Goal: Task Accomplishment & Management: Manage account settings

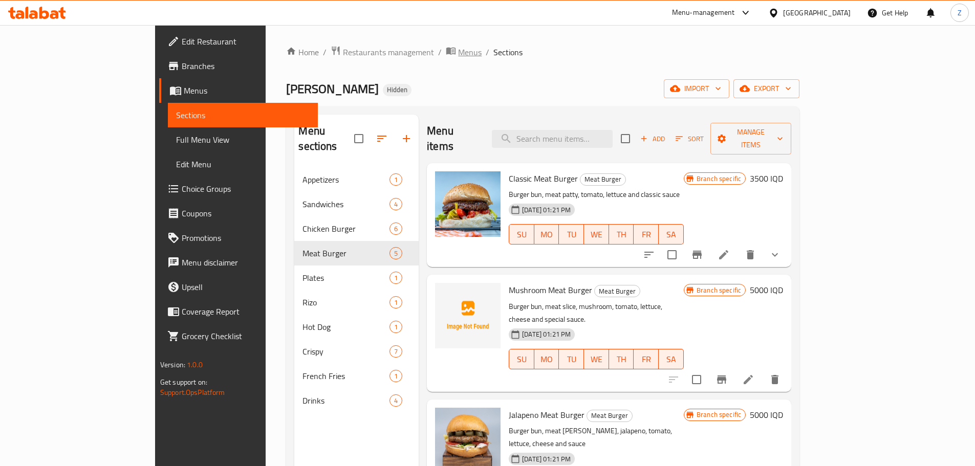
click at [458, 49] on span "Menus" at bounding box center [470, 52] width 24 height 12
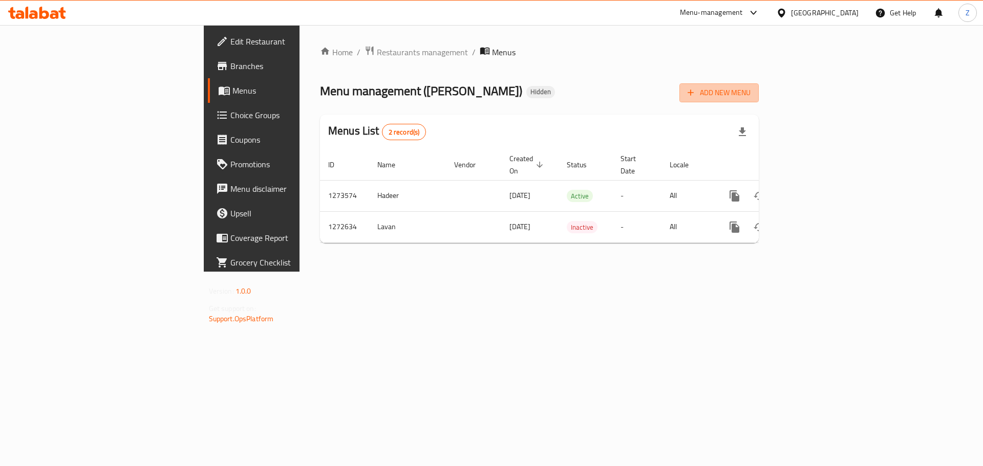
click at [751, 91] on span "Add New Menu" at bounding box center [719, 93] width 63 height 13
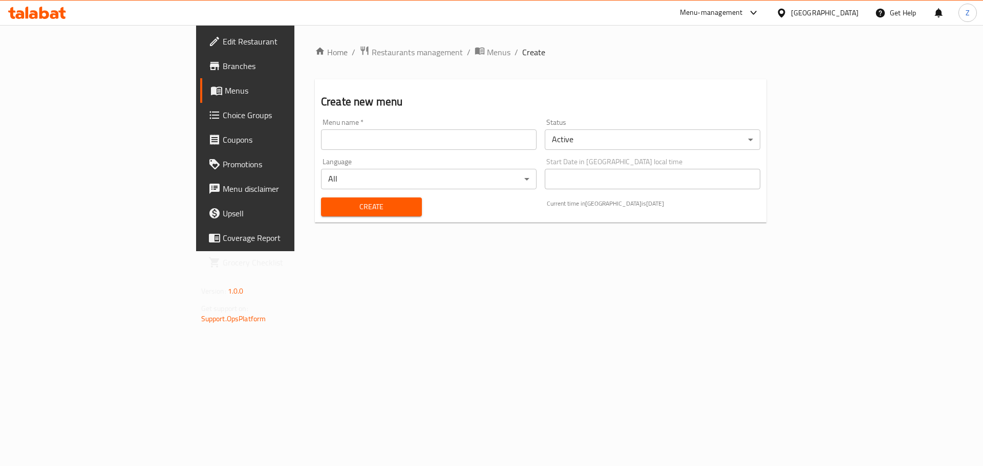
click at [767, 91] on div "Create new menu Menu name   * Menu name * Status Active ​ Language All ​ Start …" at bounding box center [541, 150] width 452 height 143
drag, startPoint x: 433, startPoint y: 142, endPoint x: 399, endPoint y: 151, distance: 34.5
click at [433, 142] on input "text" at bounding box center [429, 140] width 216 height 20
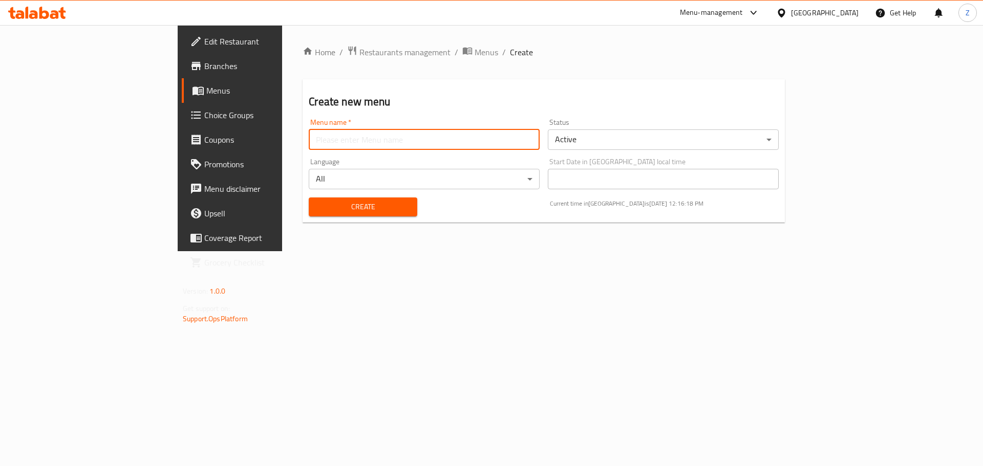
type input "Zahraa"
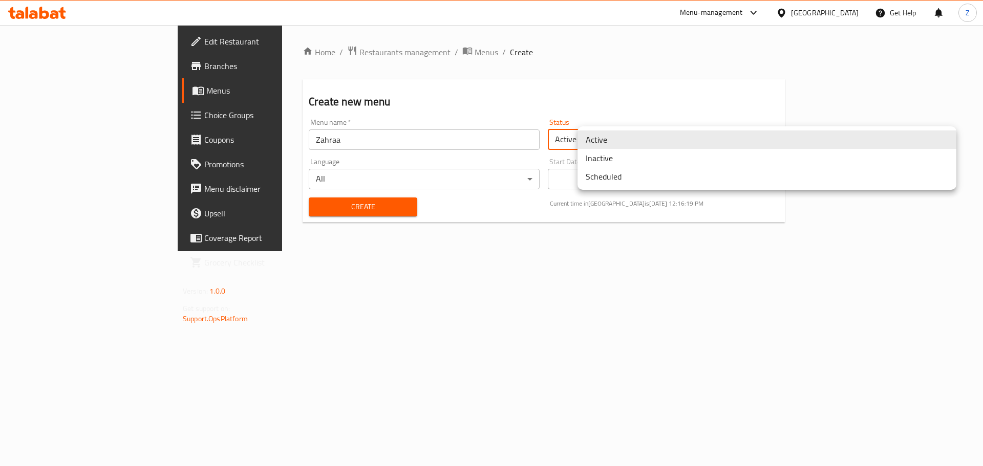
click at [678, 139] on body "​ Menu-management Iraq Get Help Z Edit Restaurant Branches Menus Choice Groups …" at bounding box center [491, 245] width 983 height 441
click at [613, 161] on li "Inactive" at bounding box center [767, 158] width 379 height 18
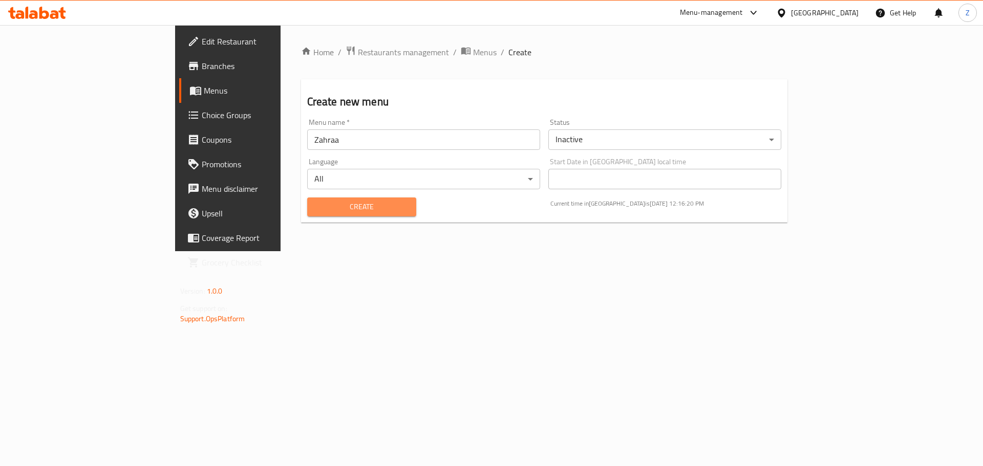
click at [341, 205] on span "Create" at bounding box center [361, 207] width 93 height 13
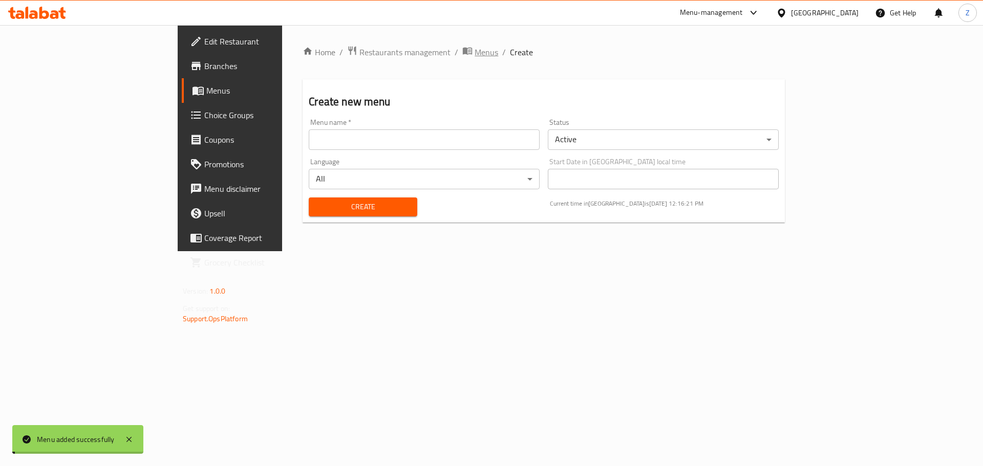
click at [475, 52] on span "Menus" at bounding box center [487, 52] width 24 height 12
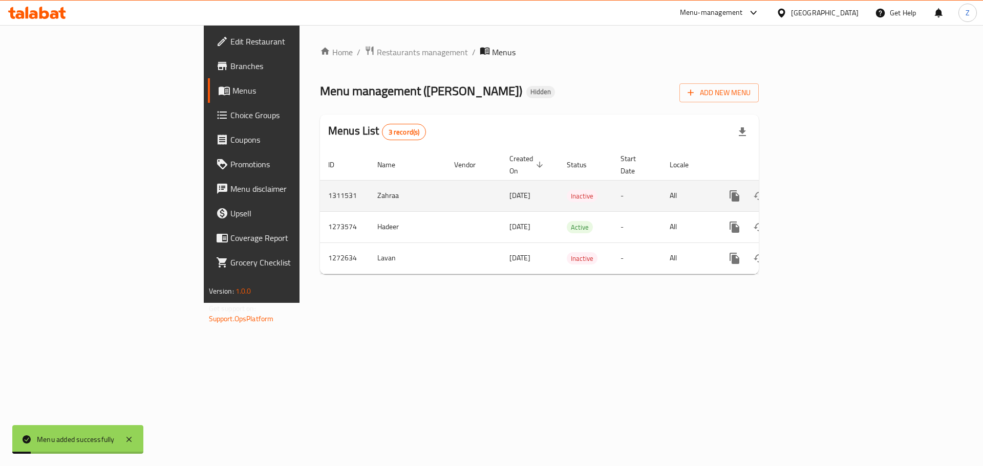
click at [815, 190] on icon "enhanced table" at bounding box center [808, 196] width 12 height 12
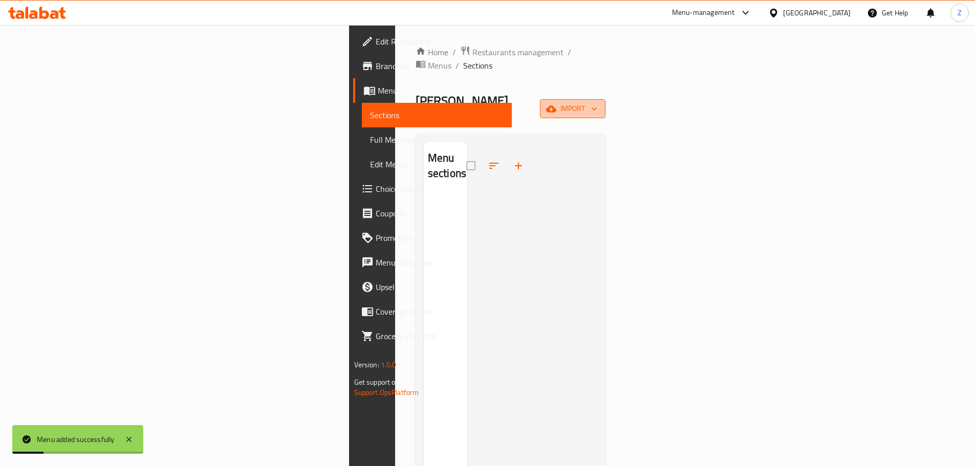
click at [598, 102] on span "import" at bounding box center [572, 108] width 49 height 13
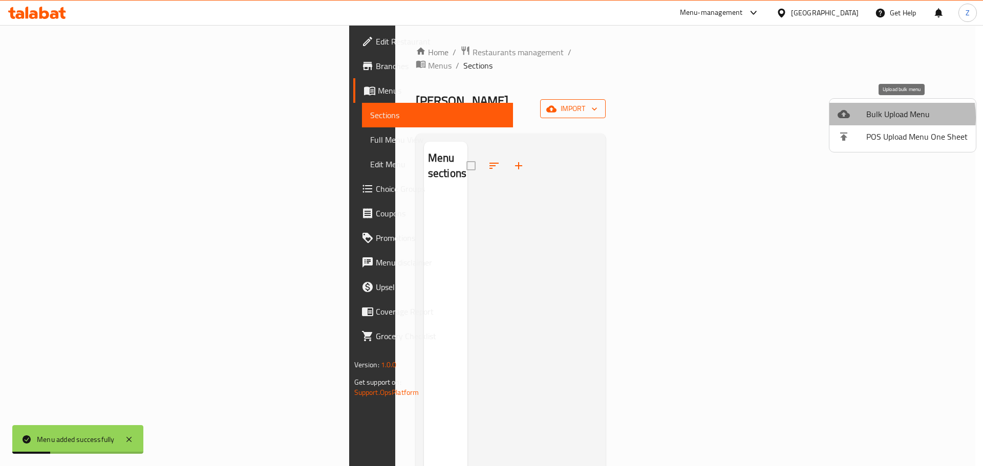
click at [879, 117] on span "Bulk Upload Menu" at bounding box center [916, 114] width 101 height 12
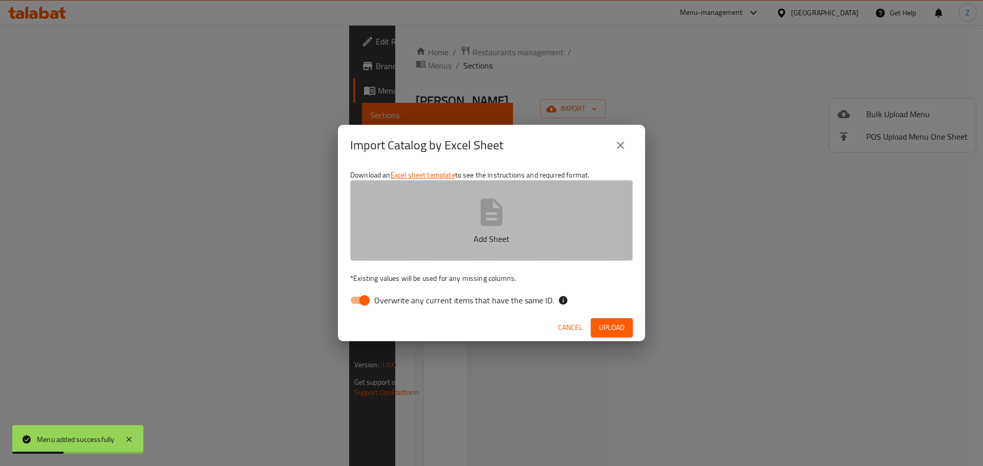
click at [535, 224] on button "Add Sheet" at bounding box center [491, 220] width 283 height 81
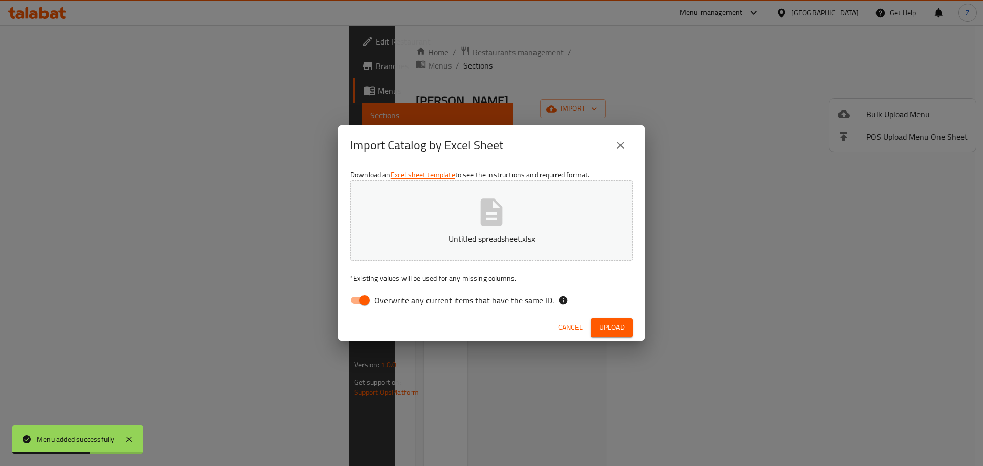
click at [373, 301] on input "Overwrite any current items that have the same ID." at bounding box center [364, 300] width 58 height 19
checkbox input "false"
click at [624, 322] on span "Upload" at bounding box center [612, 328] width 26 height 13
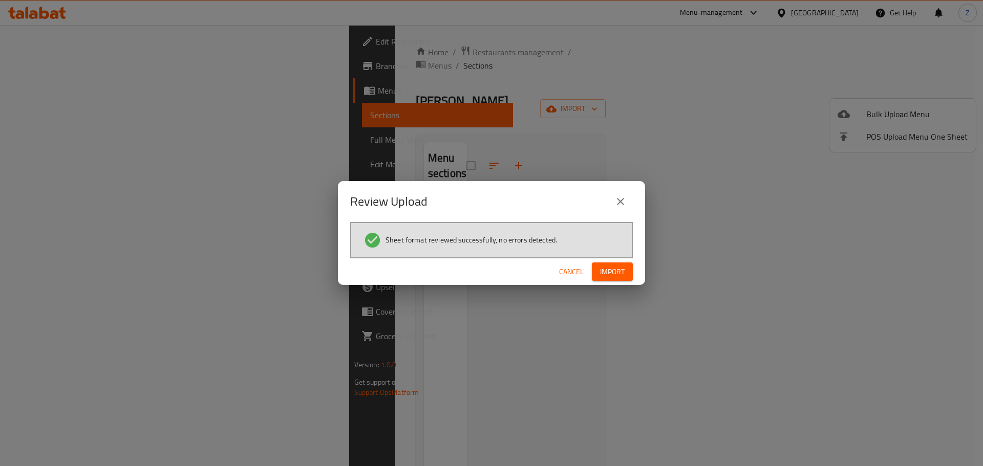
click at [625, 275] on button "Import" at bounding box center [612, 272] width 41 height 19
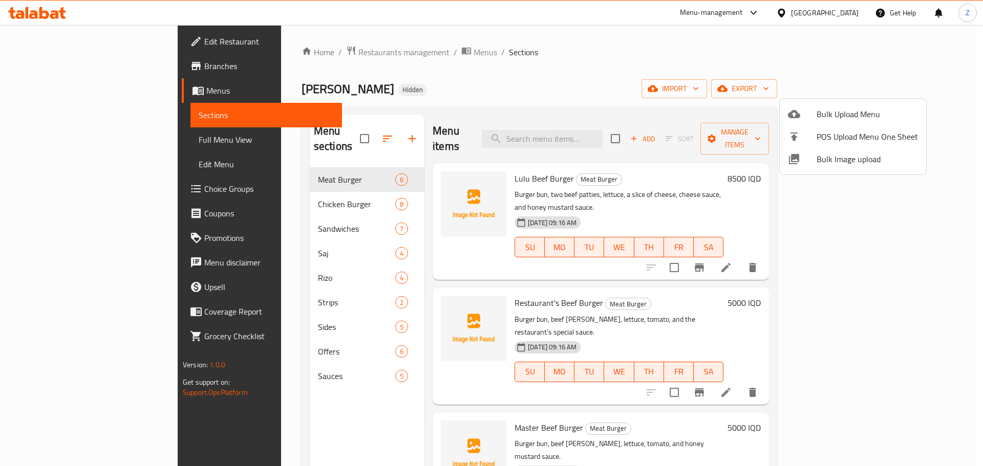
click at [705, 298] on div at bounding box center [491, 233] width 983 height 466
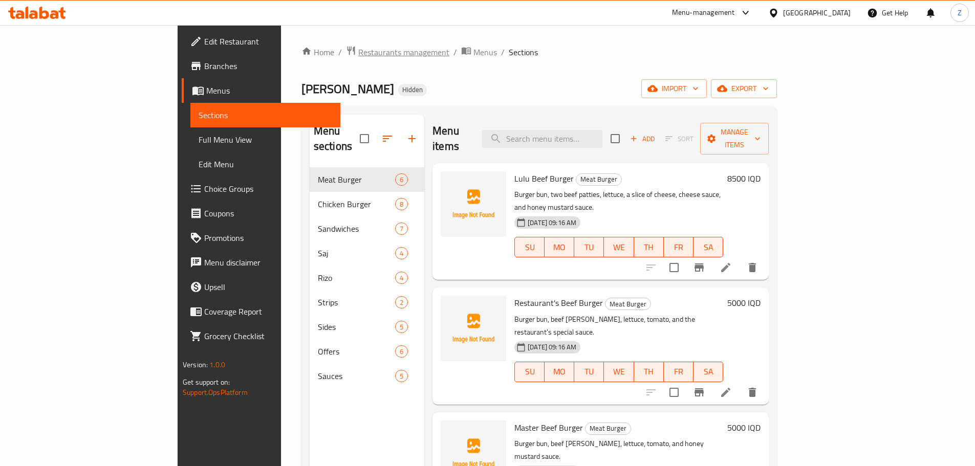
click at [358, 55] on span "Restaurants management" at bounding box center [403, 52] width 91 height 12
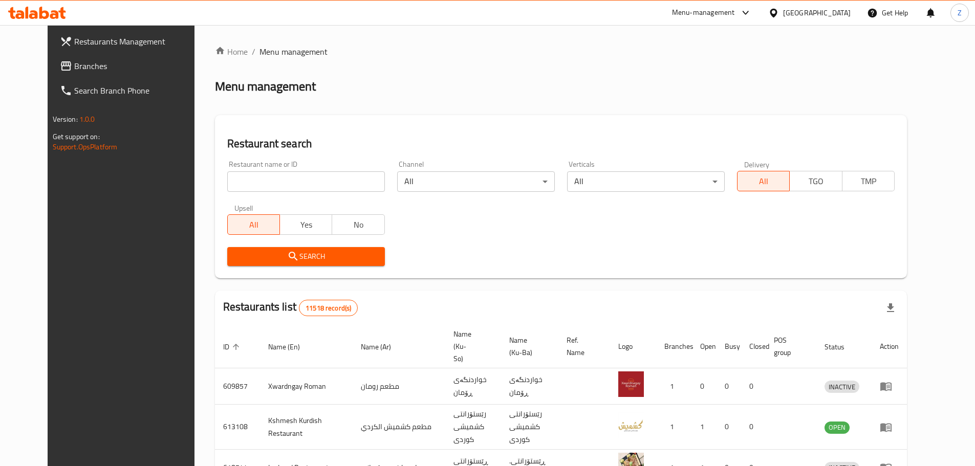
click at [304, 179] on div "Home / Menu management Menu management Restaurant search Restaurant name or ID …" at bounding box center [561, 399] width 692 height 706
click at [304, 179] on input "search" at bounding box center [306, 182] width 158 height 20
paste input "668011"
type input "668011"
click at [311, 260] on span "Search" at bounding box center [306, 256] width 141 height 13
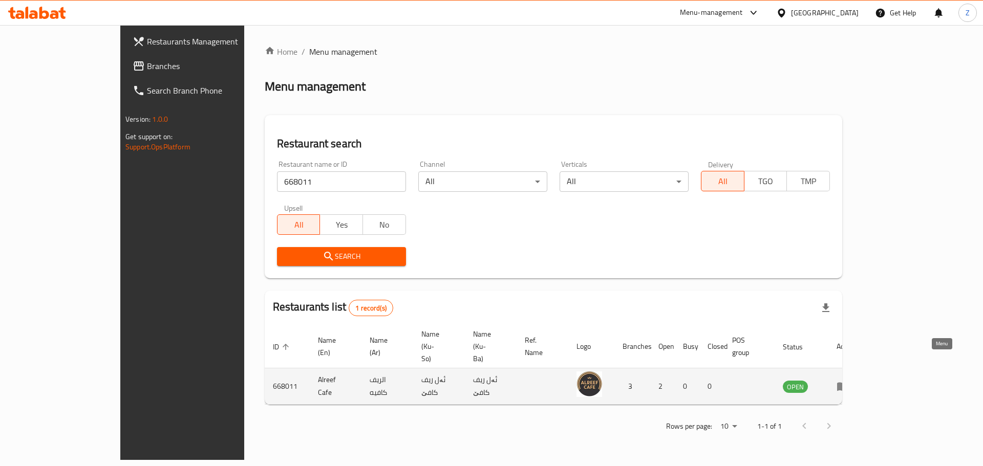
click at [847, 385] on icon "enhanced table" at bounding box center [845, 387] width 4 height 4
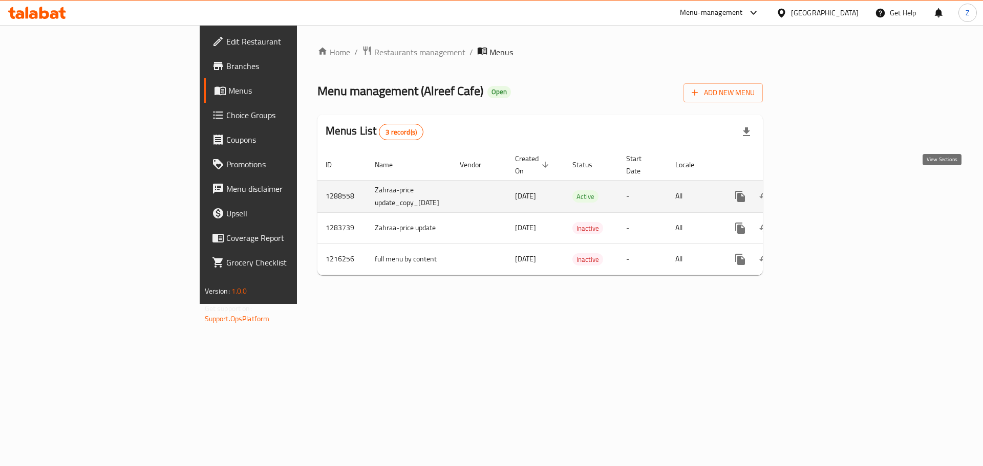
click at [826, 184] on link "enhanced table" at bounding box center [814, 196] width 25 height 25
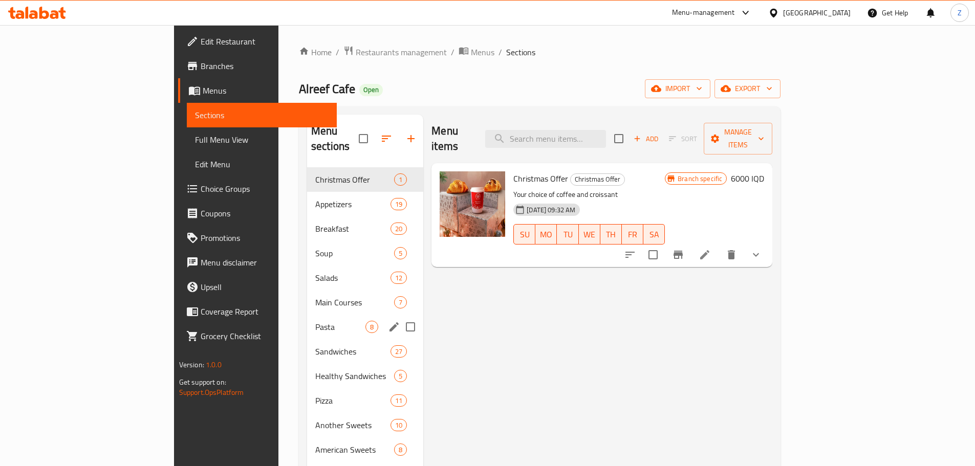
scroll to position [205, 0]
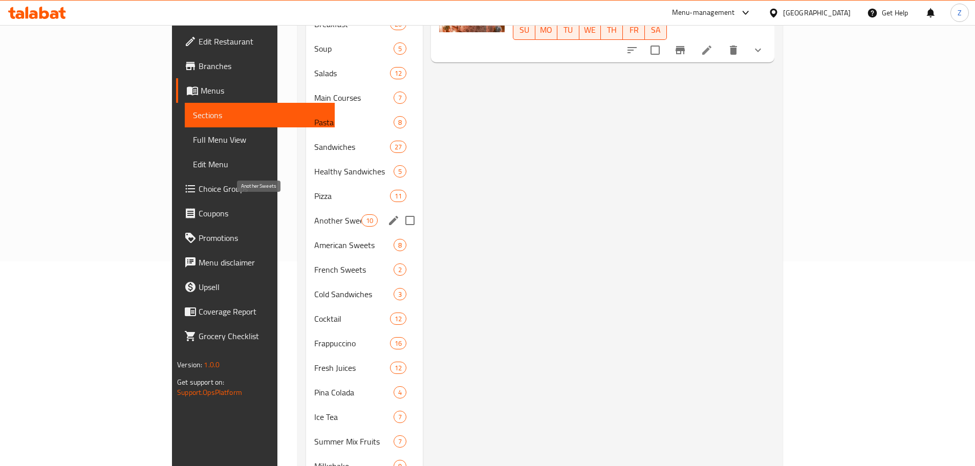
drag, startPoint x: 270, startPoint y: 202, endPoint x: 268, endPoint y: 217, distance: 15.0
click at [314, 215] on span "Another Sweets" at bounding box center [338, 221] width 48 height 12
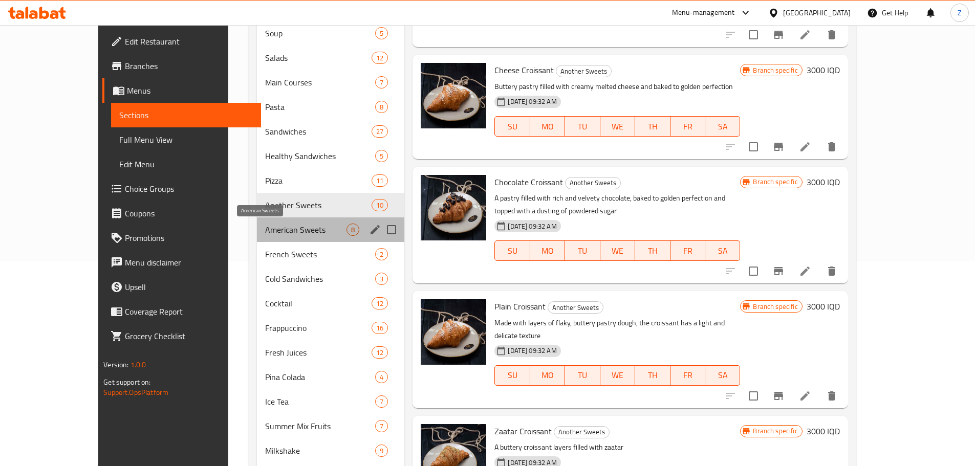
click at [273, 231] on span "American Sweets" at bounding box center [306, 230] width 82 height 12
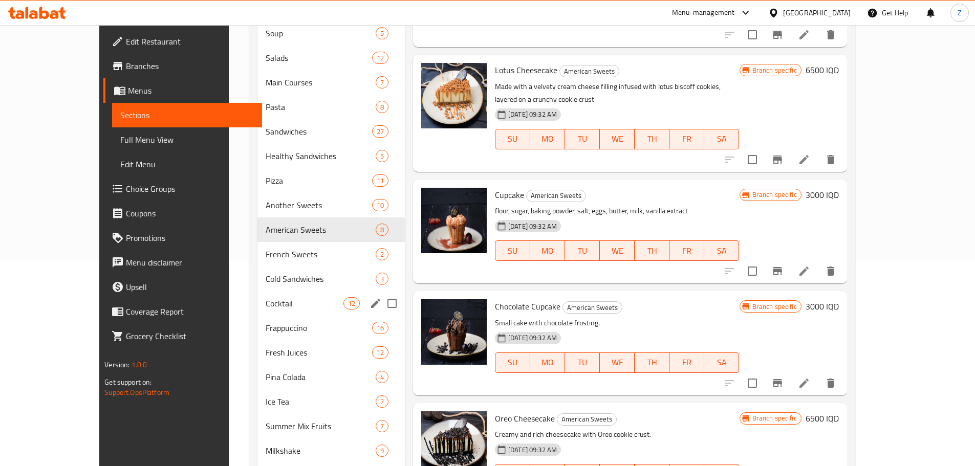
click at [299, 310] on div "Cocktail 12" at bounding box center [331, 303] width 147 height 25
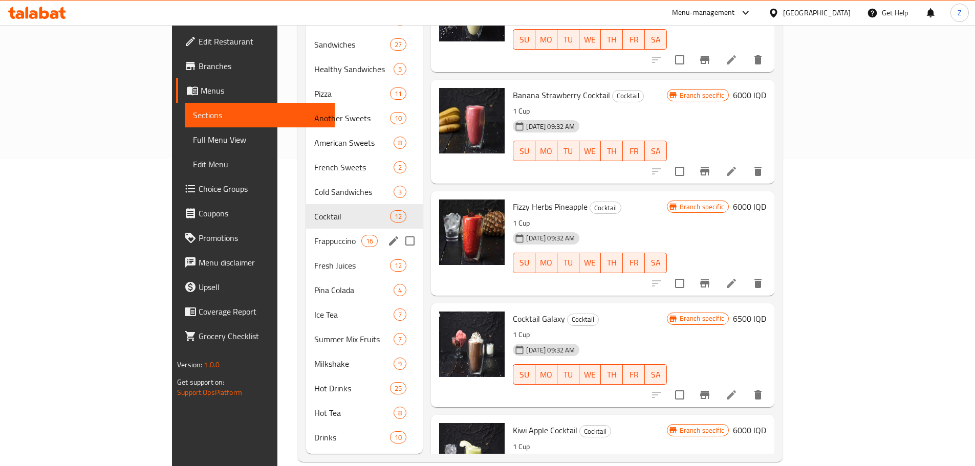
scroll to position [308, 0]
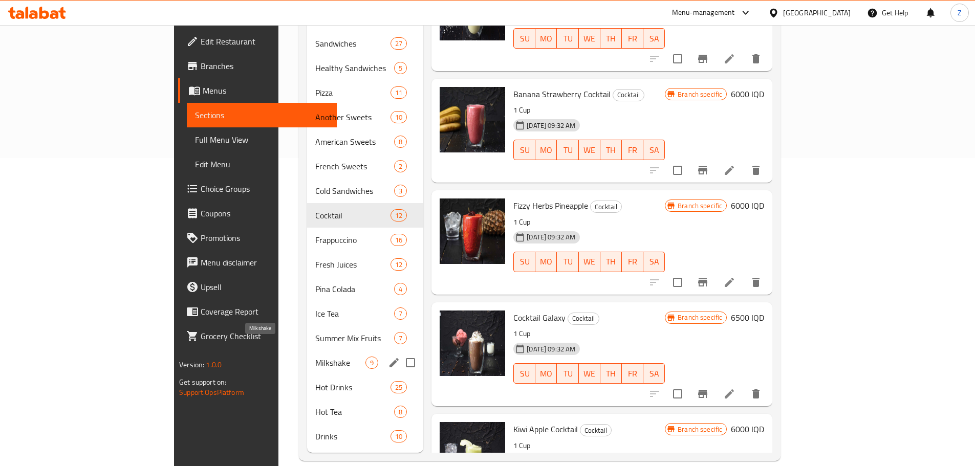
click at [315, 357] on span "Milkshake" at bounding box center [340, 363] width 50 height 12
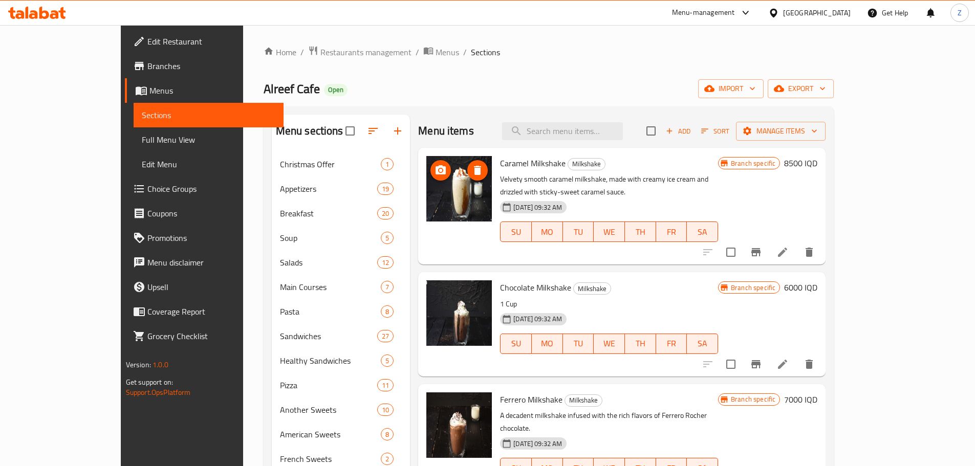
click at [436, 171] on icon "upload picture" at bounding box center [441, 169] width 10 height 9
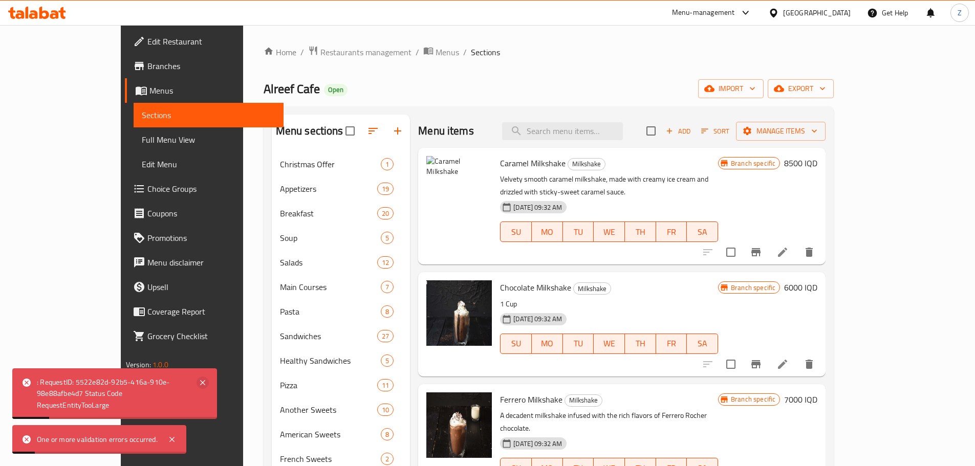
click at [198, 384] on icon at bounding box center [203, 383] width 12 height 12
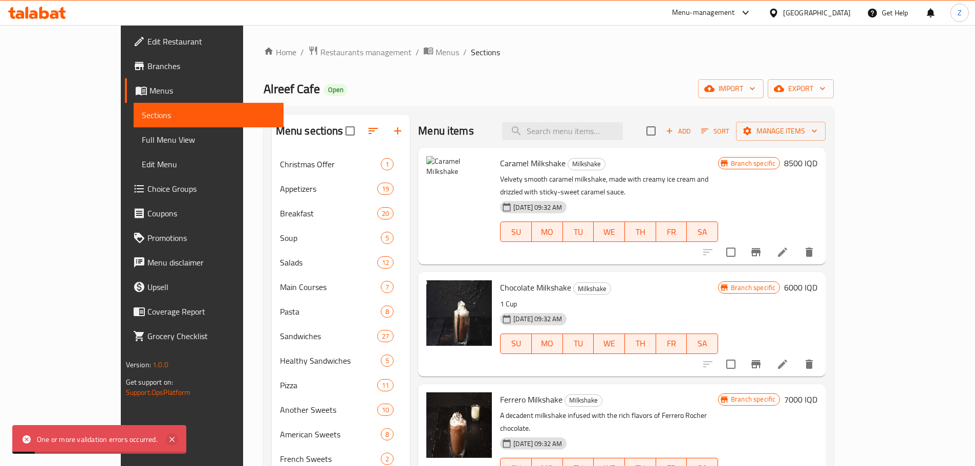
click at [173, 435] on icon at bounding box center [172, 440] width 12 height 12
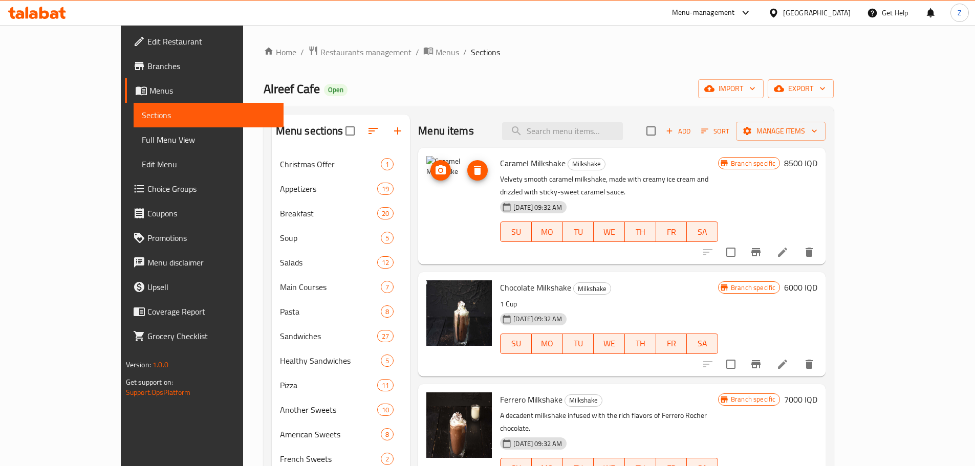
click at [472, 166] on icon "delete image" at bounding box center [478, 170] width 12 height 12
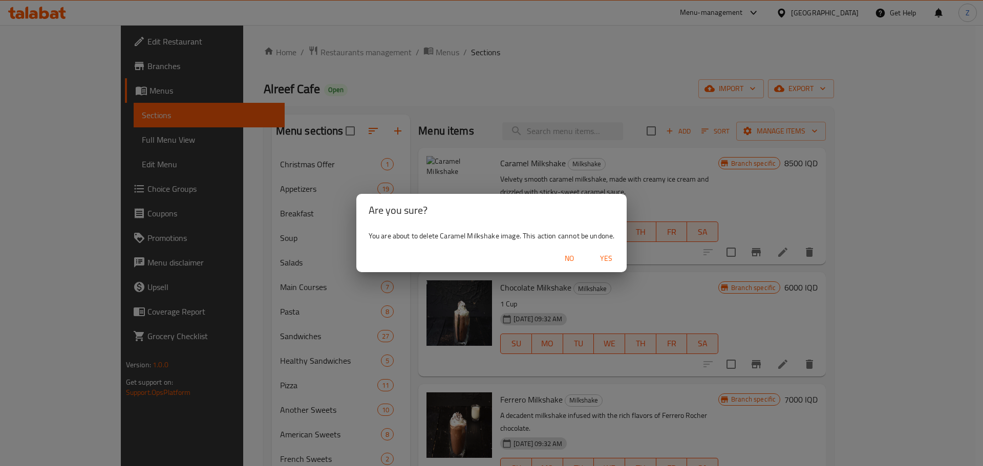
click at [595, 251] on button "Yes" at bounding box center [606, 258] width 33 height 19
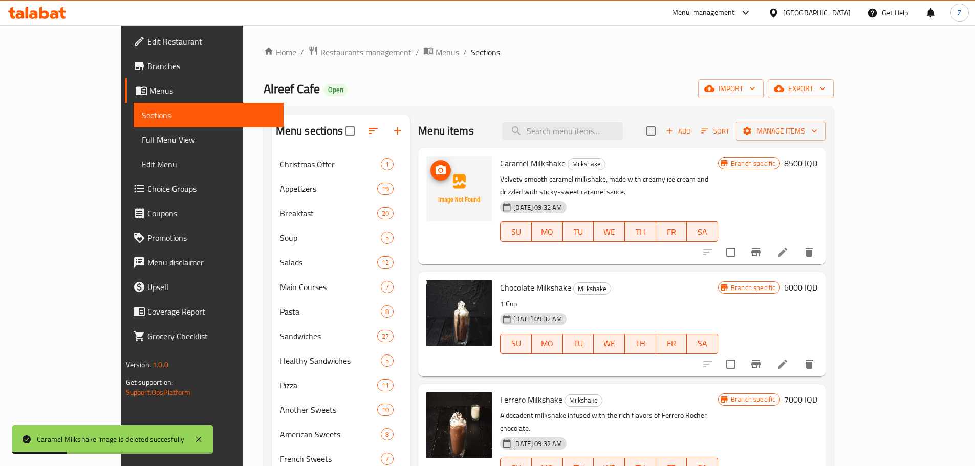
click at [435, 168] on icon "upload picture" at bounding box center [441, 170] width 12 height 12
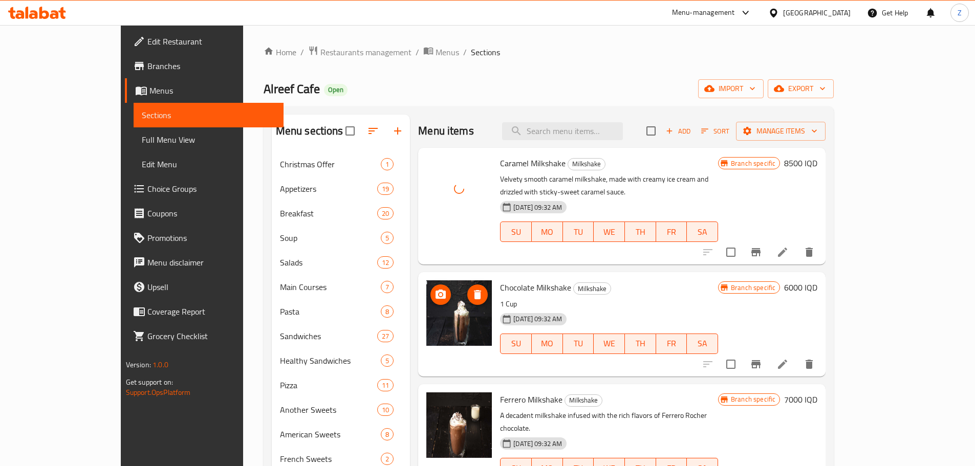
click at [436, 290] on icon "upload picture" at bounding box center [441, 294] width 10 height 9
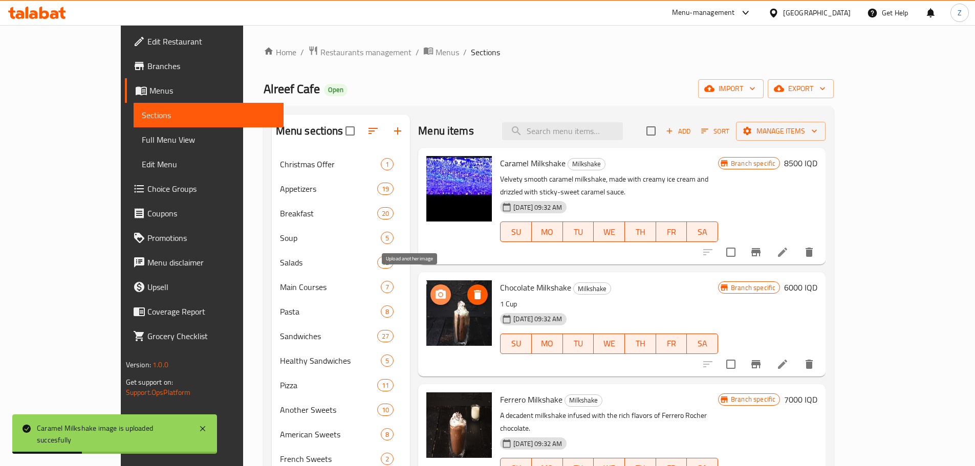
click at [431, 289] on span "upload picture" at bounding box center [441, 295] width 20 height 12
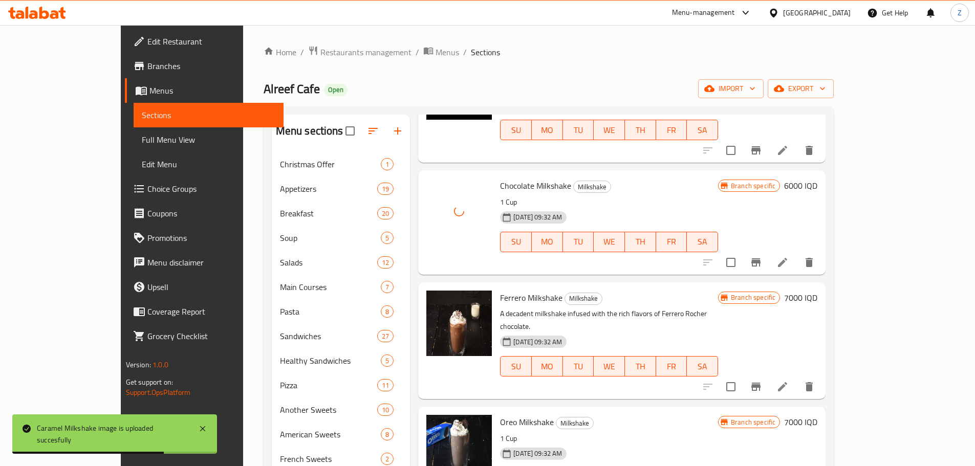
scroll to position [102, 0]
click at [435, 299] on icon "upload picture" at bounding box center [441, 305] width 12 height 12
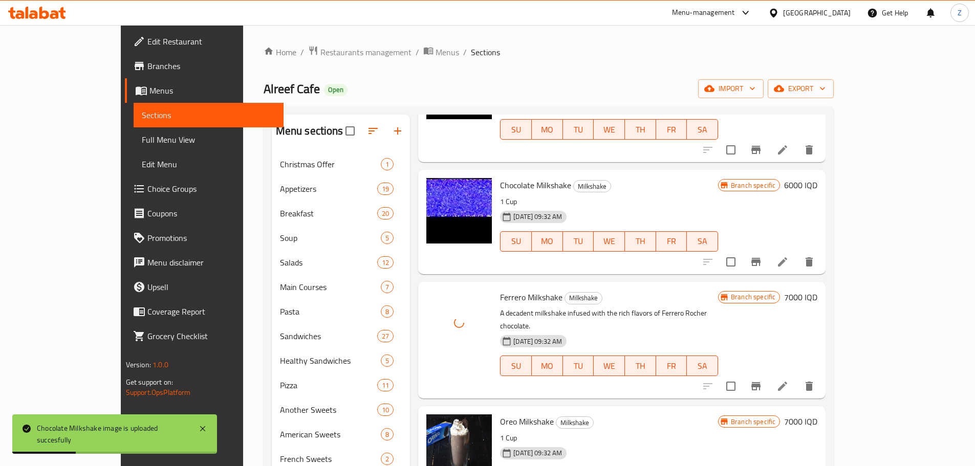
scroll to position [154, 0]
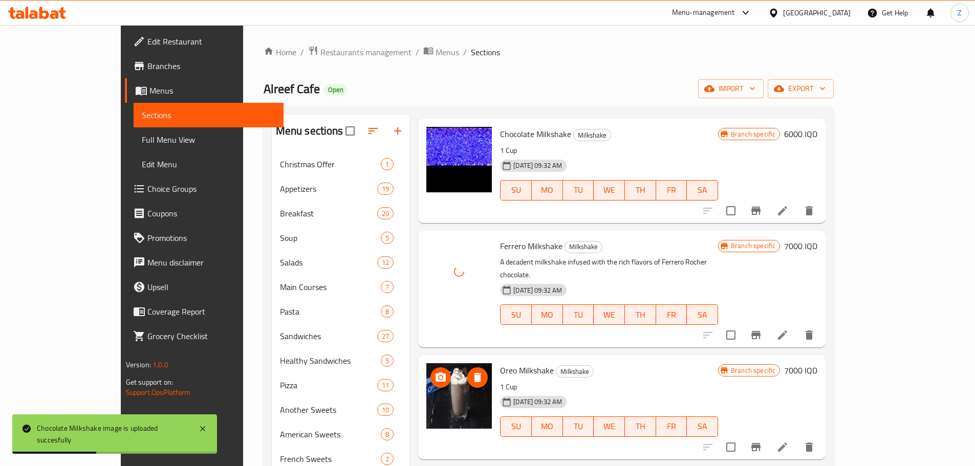
click at [436, 373] on icon "upload picture" at bounding box center [441, 377] width 10 height 9
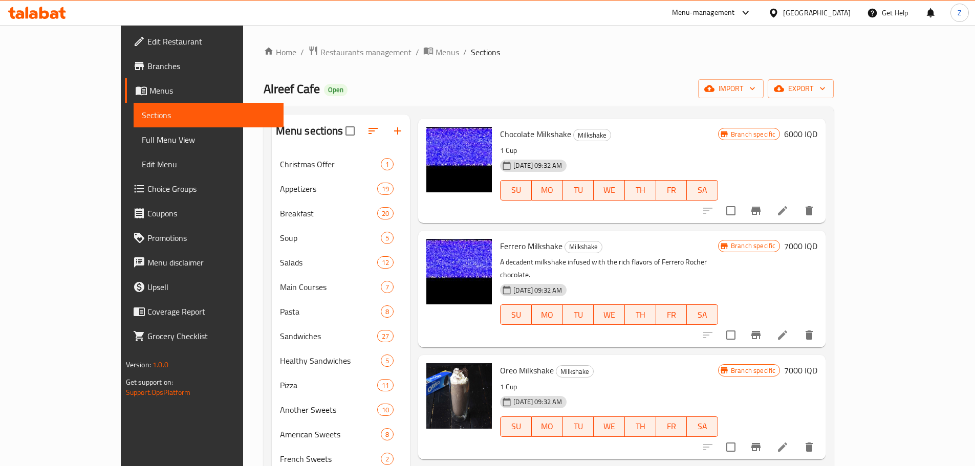
scroll to position [102, 0]
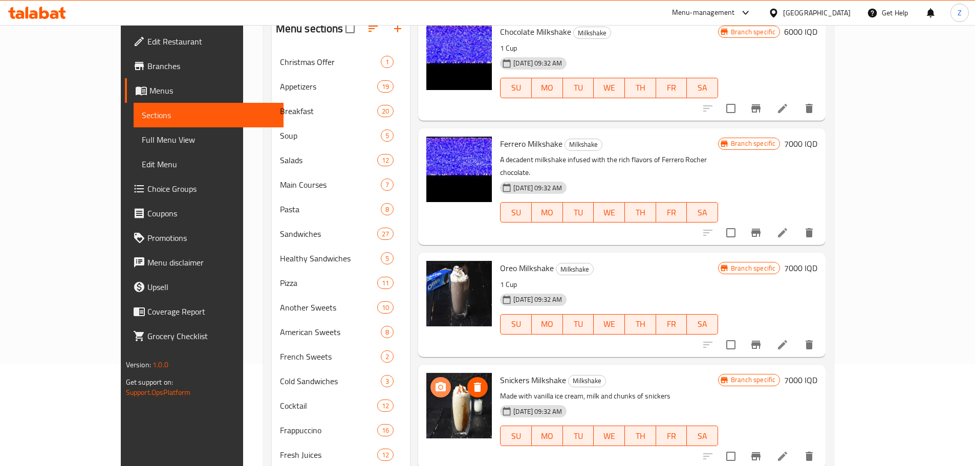
click at [435, 381] on icon "upload picture" at bounding box center [441, 387] width 12 height 12
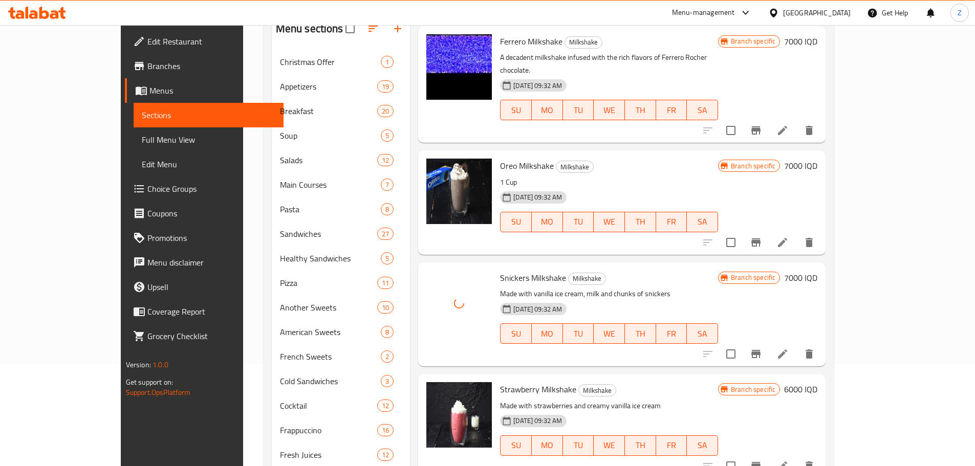
scroll to position [358, 0]
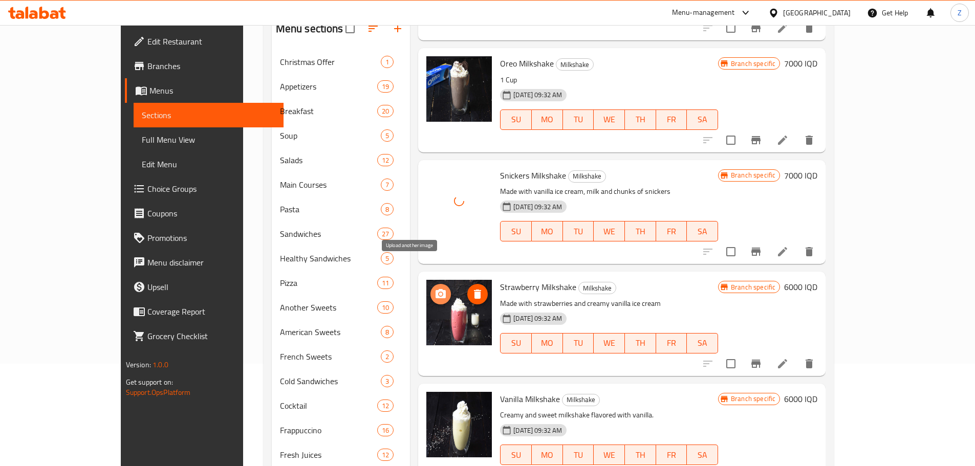
click at [436, 289] on icon "upload picture" at bounding box center [441, 293] width 10 height 9
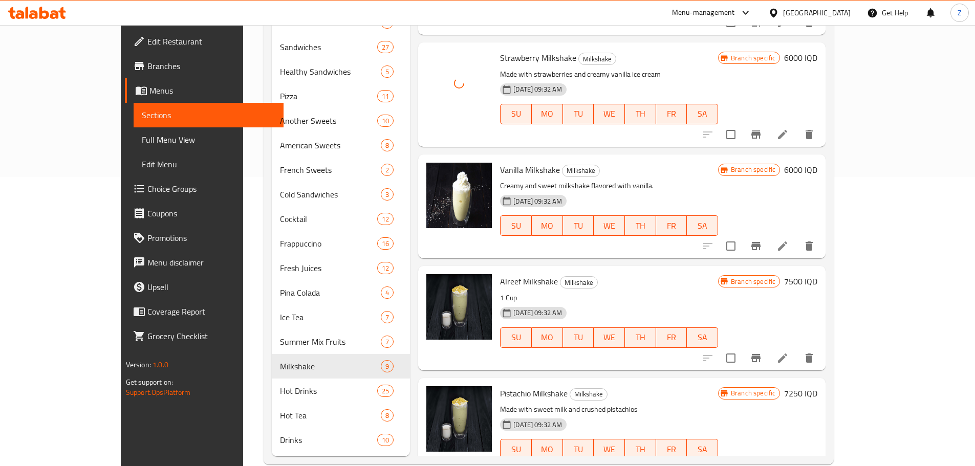
scroll to position [307, 0]
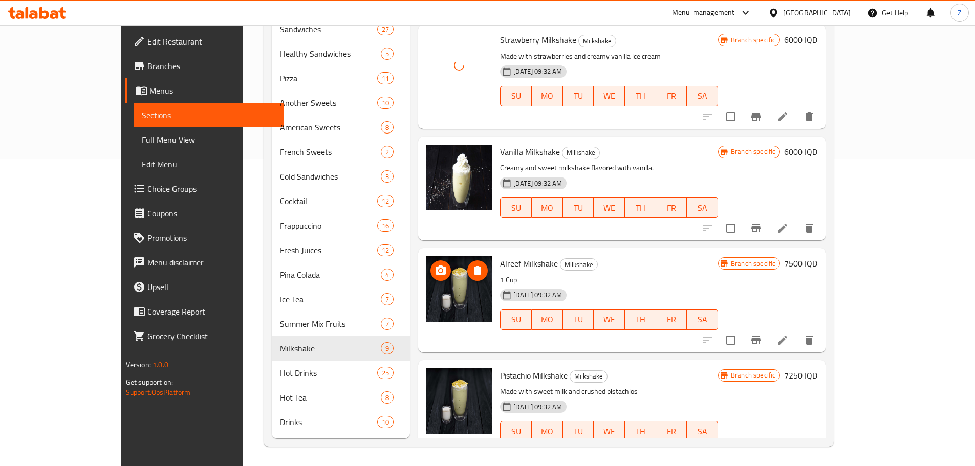
click at [436, 266] on icon "upload picture" at bounding box center [441, 270] width 10 height 9
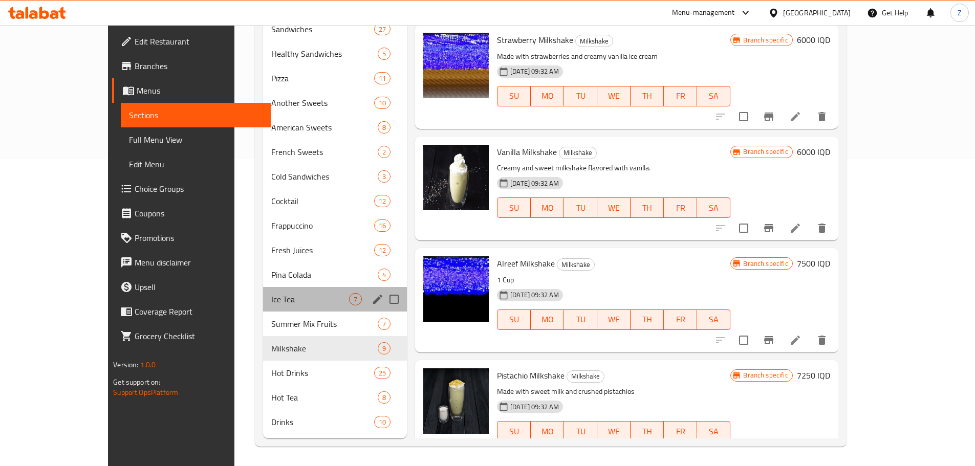
click at [263, 306] on div "Ice Tea 7" at bounding box center [335, 299] width 144 height 25
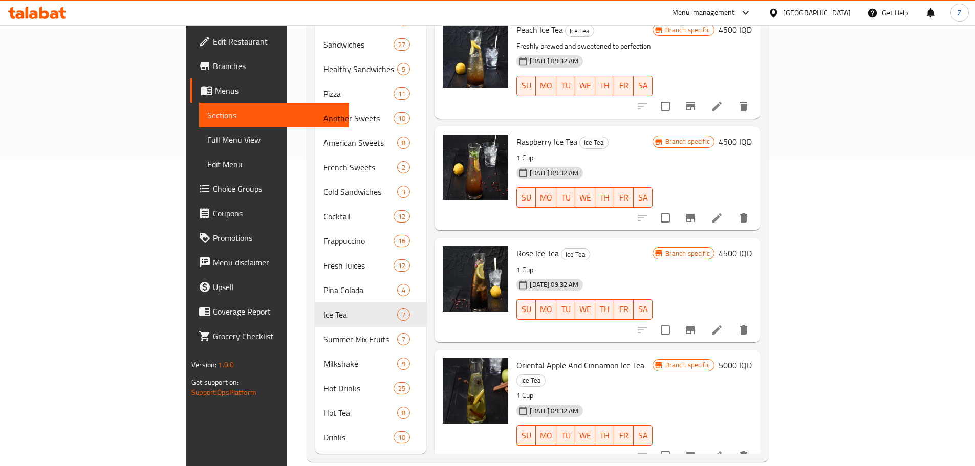
scroll to position [308, 0]
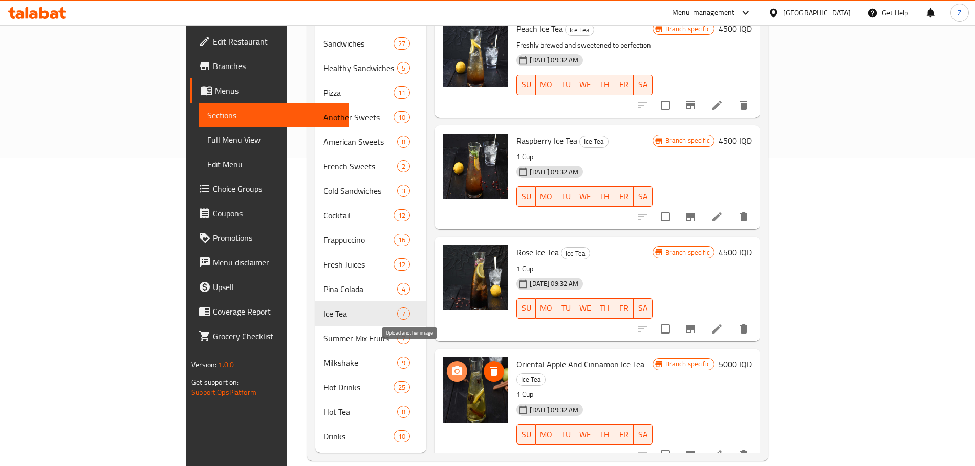
click at [451, 366] on icon "upload picture" at bounding box center [457, 372] width 12 height 12
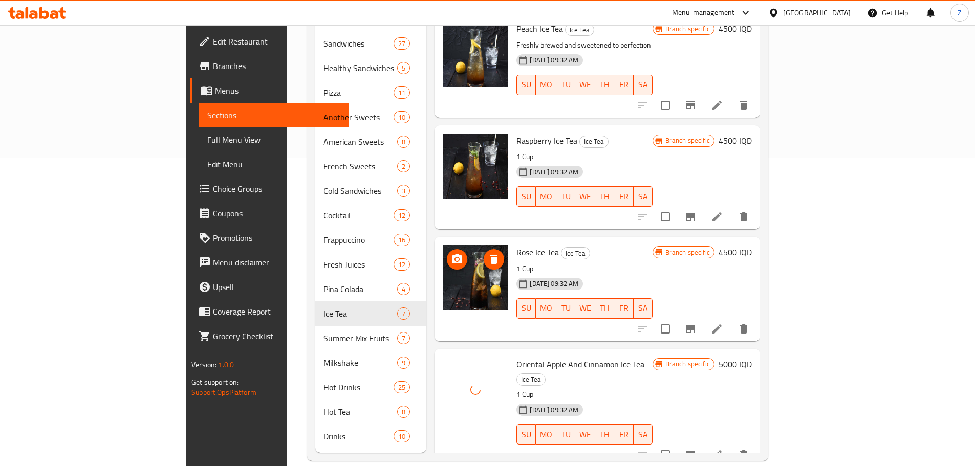
click at [447, 249] on button "upload picture" at bounding box center [457, 259] width 20 height 20
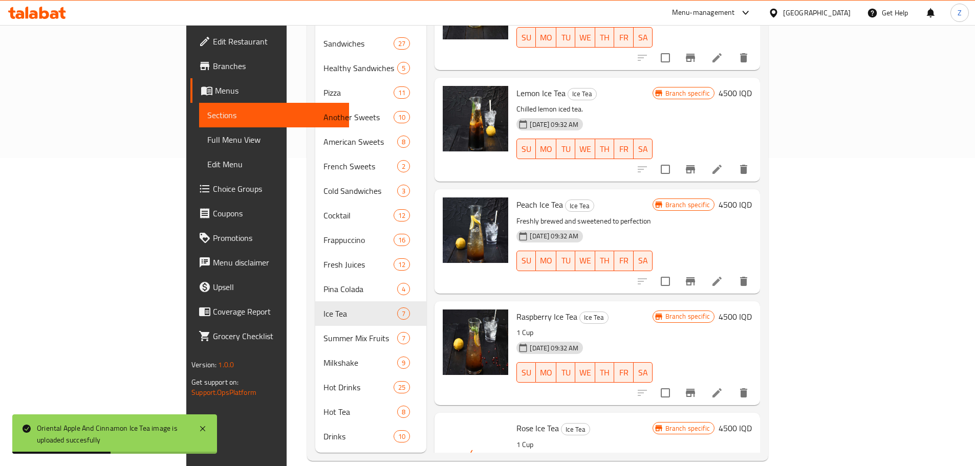
scroll to position [0, 0]
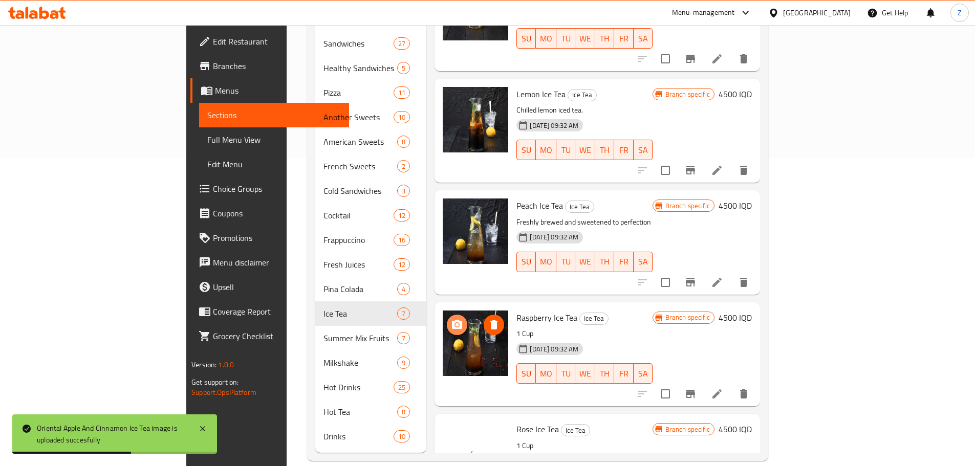
click at [452, 320] on icon "upload picture" at bounding box center [457, 324] width 10 height 9
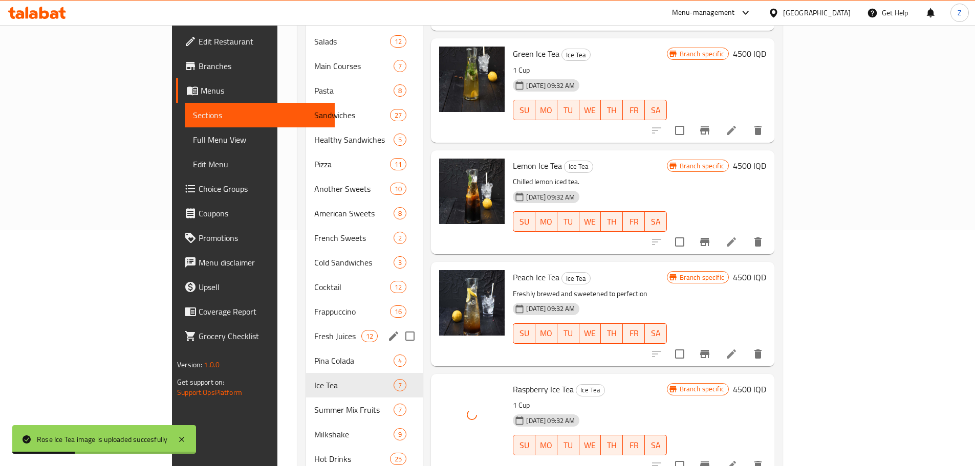
scroll to position [155, 0]
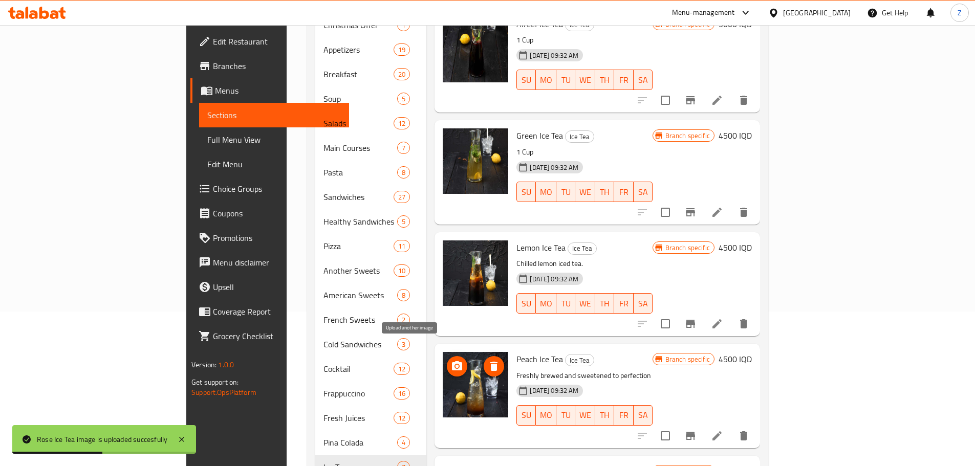
click at [451, 360] on icon "upload picture" at bounding box center [457, 366] width 12 height 12
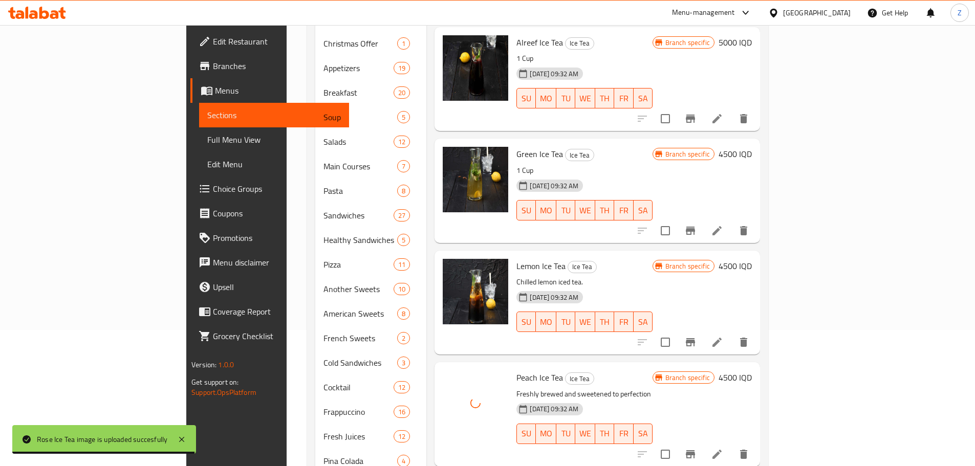
scroll to position [103, 0]
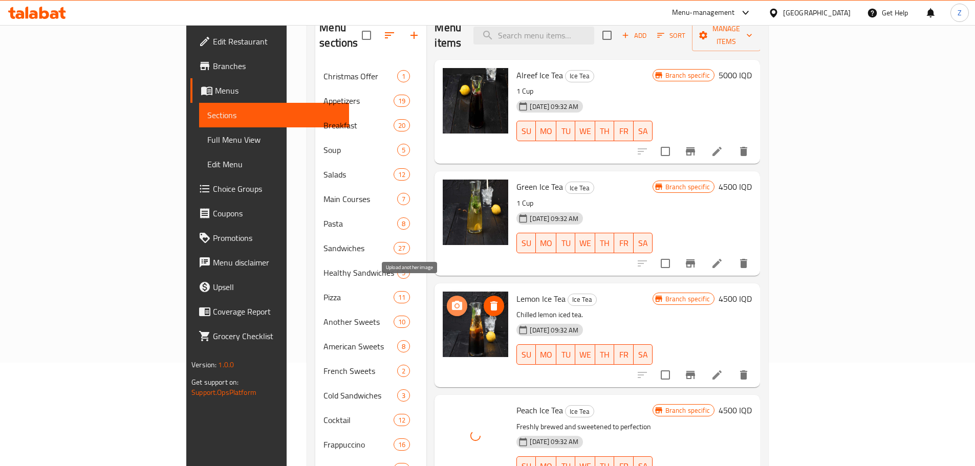
click at [452, 301] on icon "upload picture" at bounding box center [457, 305] width 10 height 9
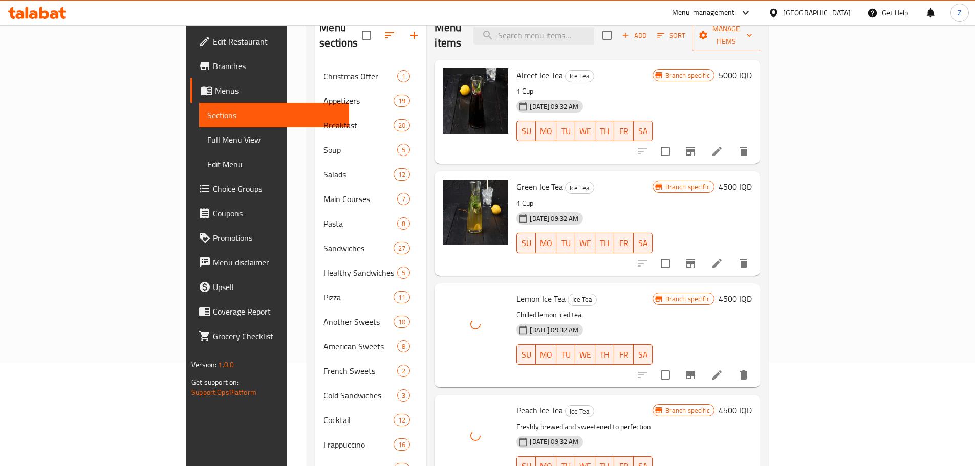
scroll to position [52, 0]
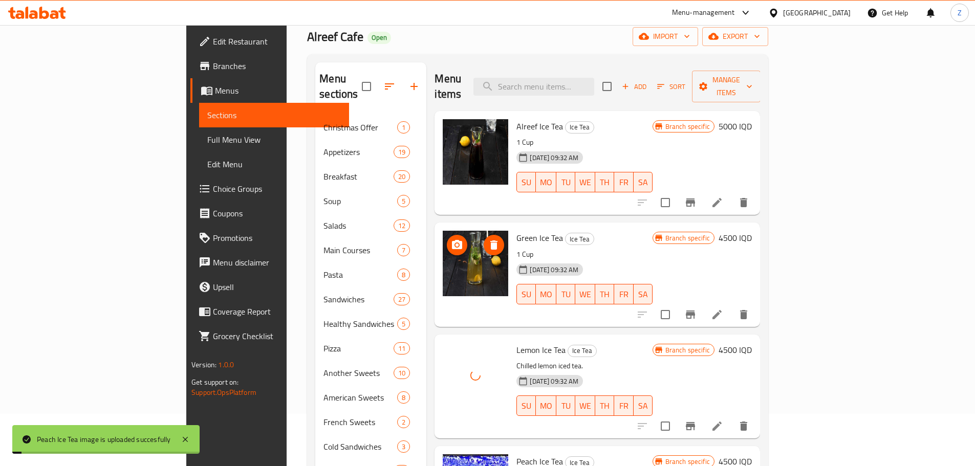
click at [443, 231] on img at bounding box center [476, 264] width 66 height 66
click at [447, 239] on span "upload picture" at bounding box center [457, 245] width 20 height 12
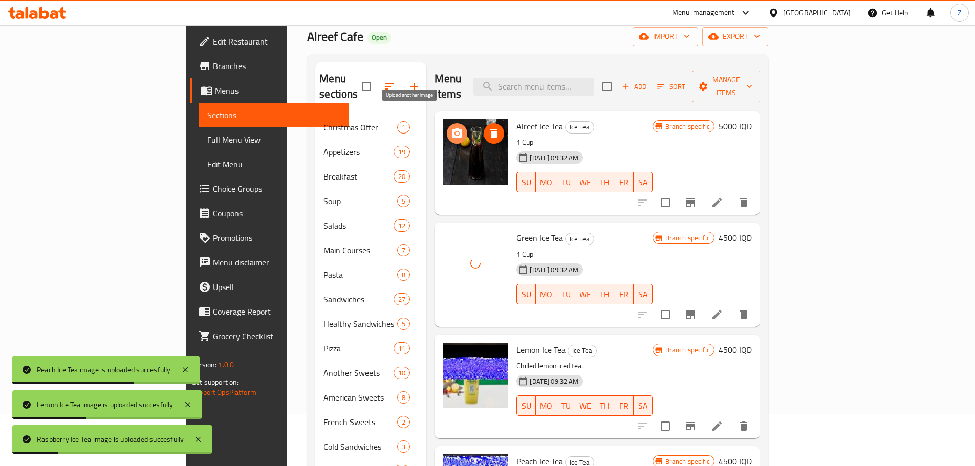
click at [451, 127] on icon "upload picture" at bounding box center [457, 133] width 12 height 12
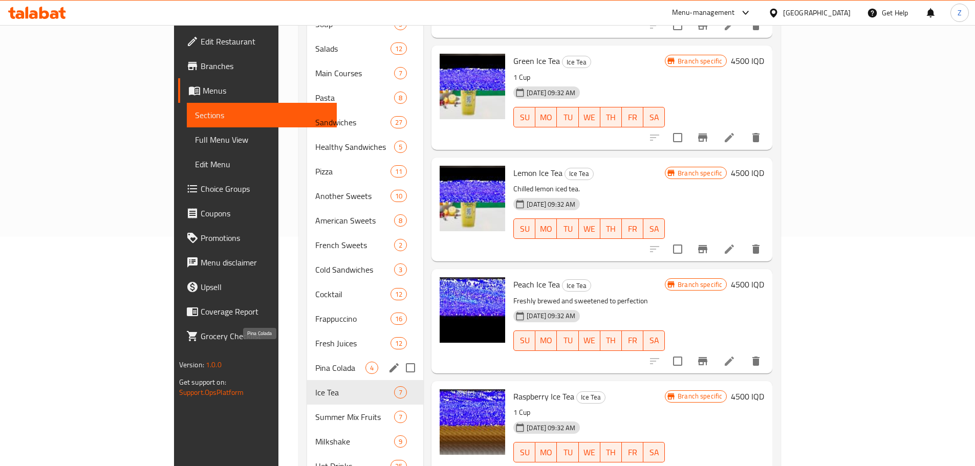
scroll to position [308, 0]
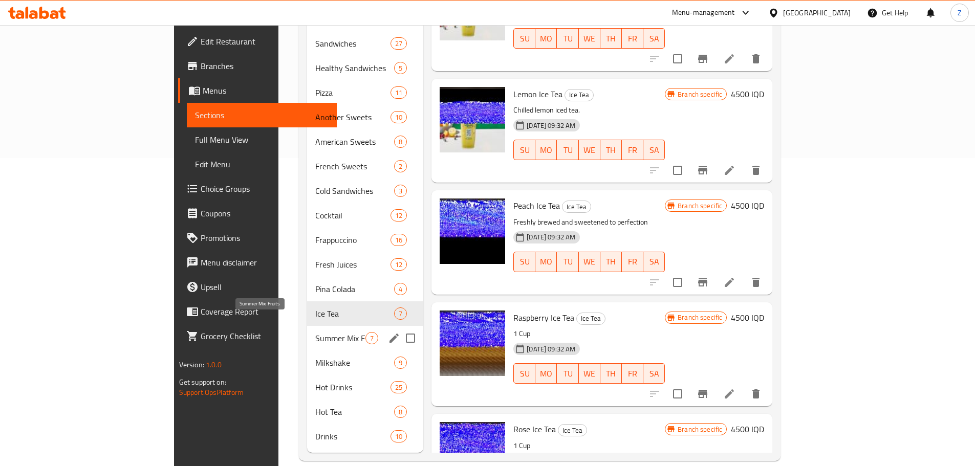
click at [315, 332] on span "Summer Mix Fruits" at bounding box center [340, 338] width 50 height 12
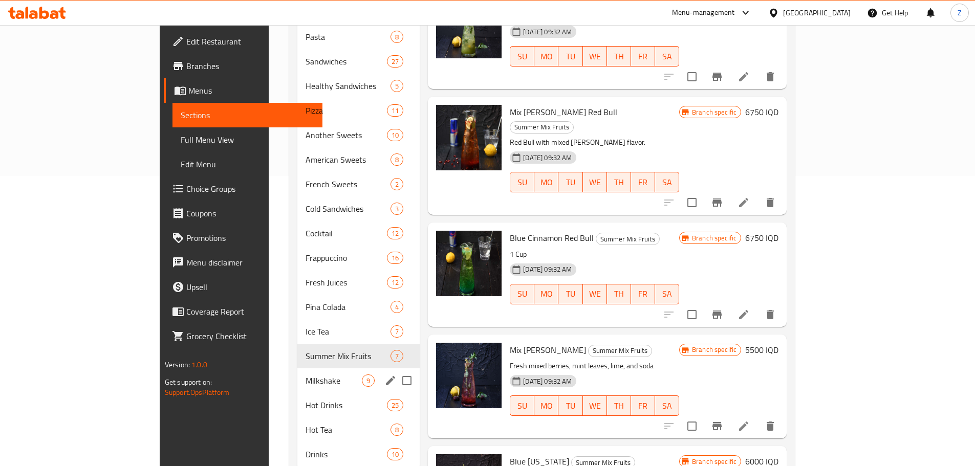
scroll to position [308, 0]
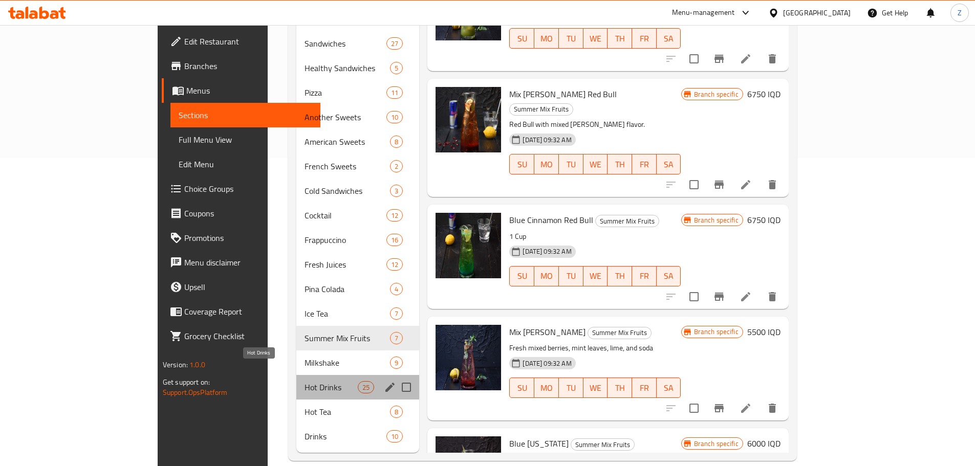
click at [305, 381] on span "Hot Drinks" at bounding box center [331, 387] width 53 height 12
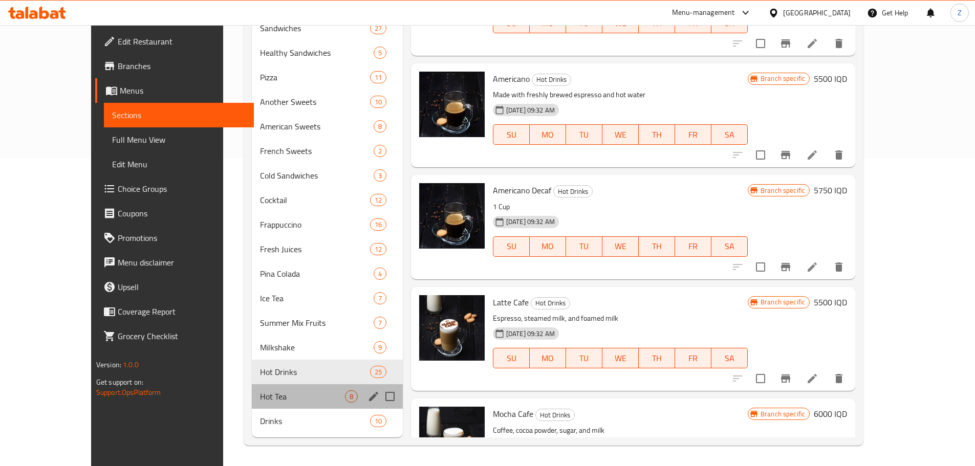
click at [276, 387] on div "Hot Tea 8" at bounding box center [327, 397] width 151 height 25
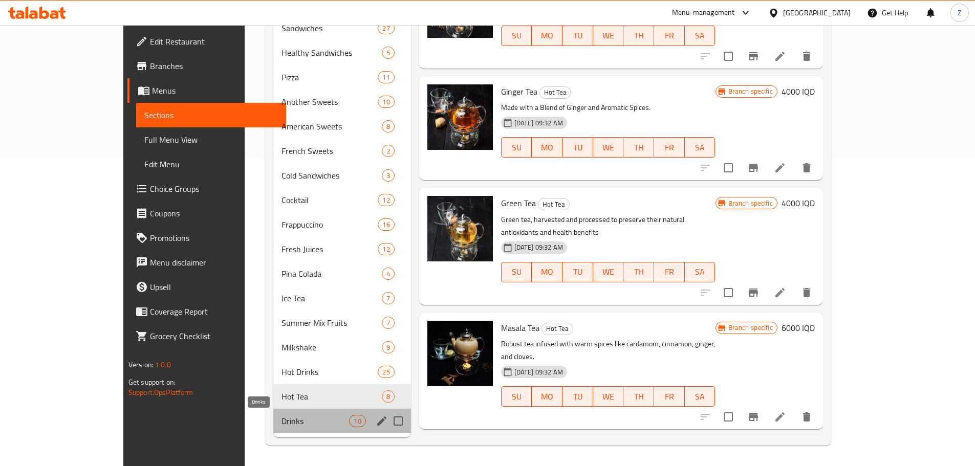
click at [282, 418] on span "Drinks" at bounding box center [316, 421] width 68 height 12
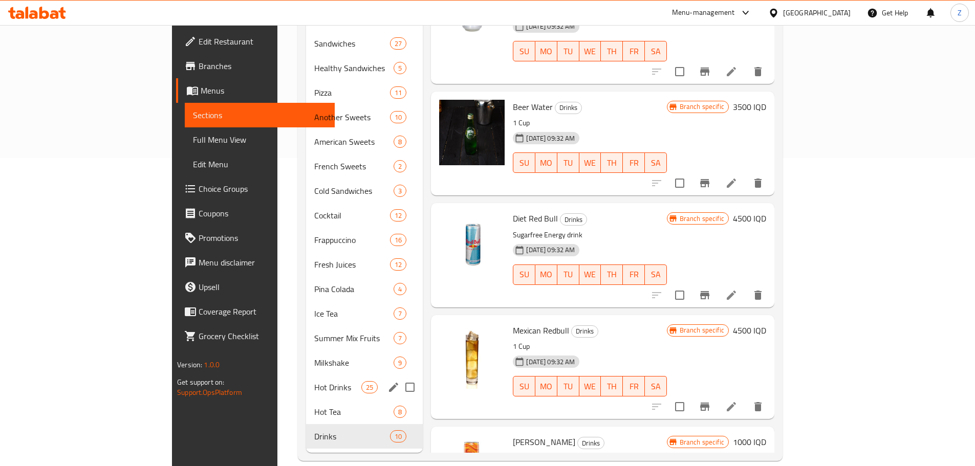
click at [306, 375] on div "Hot Drinks 25" at bounding box center [364, 387] width 117 height 25
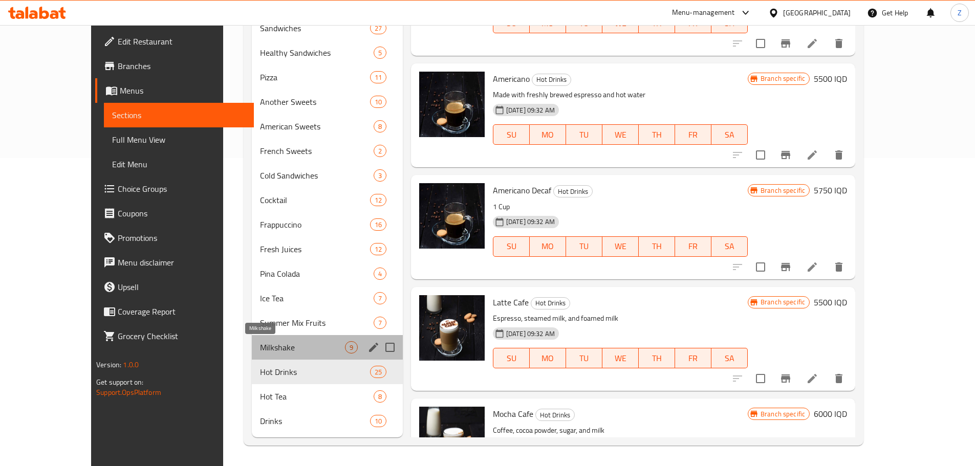
click at [260, 343] on span "Milkshake" at bounding box center [302, 348] width 85 height 12
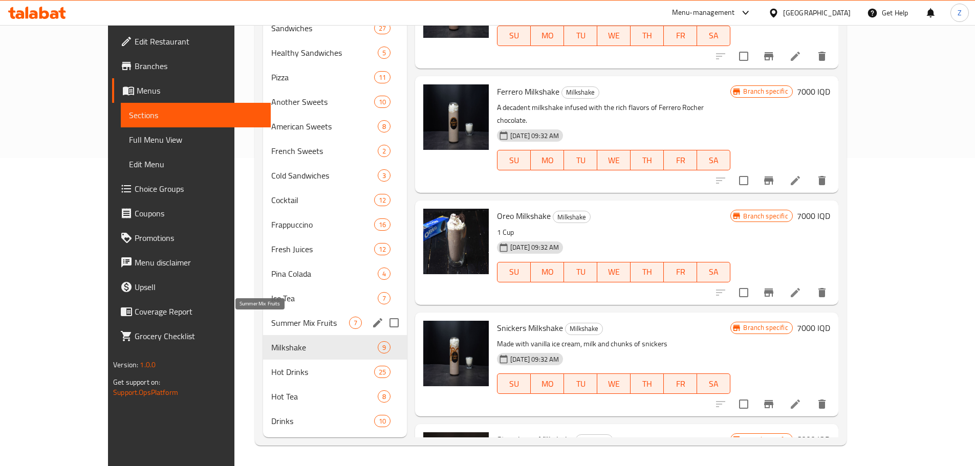
click at [271, 326] on span "Summer Mix Fruits" at bounding box center [310, 323] width 78 height 12
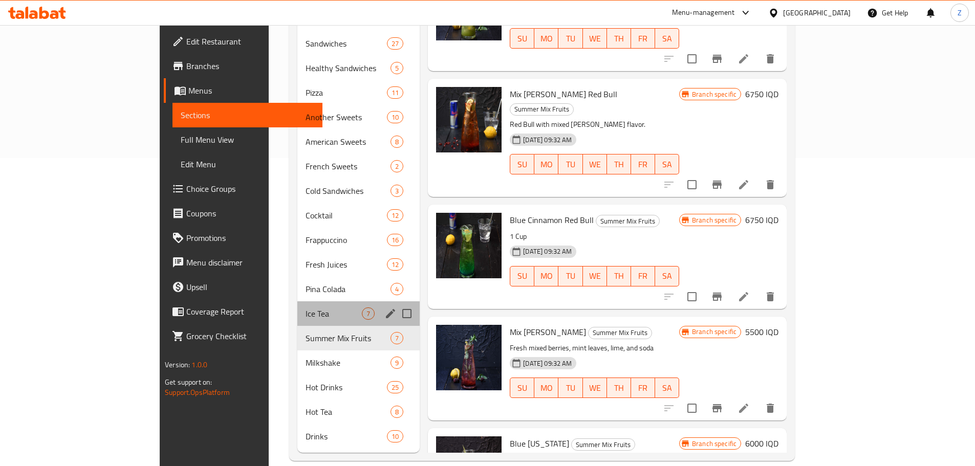
click at [297, 302] on div "Ice Tea 7" at bounding box center [358, 314] width 122 height 25
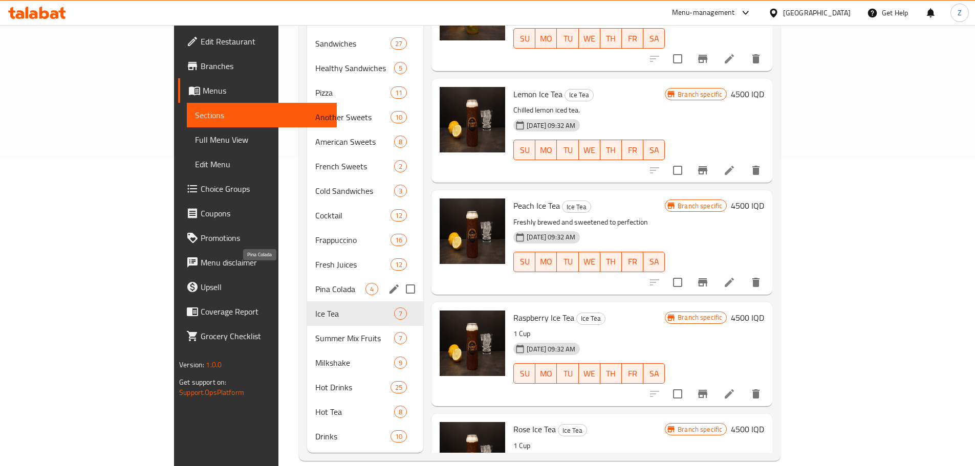
click at [315, 283] on span "Pina Colada" at bounding box center [340, 289] width 50 height 12
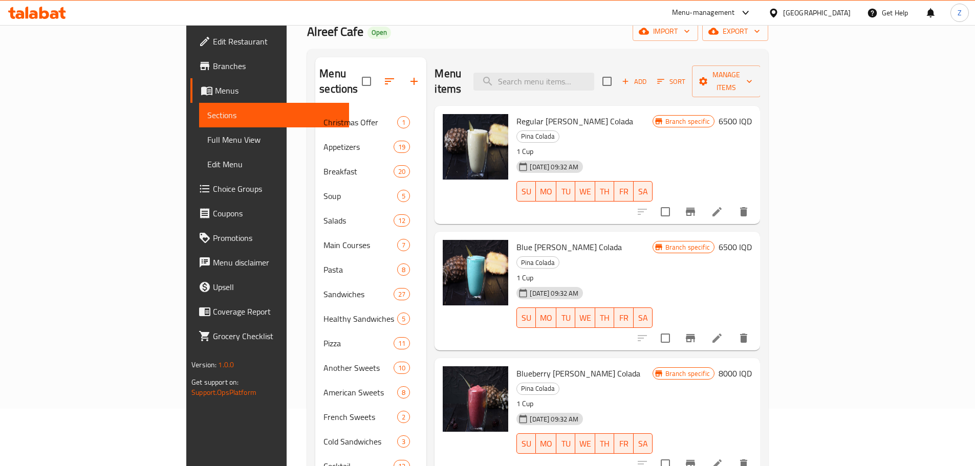
scroll to position [52, 0]
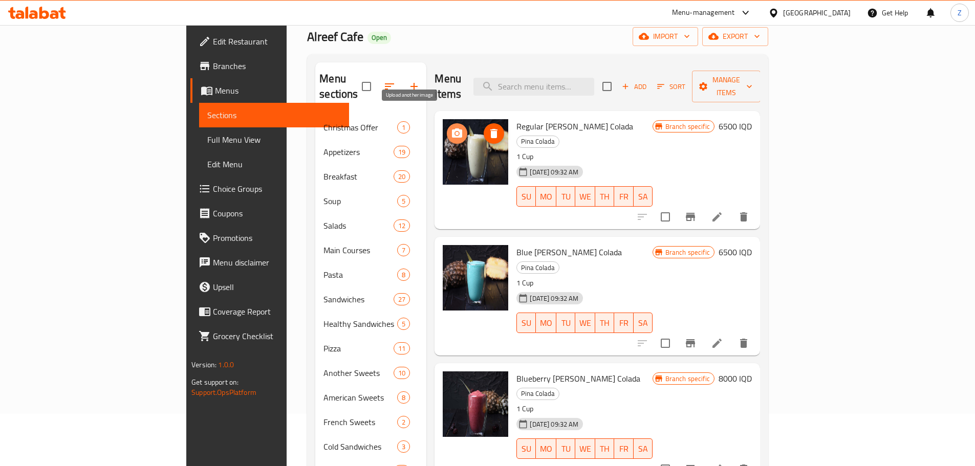
click at [451, 127] on icon "upload picture" at bounding box center [457, 133] width 12 height 12
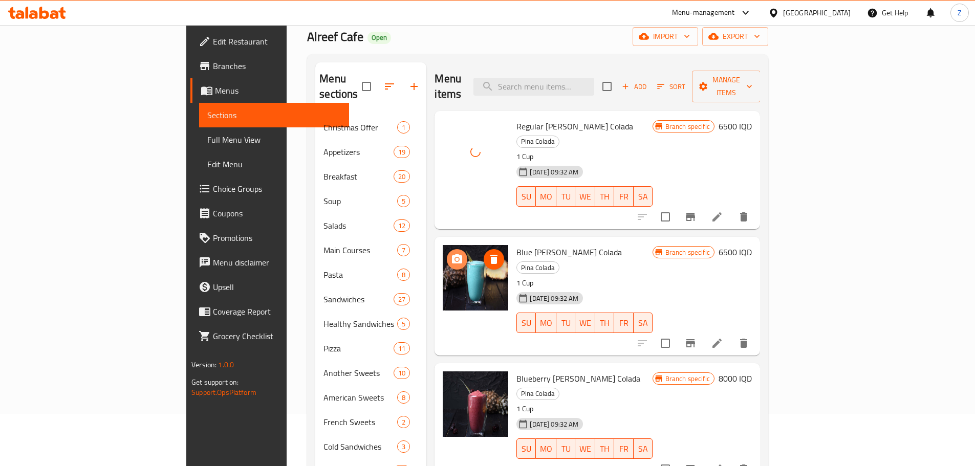
click at [451, 253] on icon "upload picture" at bounding box center [457, 259] width 12 height 12
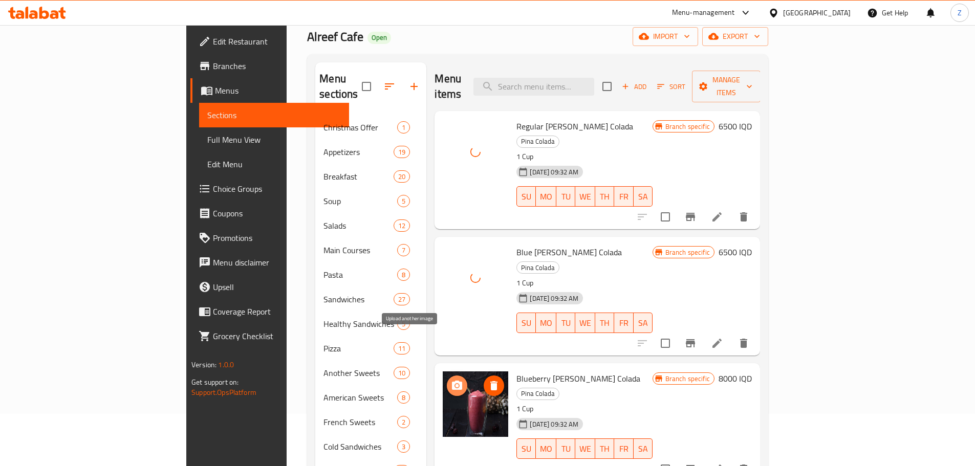
click at [451, 380] on icon "upload picture" at bounding box center [457, 386] width 12 height 12
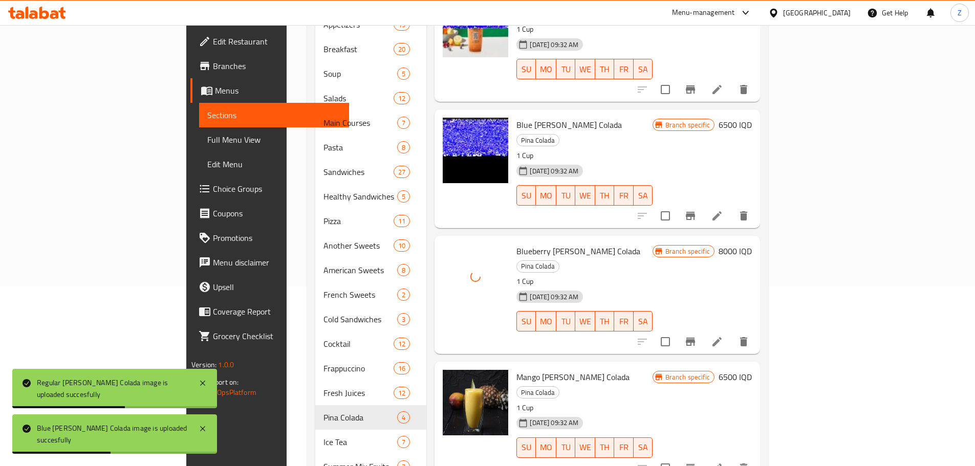
scroll to position [257, 0]
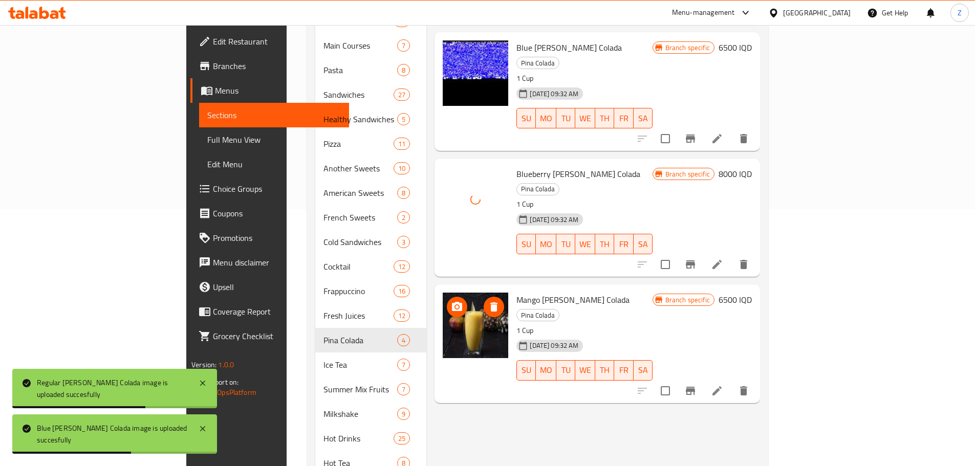
click at [451, 301] on icon "upload picture" at bounding box center [457, 307] width 12 height 12
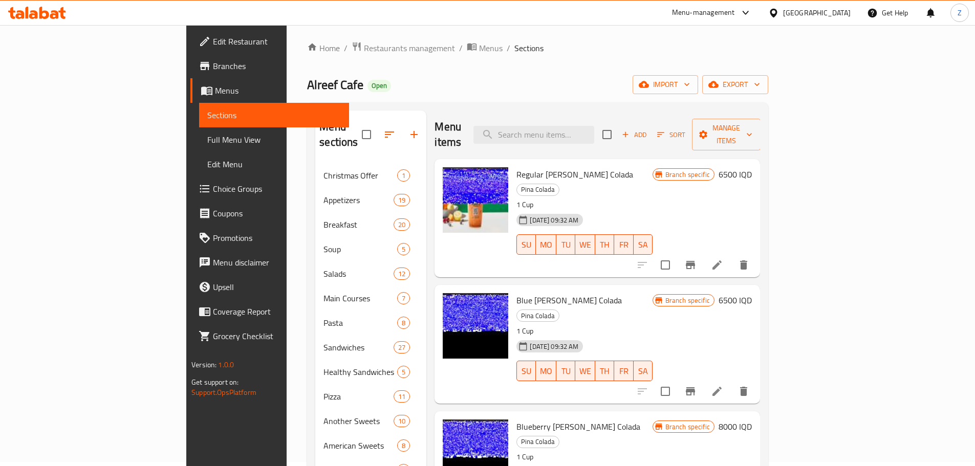
scroll to position [0, 0]
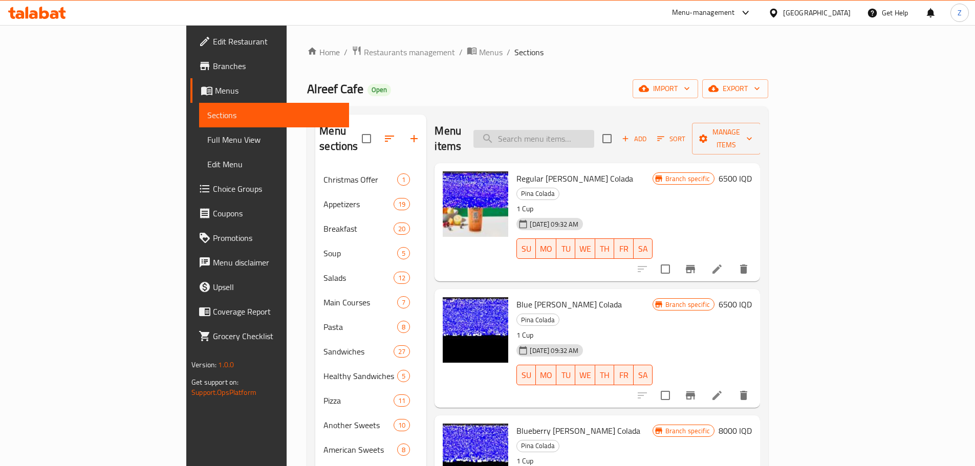
click at [594, 130] on input "search" at bounding box center [534, 139] width 121 height 18
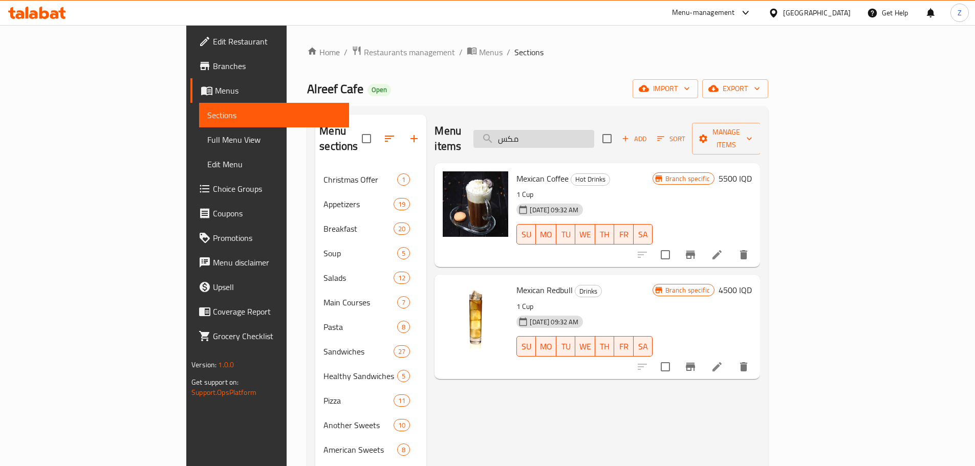
click at [594, 130] on input "مكس" at bounding box center [534, 139] width 121 height 18
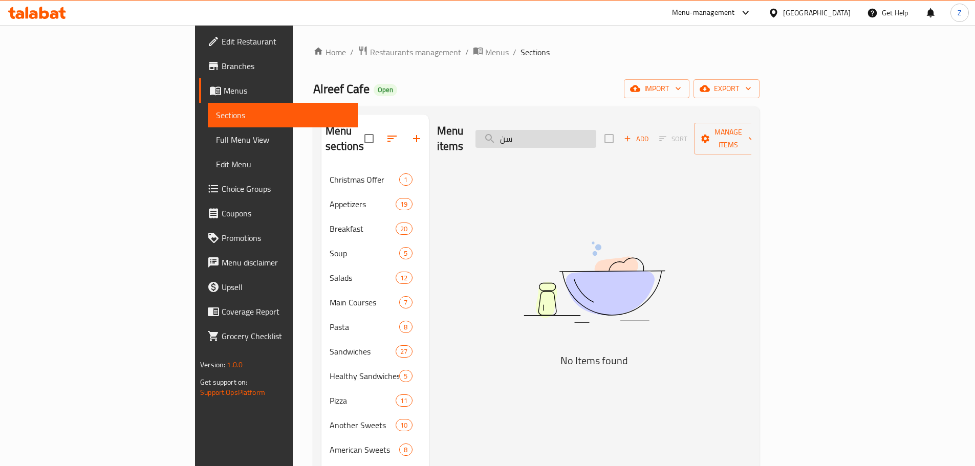
type input "س"
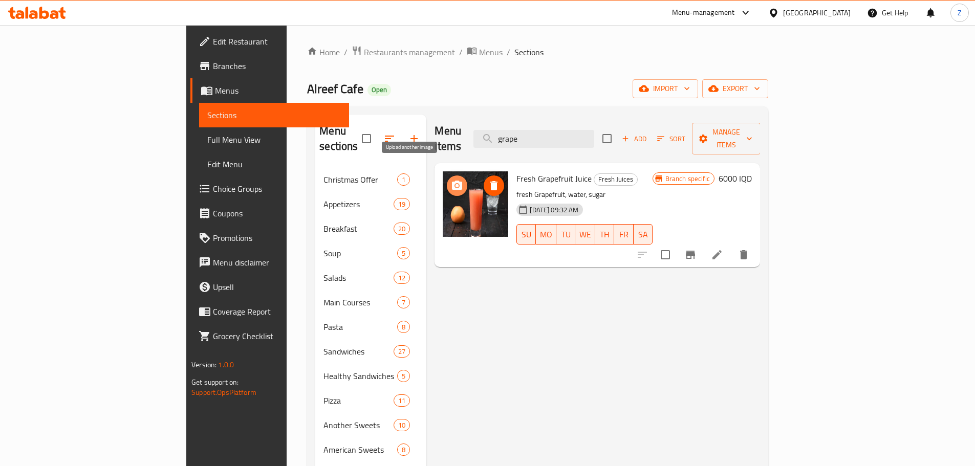
click at [452, 181] on icon "upload picture" at bounding box center [457, 185] width 10 height 9
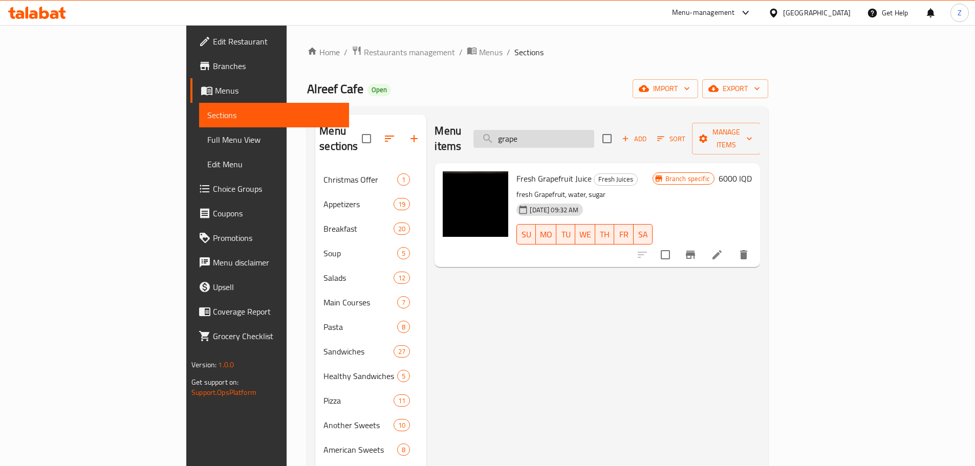
click at [594, 130] on input "grape" at bounding box center [534, 139] width 121 height 18
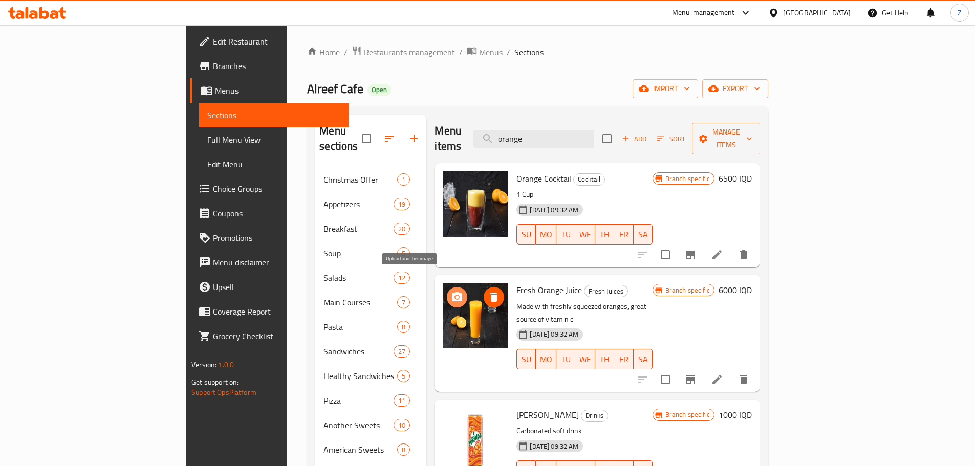
click at [447, 291] on span "upload picture" at bounding box center [457, 297] width 20 height 12
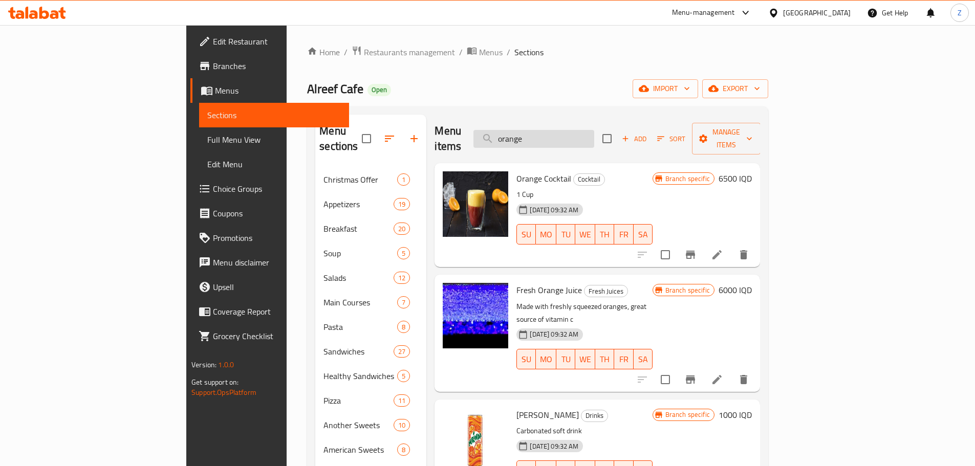
click at [594, 130] on input "orange" at bounding box center [534, 139] width 121 height 18
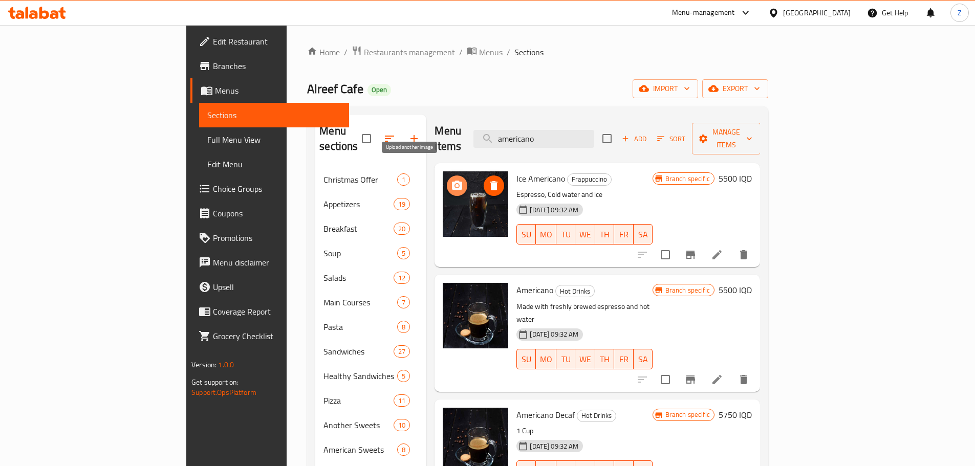
click at [447, 176] on button "upload picture" at bounding box center [457, 186] width 20 height 20
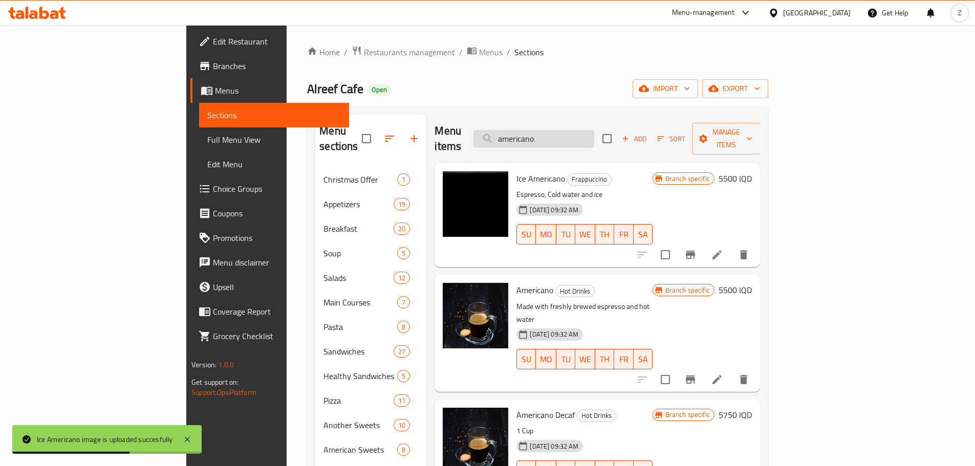
click at [594, 132] on input "americano" at bounding box center [534, 139] width 121 height 18
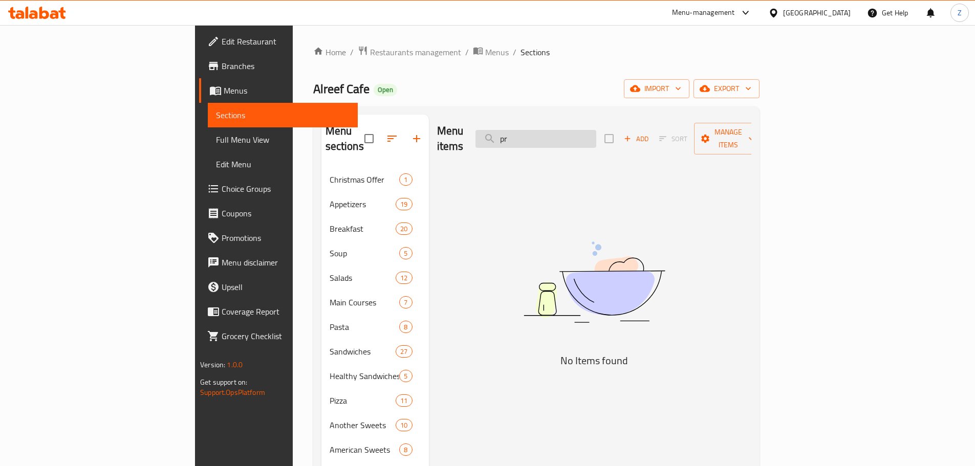
type input "p"
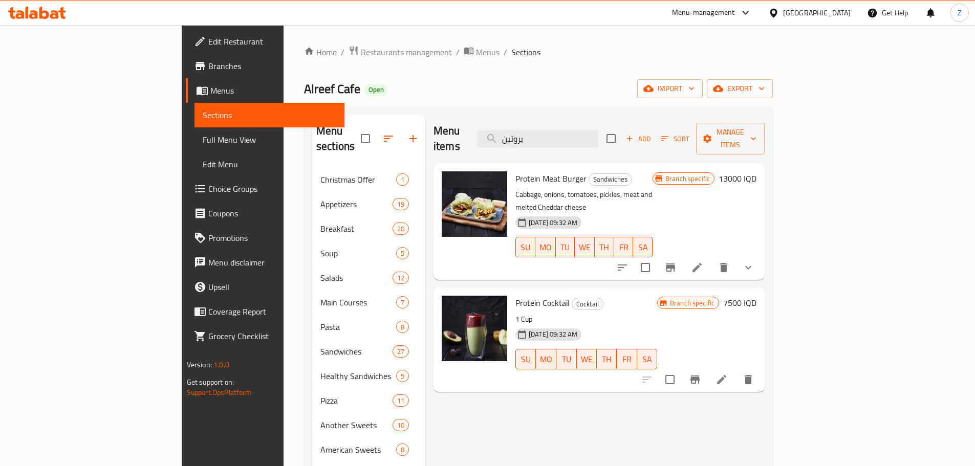
click at [633, 117] on div "Menu items بروتين Add Sort Manage items" at bounding box center [599, 139] width 331 height 49
click at [599, 130] on input "بروتين" at bounding box center [538, 139] width 121 height 18
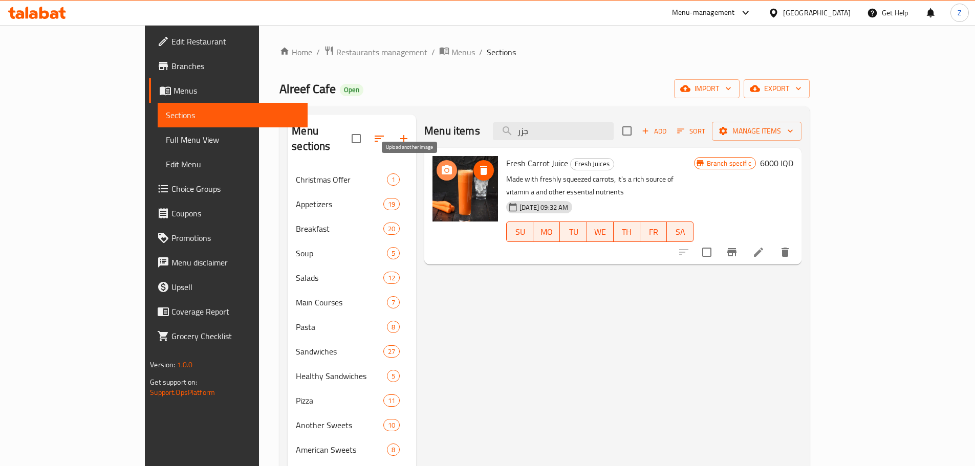
click at [441, 175] on icon "upload picture" at bounding box center [447, 170] width 12 height 12
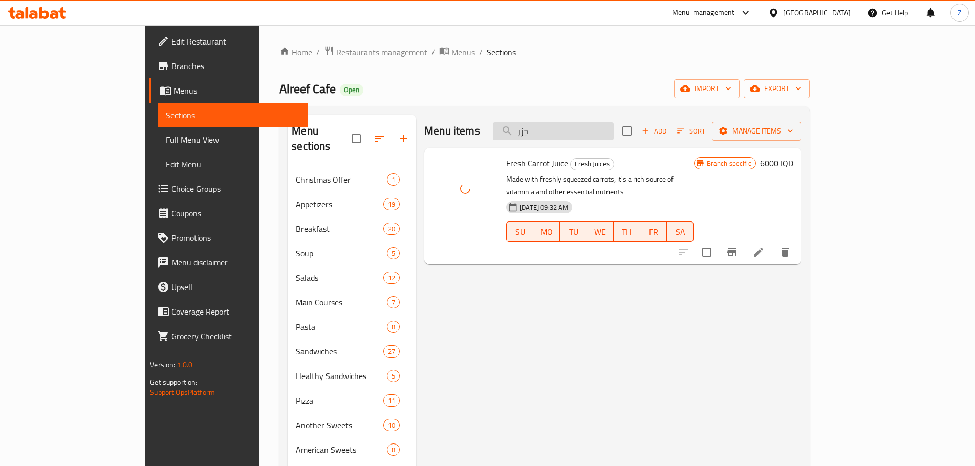
click at [614, 134] on input "جزر" at bounding box center [553, 131] width 121 height 18
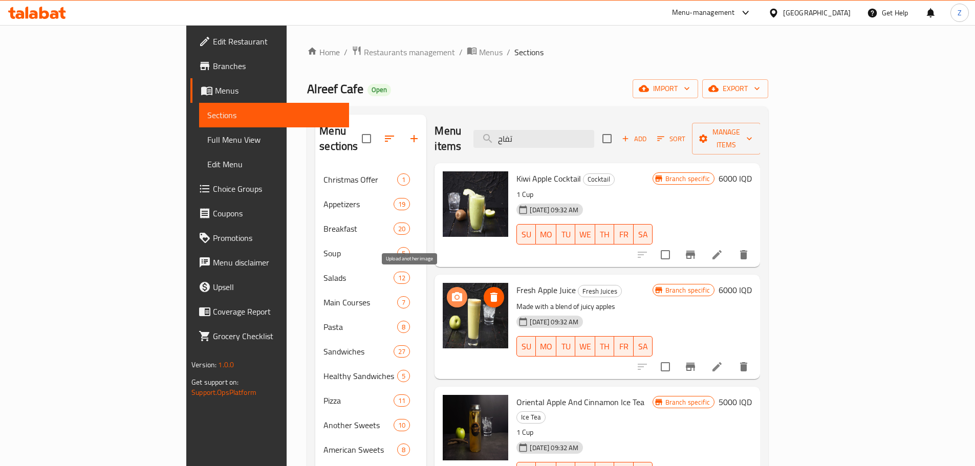
click at [451, 291] on icon "upload picture" at bounding box center [457, 297] width 12 height 12
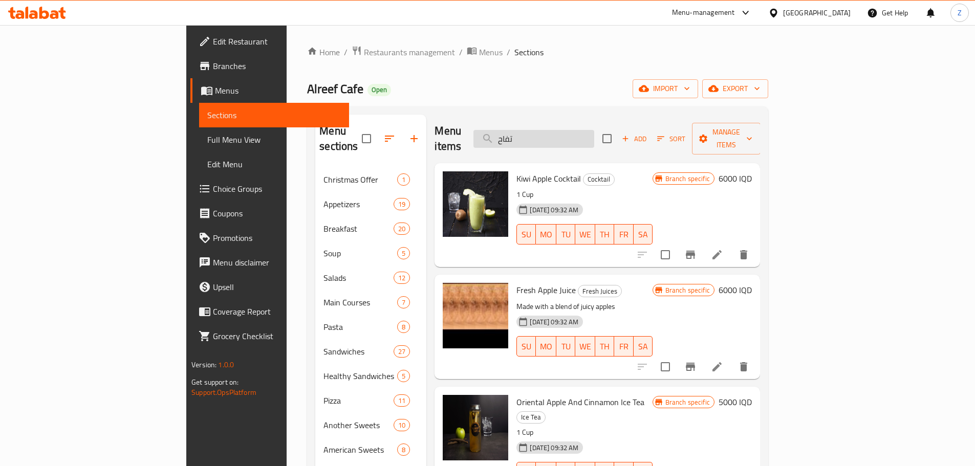
click at [594, 130] on input "تفاح" at bounding box center [534, 139] width 121 height 18
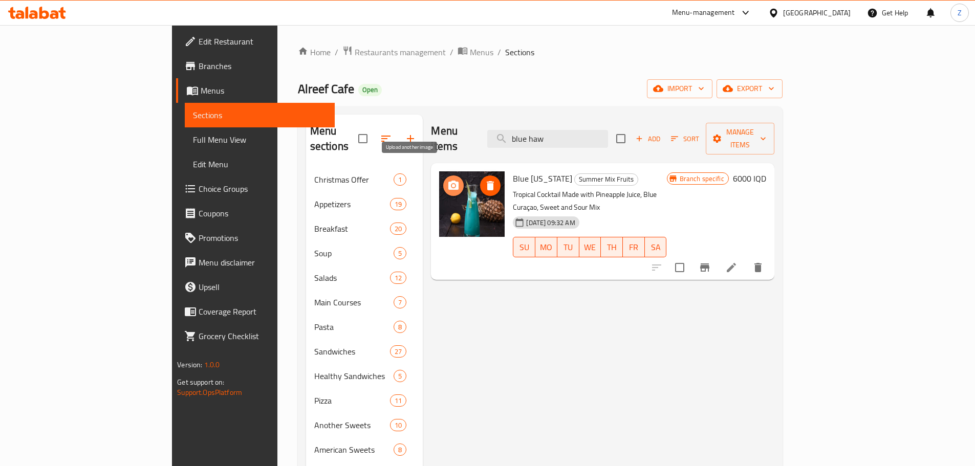
click at [449, 181] on icon "upload picture" at bounding box center [454, 185] width 10 height 9
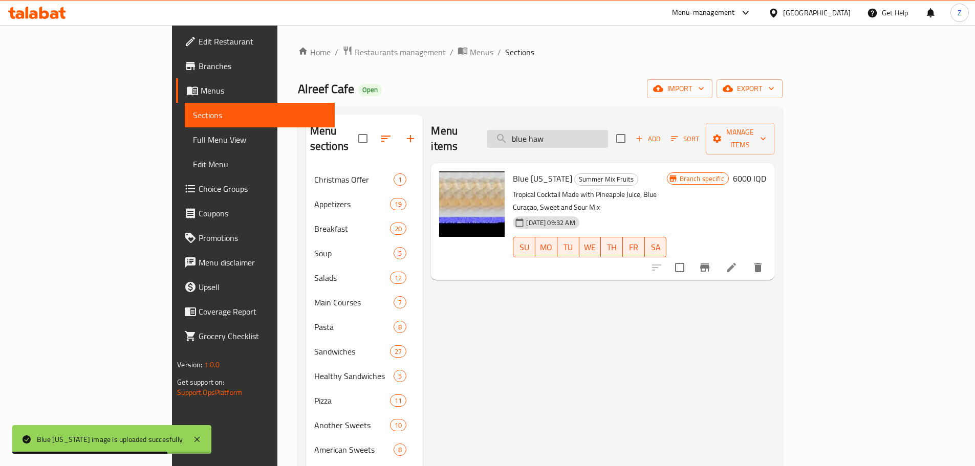
click at [608, 130] on input "blue haw" at bounding box center [547, 139] width 121 height 18
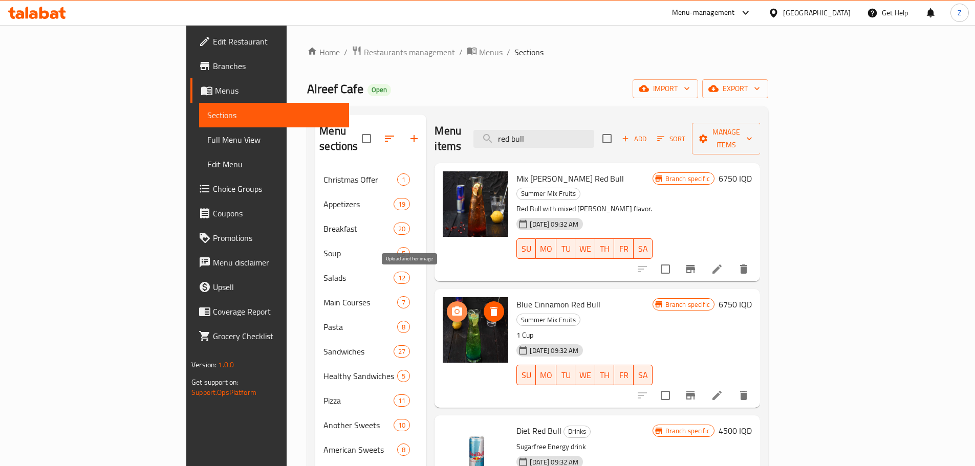
click at [452, 307] on icon "upload picture" at bounding box center [457, 311] width 10 height 9
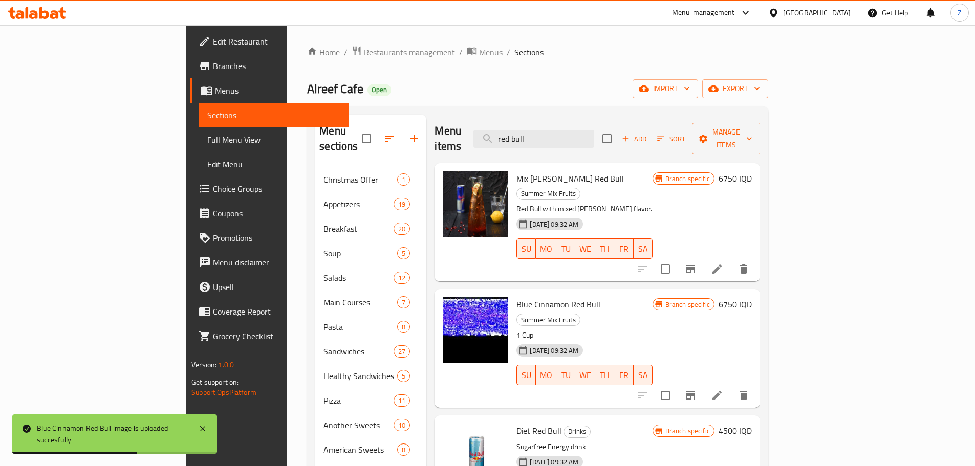
click at [602, 121] on div "Menu items red bull Add Sort Manage items" at bounding box center [598, 139] width 326 height 49
click at [594, 130] on input "red bull" at bounding box center [534, 139] width 121 height 18
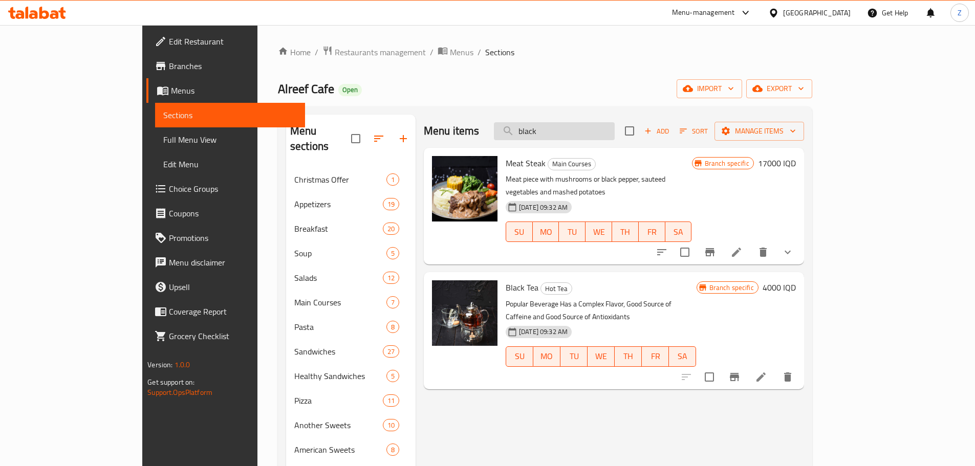
click at [568, 131] on input "black" at bounding box center [554, 131] width 121 height 18
click at [612, 126] on input "black" at bounding box center [554, 131] width 121 height 18
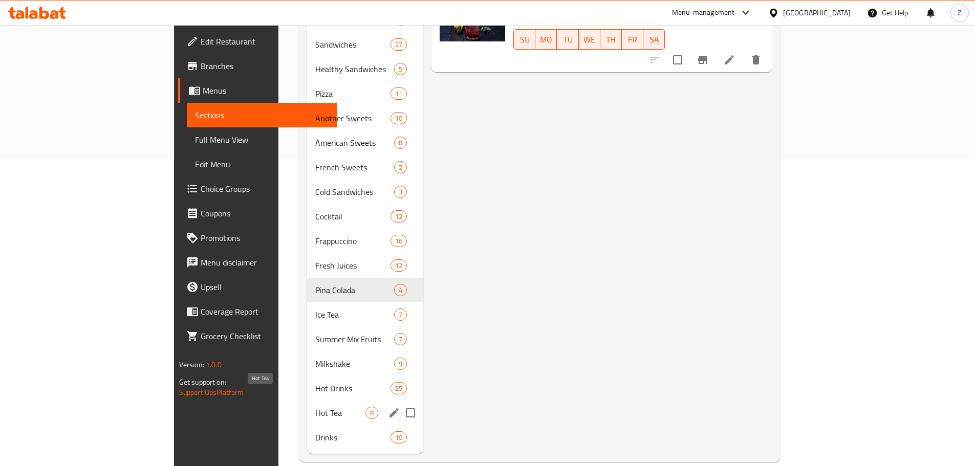
scroll to position [51, 0]
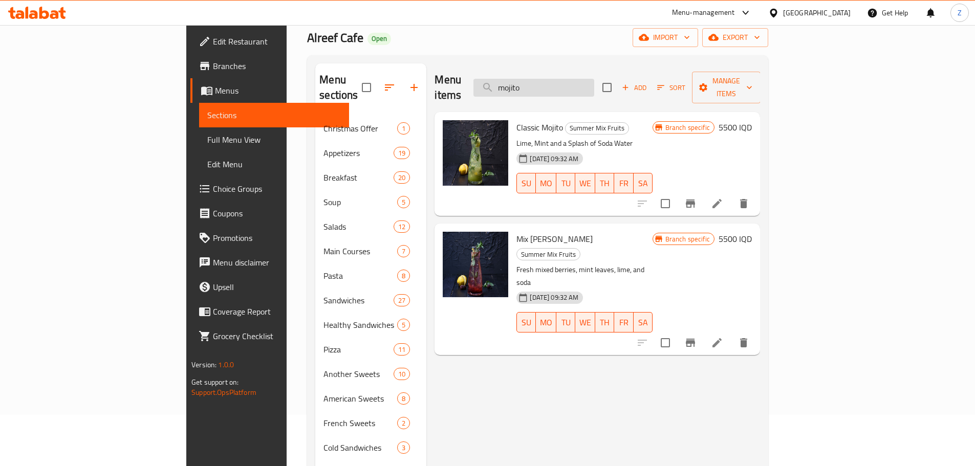
click at [594, 79] on input "mojito" at bounding box center [534, 88] width 121 height 18
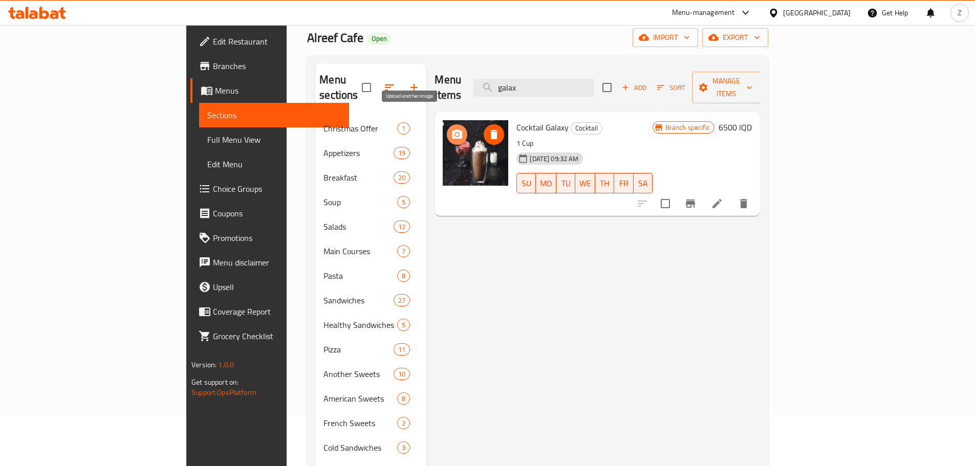
click at [452, 130] on icon "upload picture" at bounding box center [457, 134] width 10 height 9
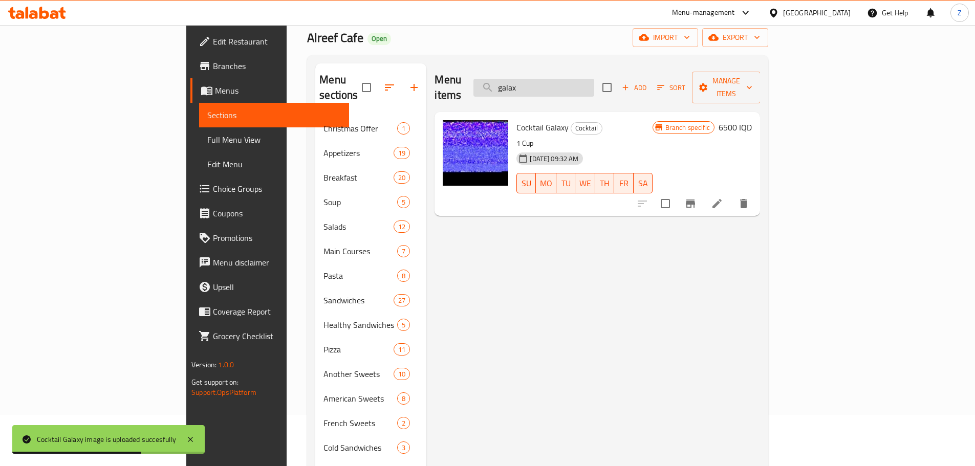
click at [594, 82] on input "galax" at bounding box center [534, 88] width 121 height 18
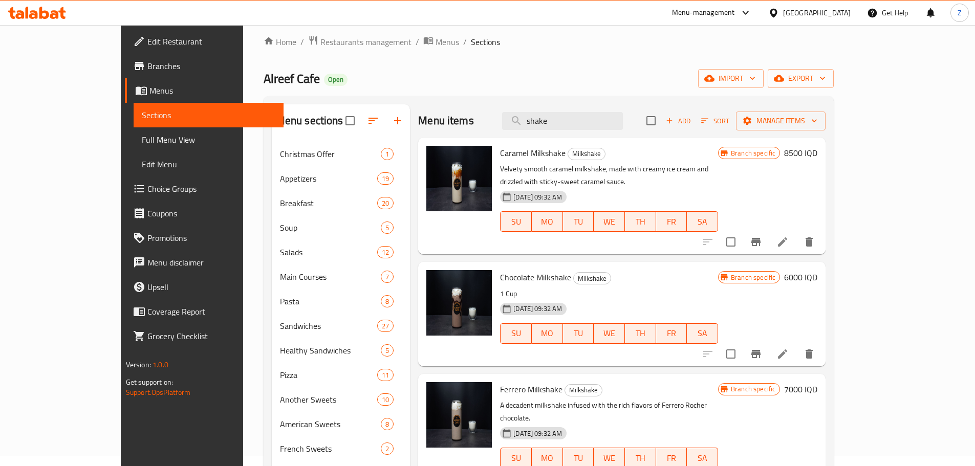
scroll to position [0, 0]
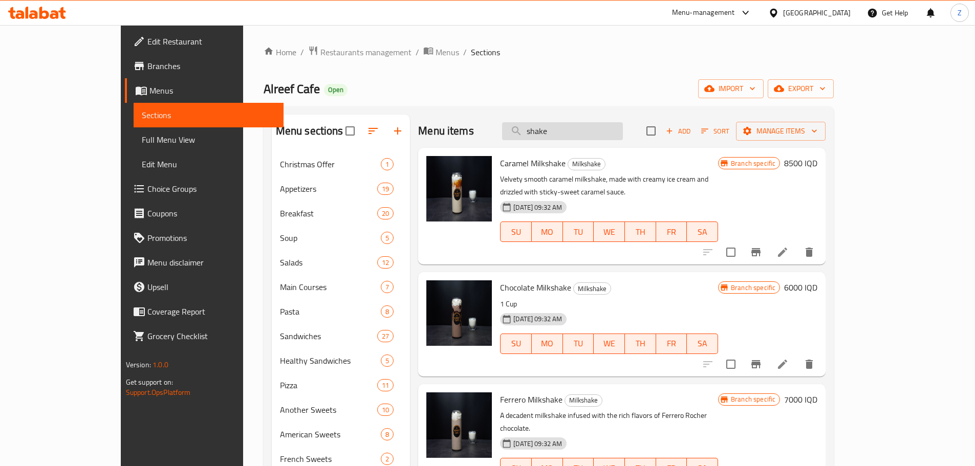
click at [623, 136] on input "shake" at bounding box center [562, 131] width 121 height 18
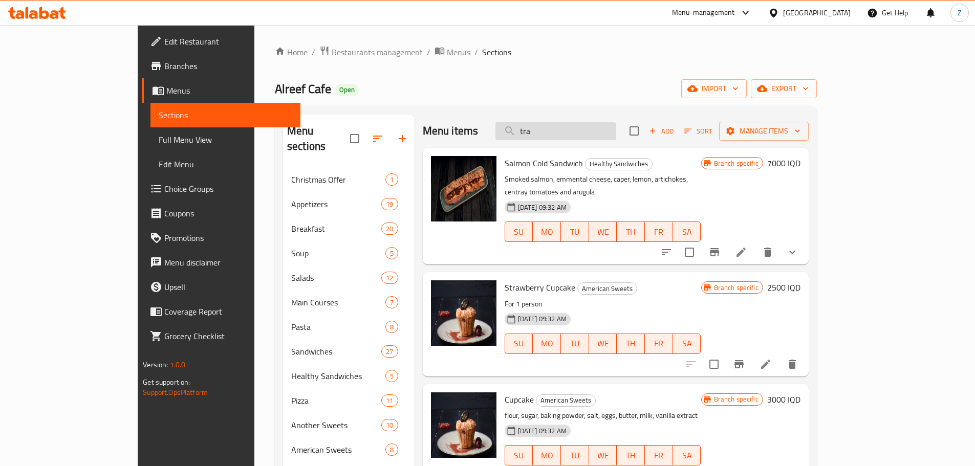
click at [616, 124] on input "tra" at bounding box center [556, 131] width 121 height 18
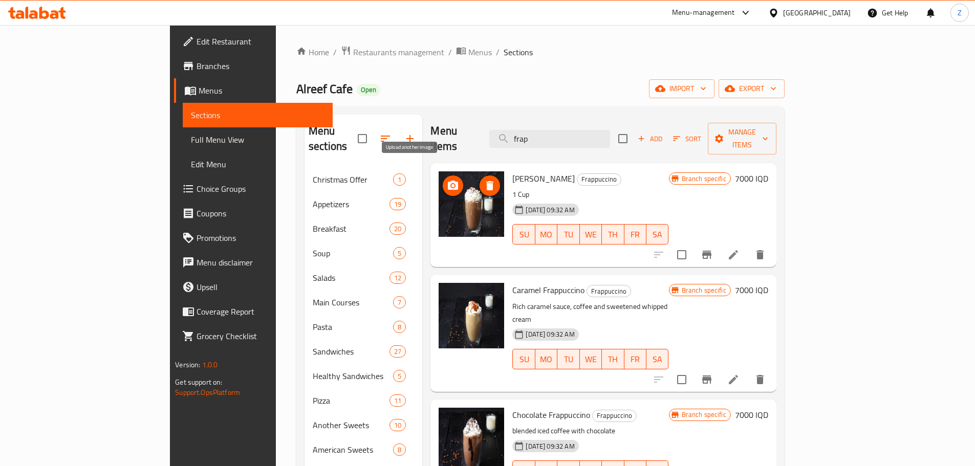
click at [447, 180] on icon "upload picture" at bounding box center [453, 186] width 12 height 12
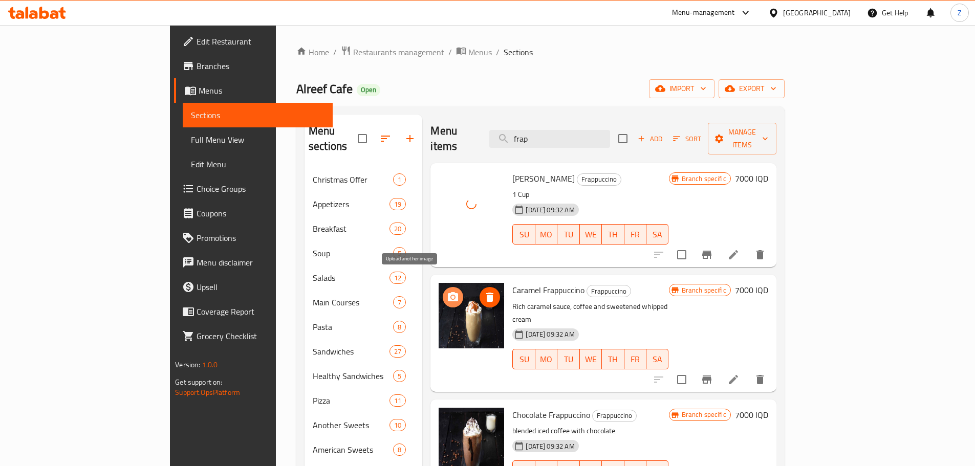
click at [447, 291] on icon "upload picture" at bounding box center [453, 297] width 12 height 12
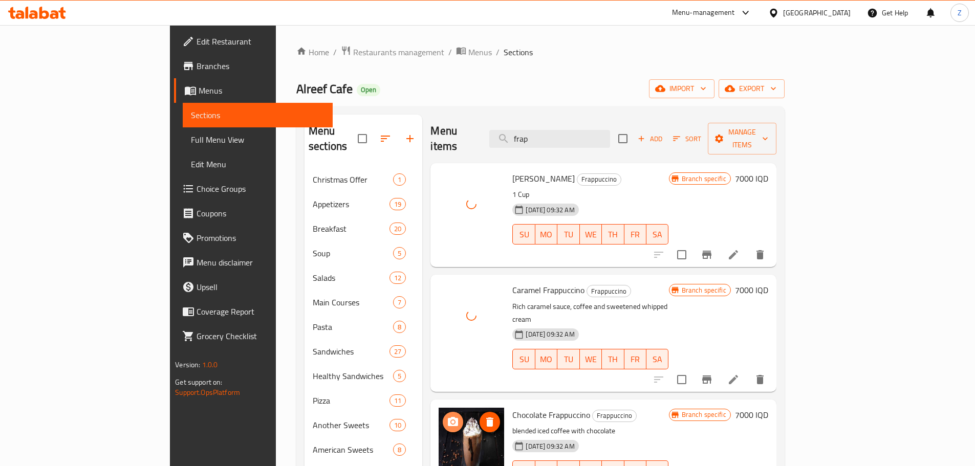
click at [448, 417] on icon "upload picture" at bounding box center [453, 421] width 10 height 9
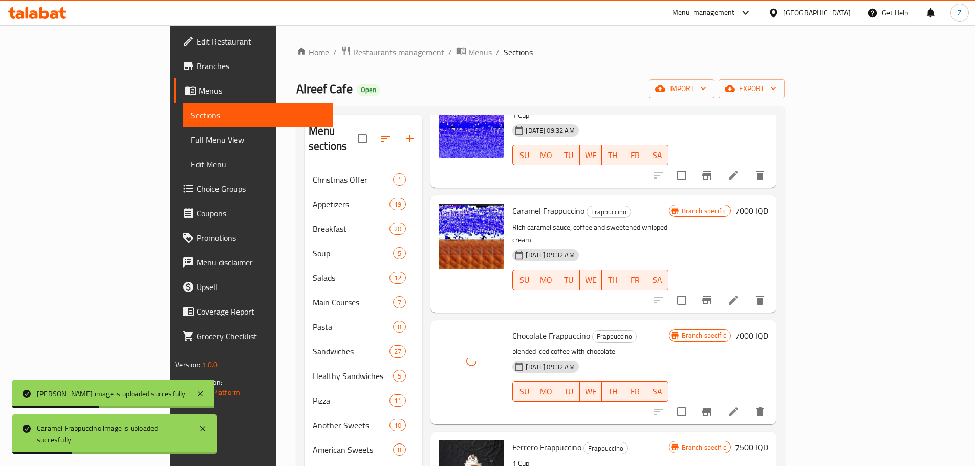
scroll to position [154, 0]
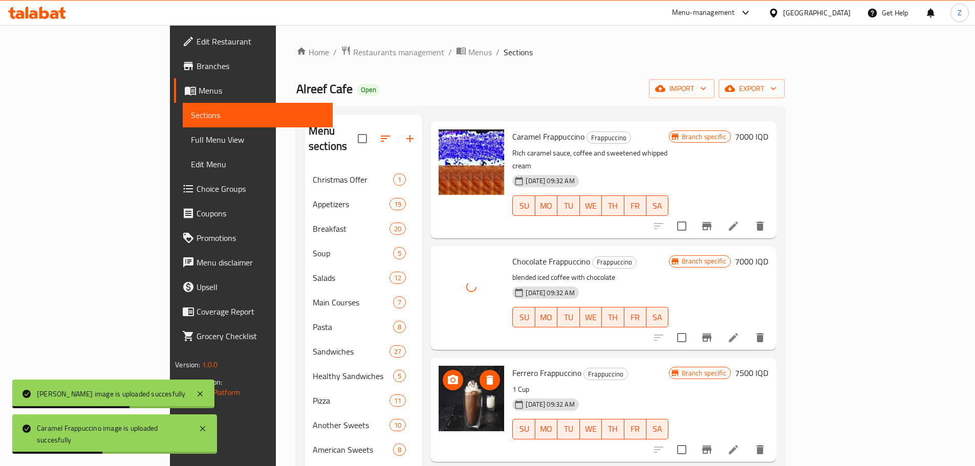
click at [448, 375] on icon "upload picture" at bounding box center [453, 379] width 10 height 9
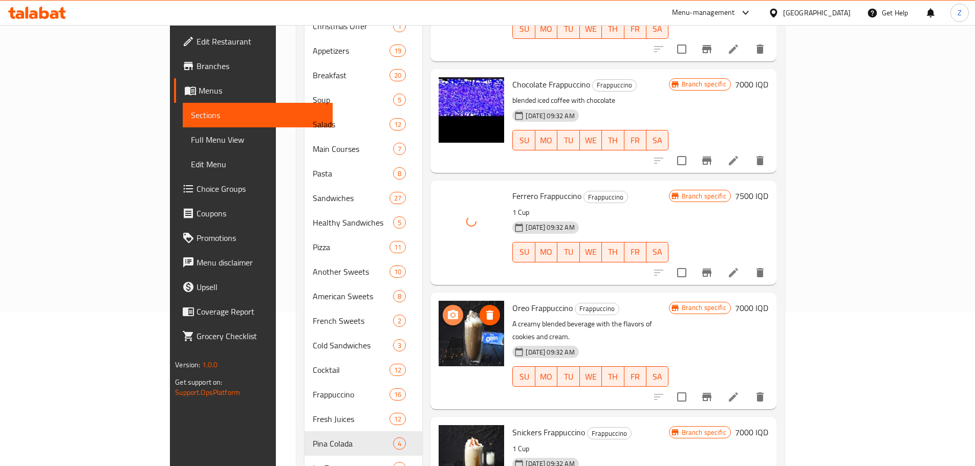
click at [447, 309] on icon "upload picture" at bounding box center [453, 315] width 12 height 12
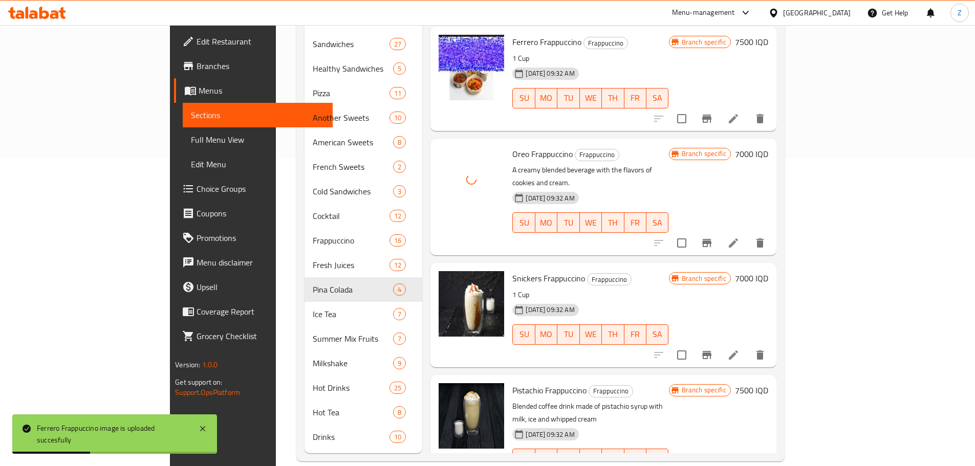
scroll to position [308, 0]
click at [448, 280] on icon "upload picture" at bounding box center [453, 284] width 10 height 9
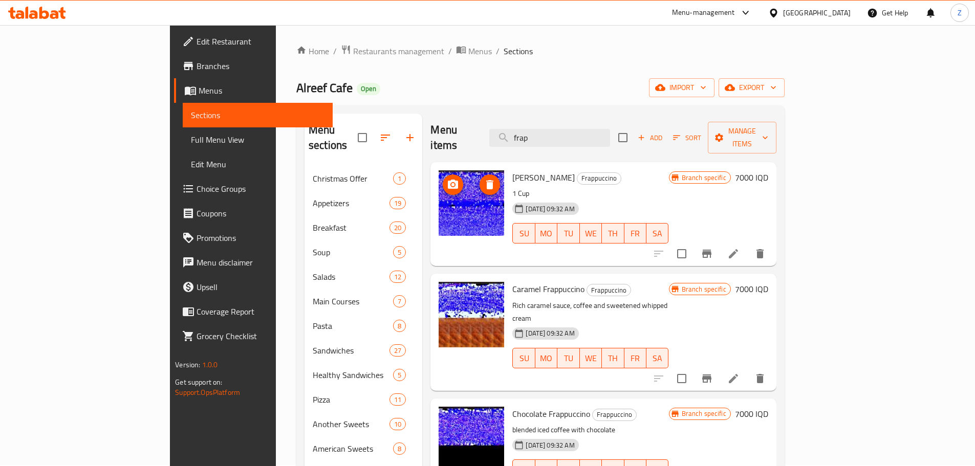
scroll to position [0, 0]
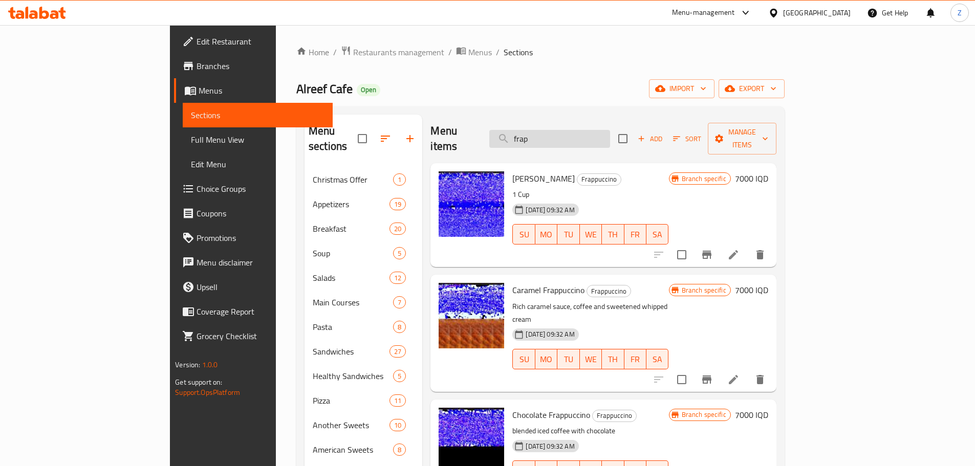
click at [590, 132] on input "frap" at bounding box center [550, 139] width 121 height 18
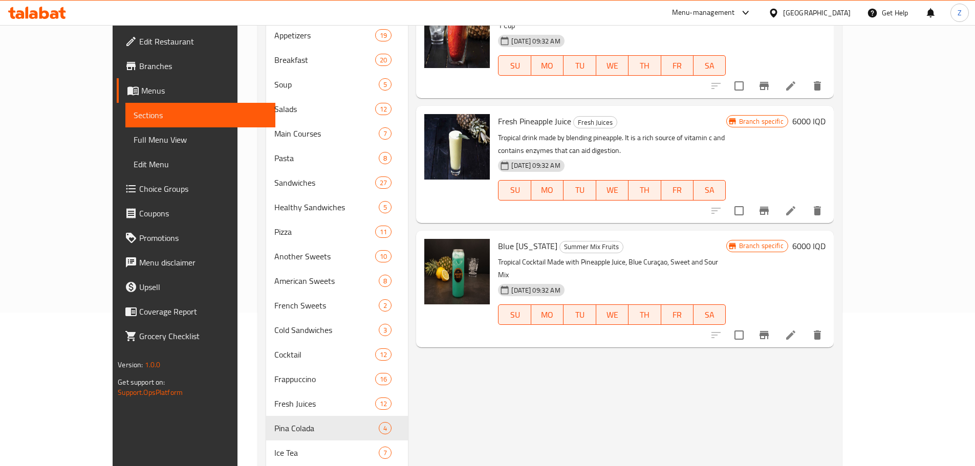
scroll to position [102, 0]
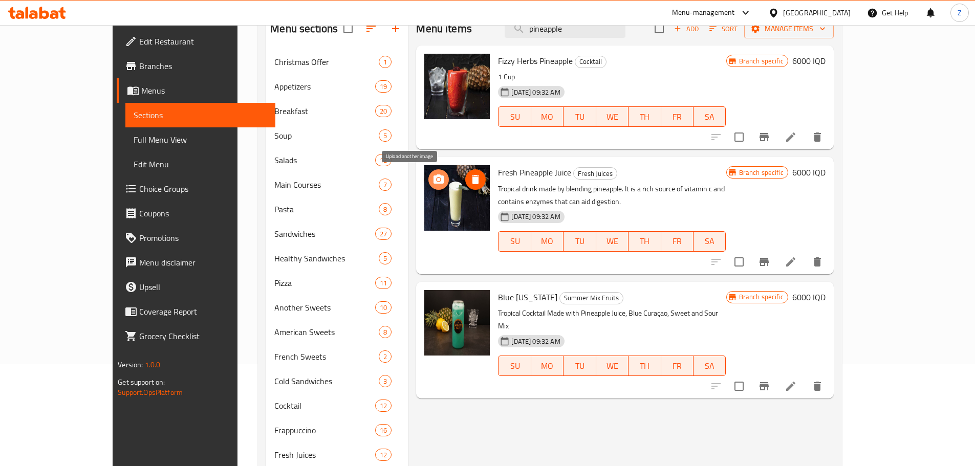
click at [434, 180] on icon "upload picture" at bounding box center [439, 179] width 10 height 9
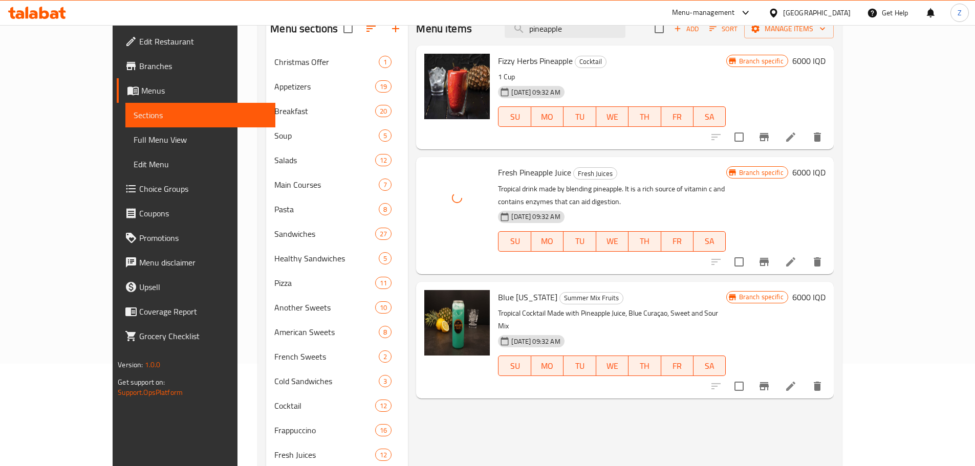
scroll to position [0, 0]
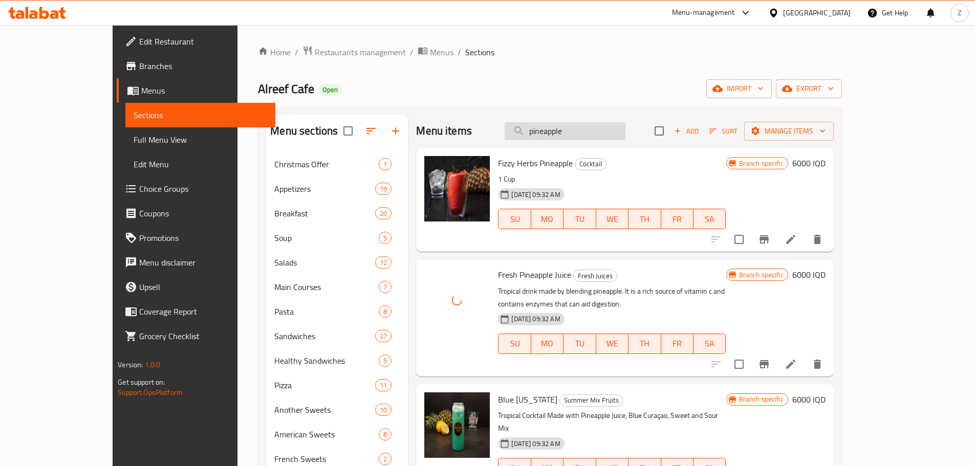
click at [616, 132] on input "pineapple" at bounding box center [565, 131] width 121 height 18
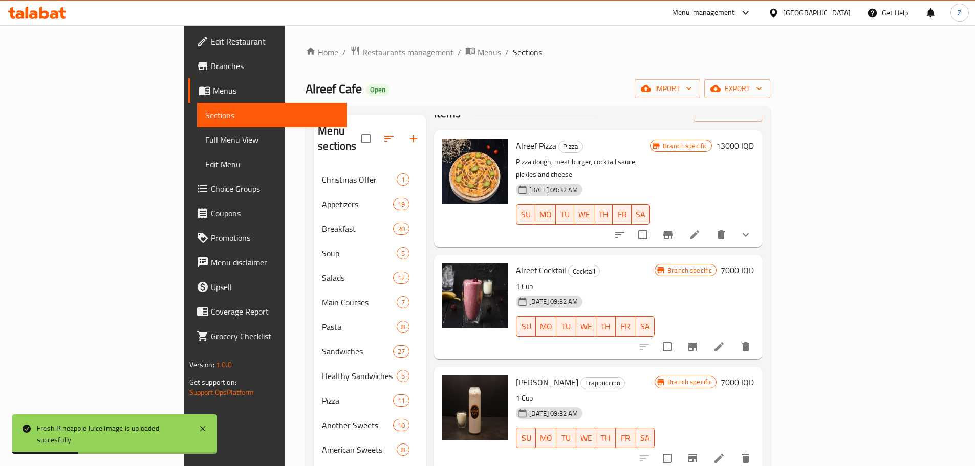
scroll to position [51, 0]
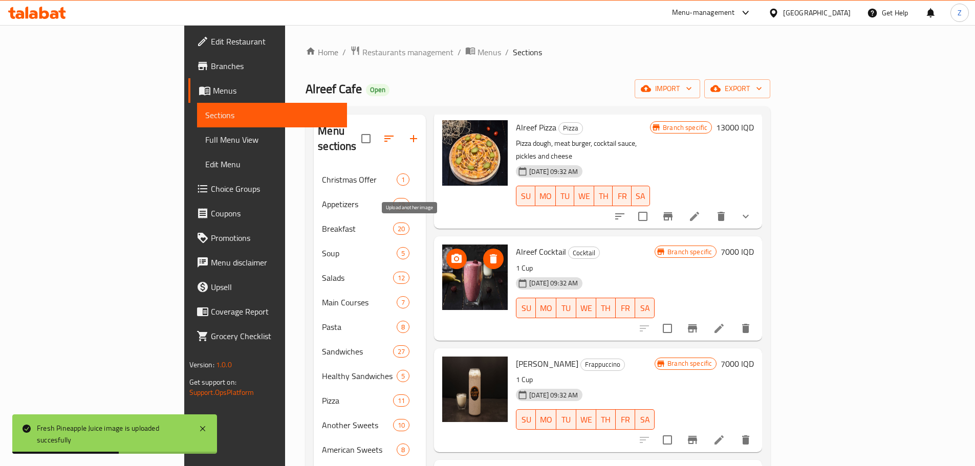
click at [452, 254] on icon "upload picture" at bounding box center [457, 258] width 10 height 9
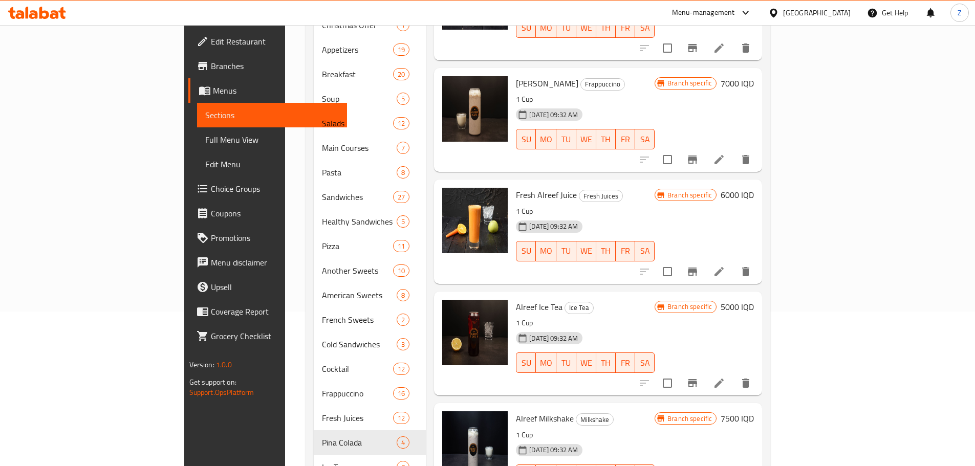
scroll to position [205, 0]
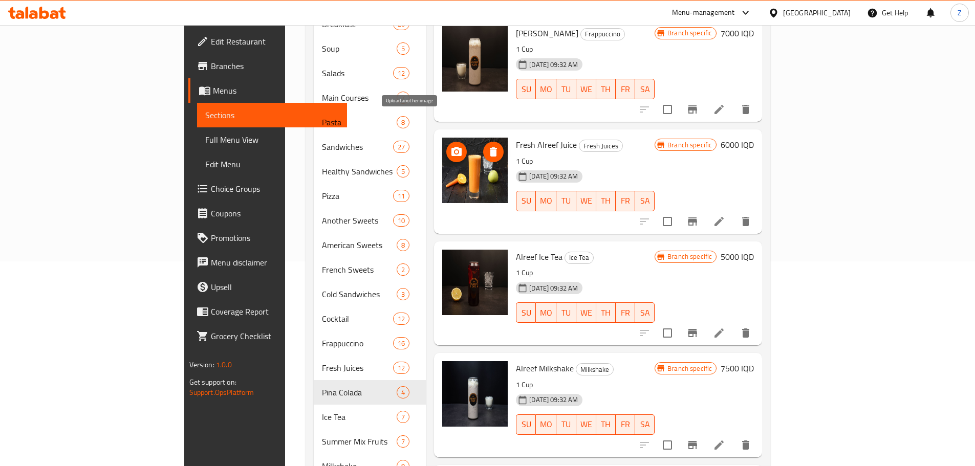
click at [446, 142] on button "upload picture" at bounding box center [456, 152] width 20 height 20
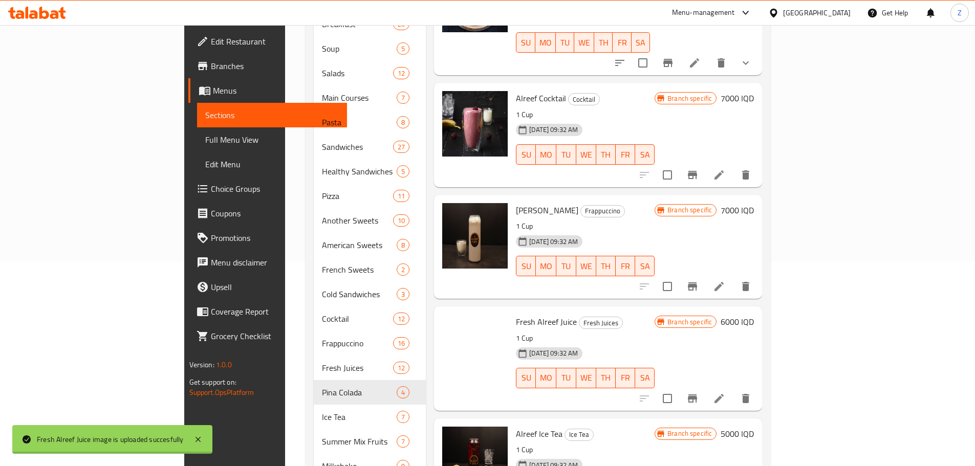
scroll to position [0, 0]
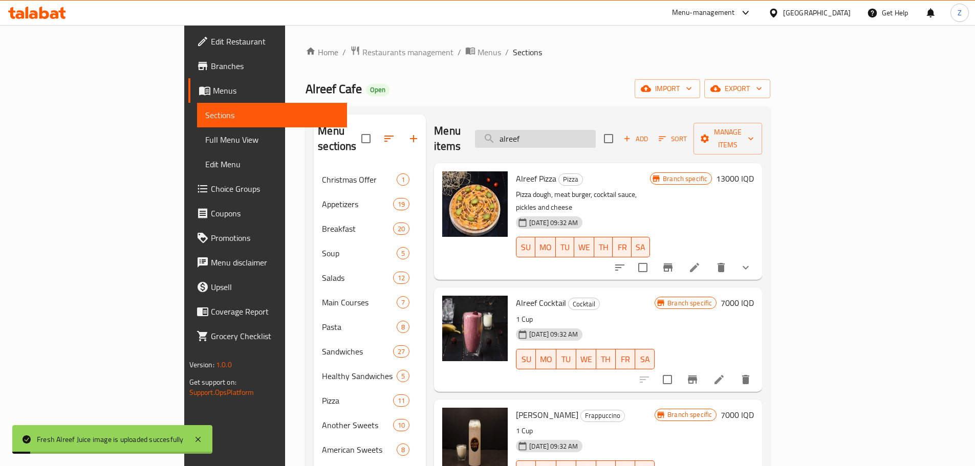
click at [596, 130] on input "alreef" at bounding box center [535, 139] width 121 height 18
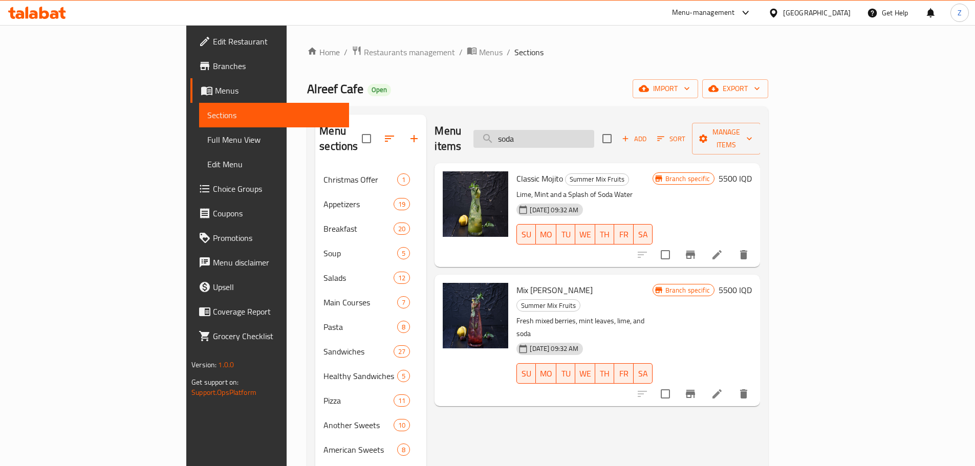
click at [594, 130] on input "soda" at bounding box center [534, 139] width 121 height 18
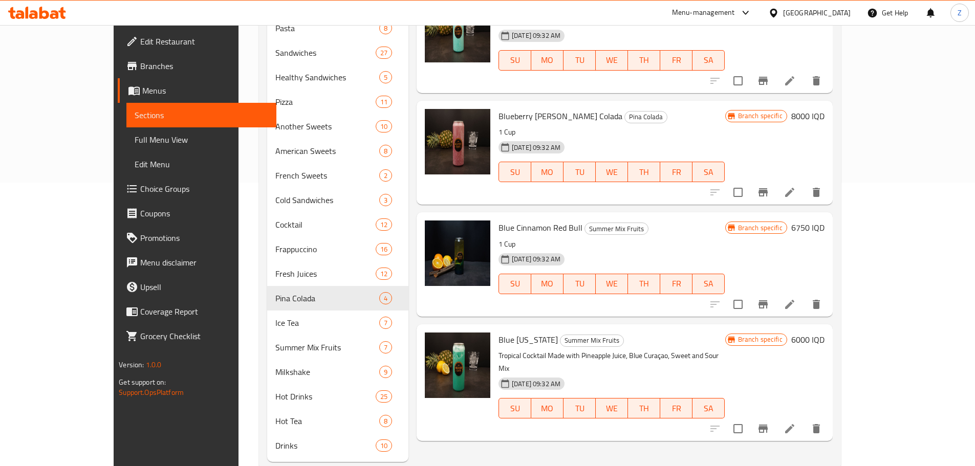
scroll to position [308, 0]
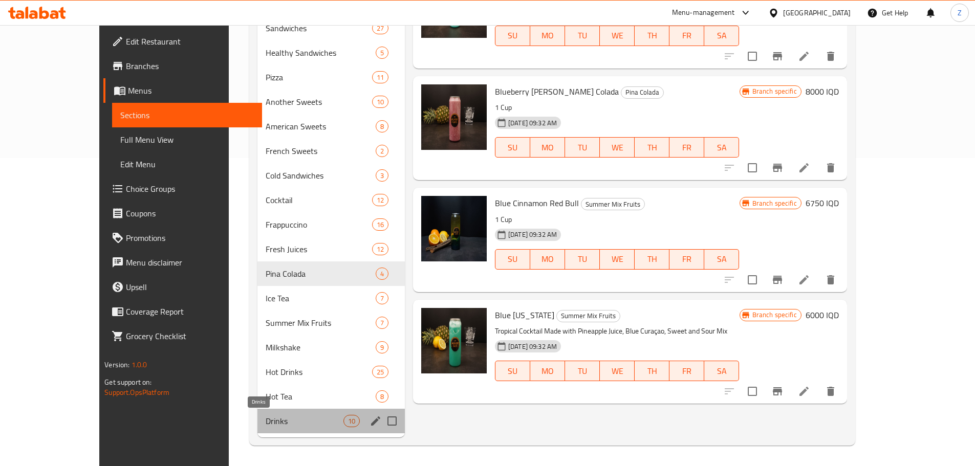
click at [266, 422] on span "Drinks" at bounding box center [305, 421] width 78 height 12
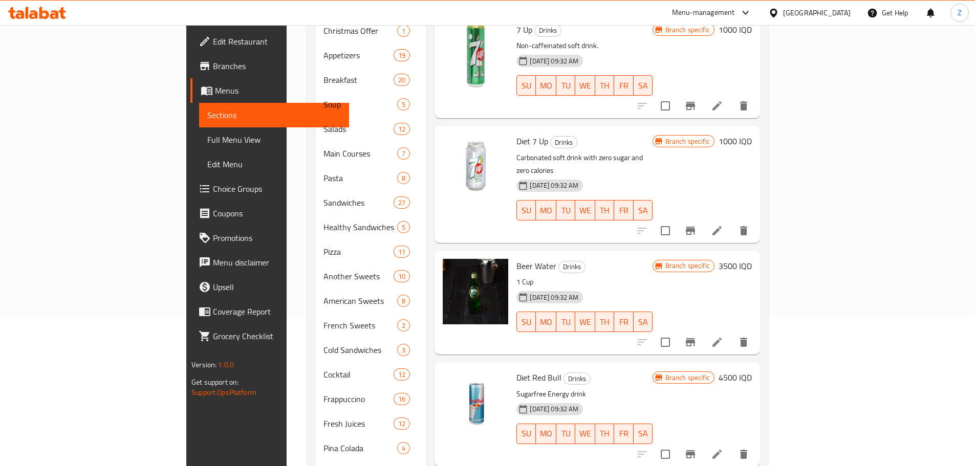
scroll to position [52, 0]
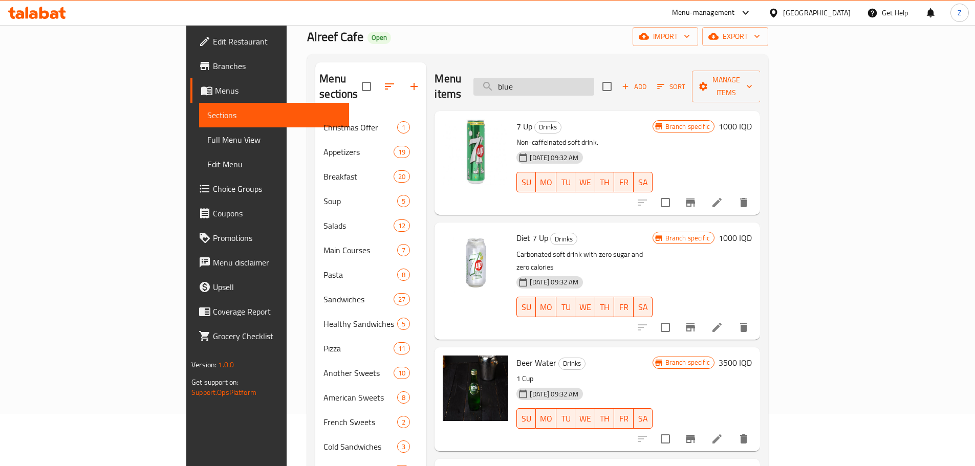
click at [588, 87] on input "blue" at bounding box center [534, 87] width 121 height 18
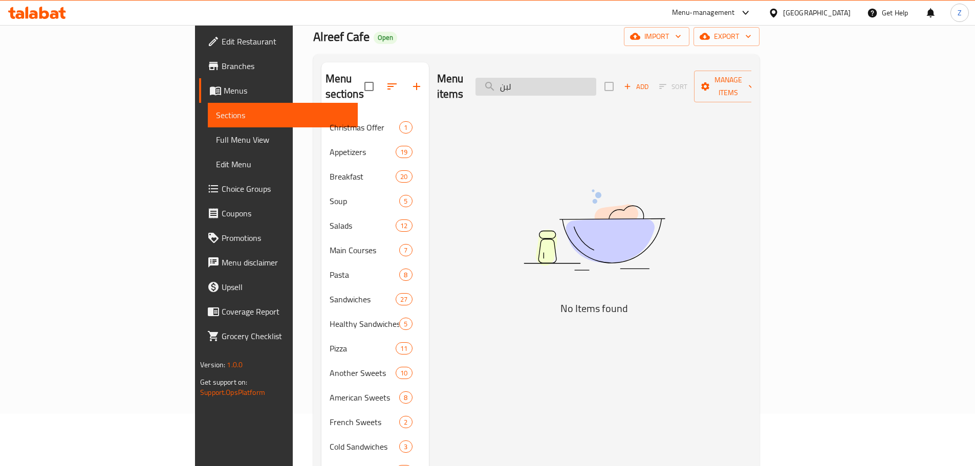
click at [588, 87] on input "لبن" at bounding box center [536, 87] width 121 height 18
click at [587, 84] on input "لبن" at bounding box center [536, 87] width 121 height 18
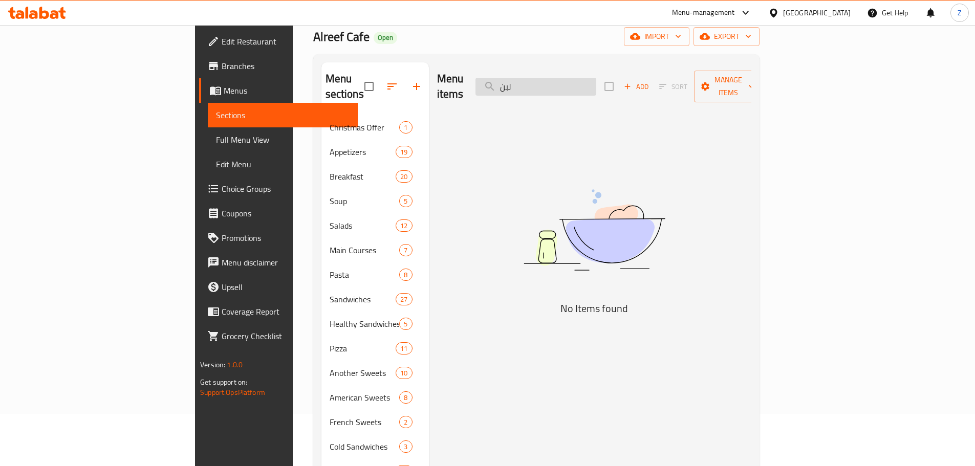
click at [587, 84] on input "لبن" at bounding box center [536, 87] width 121 height 18
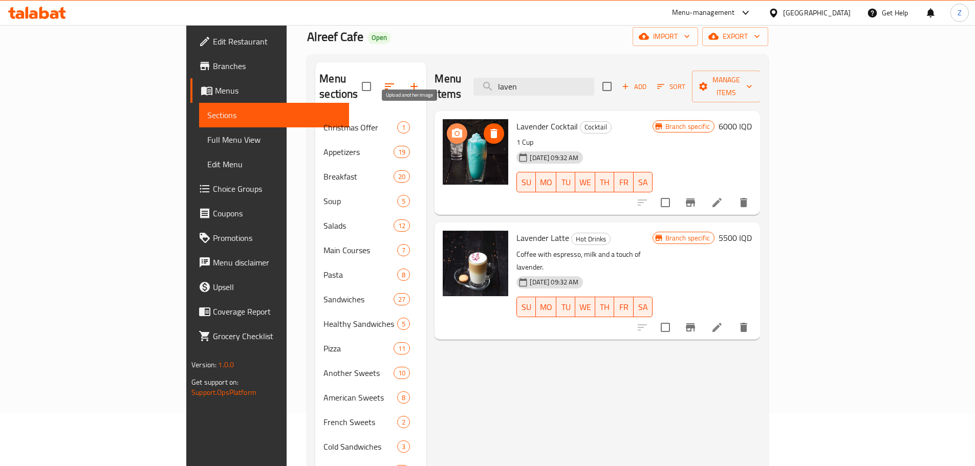
click at [452, 129] on icon "upload picture" at bounding box center [457, 133] width 10 height 9
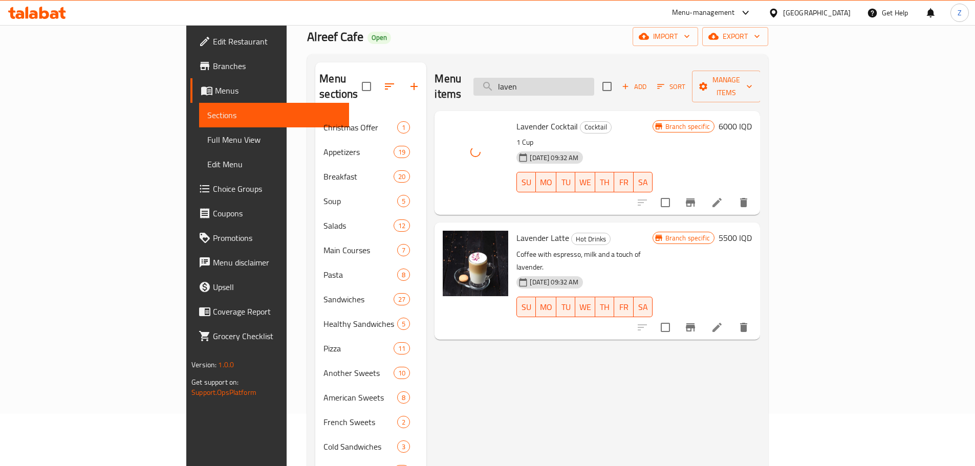
click at [594, 78] on input "laven" at bounding box center [534, 87] width 121 height 18
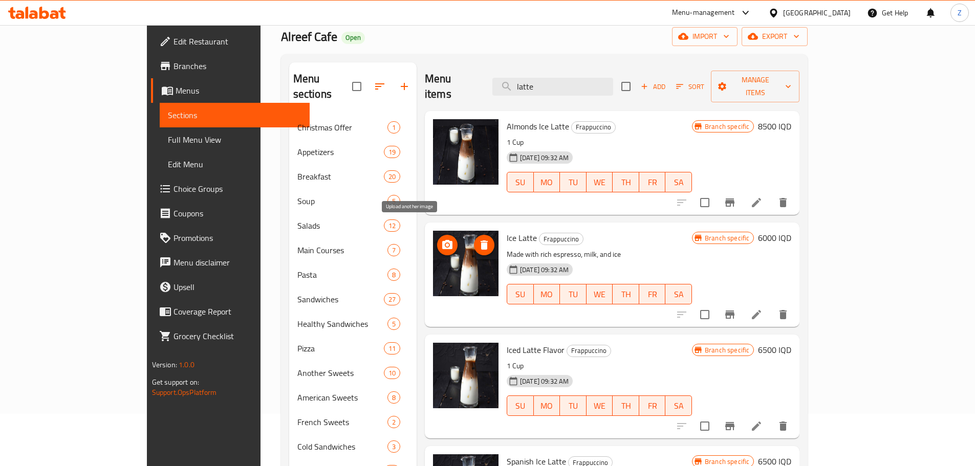
click at [437, 239] on span "upload picture" at bounding box center [447, 245] width 20 height 12
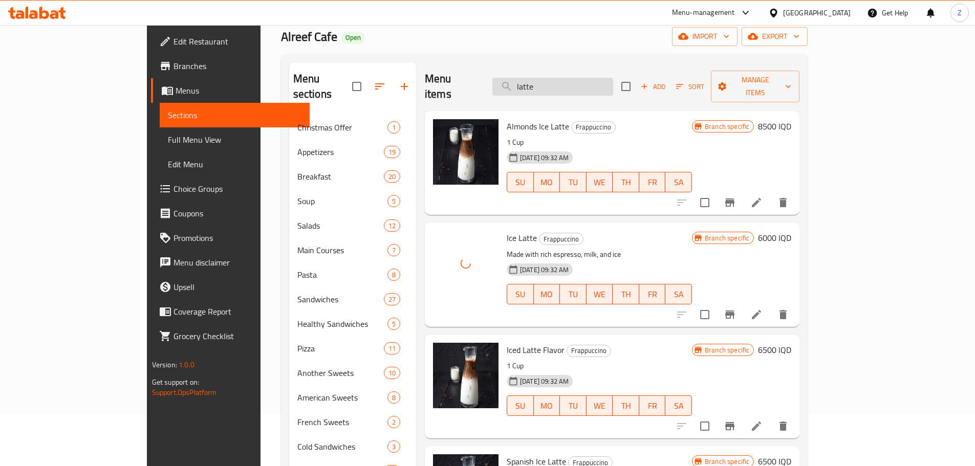
click at [605, 78] on input "latte" at bounding box center [553, 87] width 121 height 18
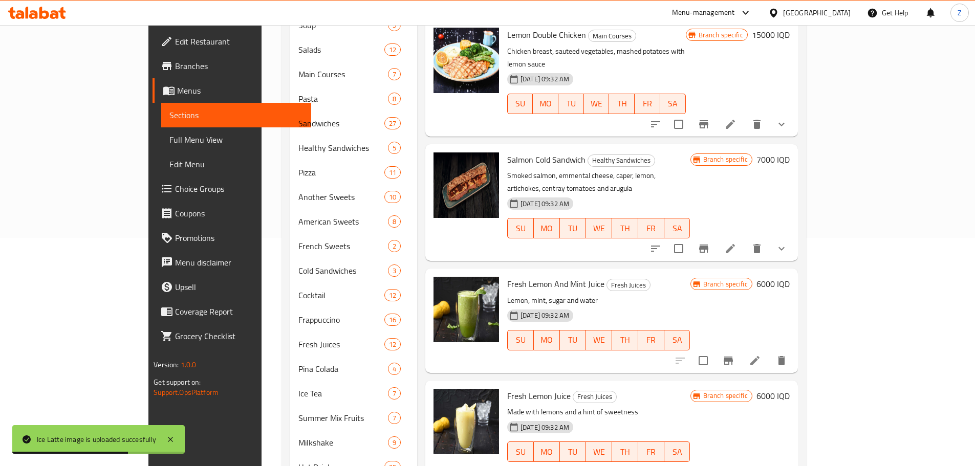
scroll to position [308, 0]
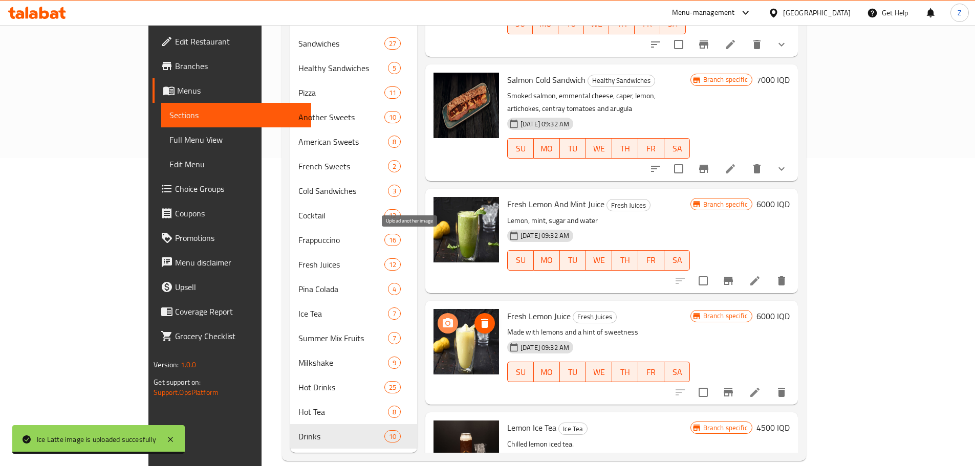
click at [443, 318] on icon "upload picture" at bounding box center [448, 322] width 10 height 9
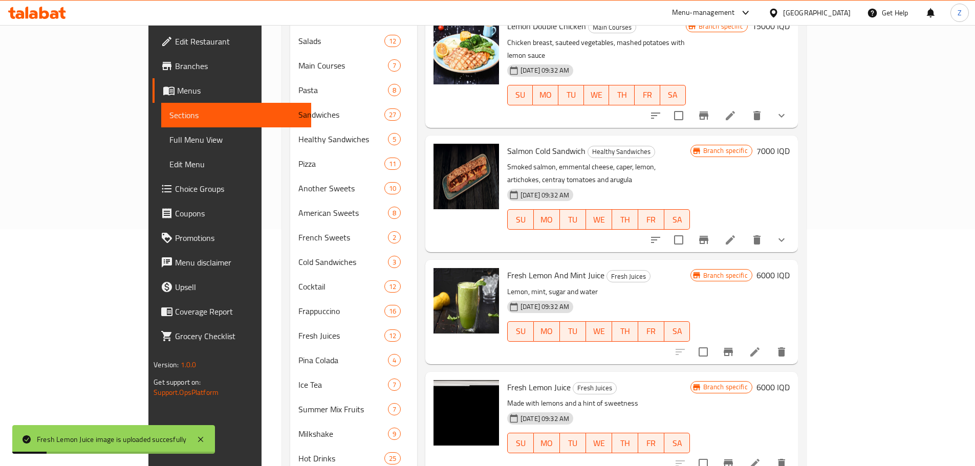
scroll to position [307, 0]
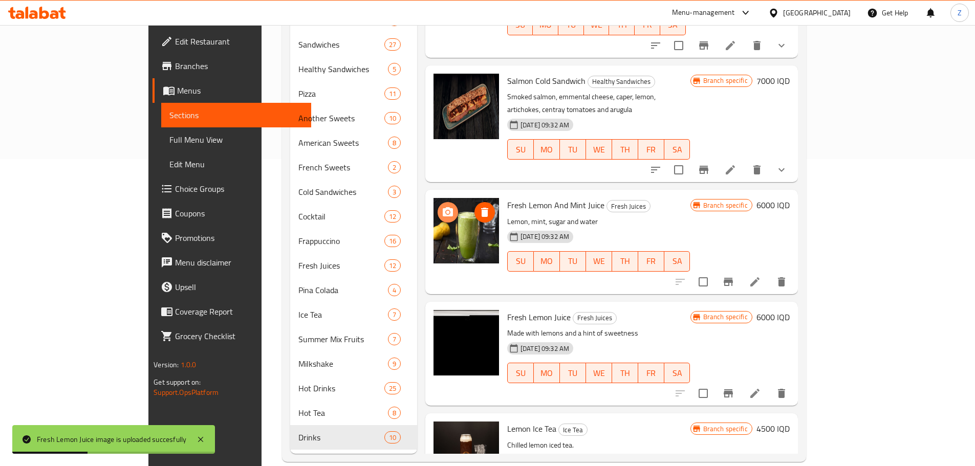
click at [442, 206] on icon "upload picture" at bounding box center [448, 212] width 12 height 12
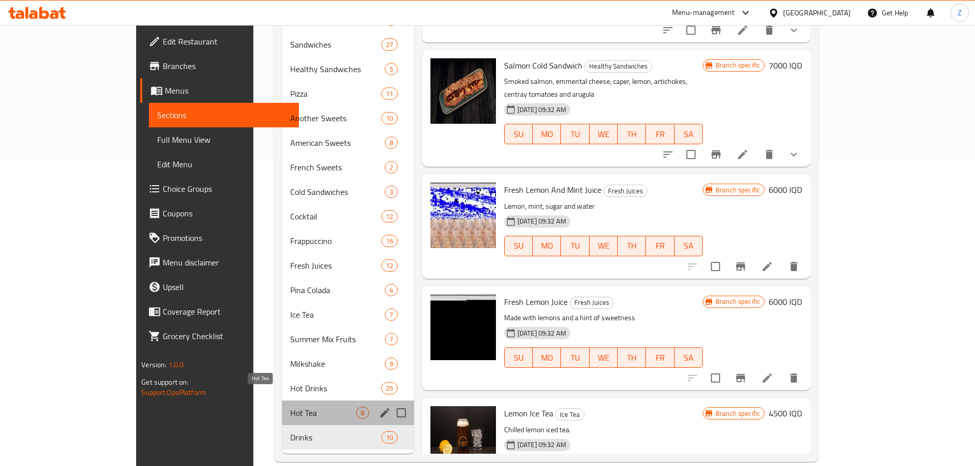
click at [290, 407] on span "Hot Tea" at bounding box center [323, 413] width 66 height 12
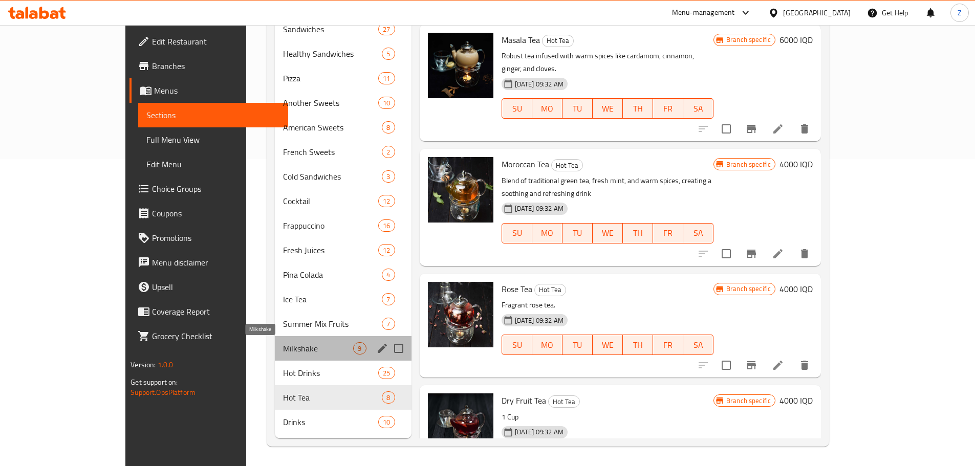
click at [283, 344] on span "Milkshake" at bounding box center [318, 349] width 71 height 12
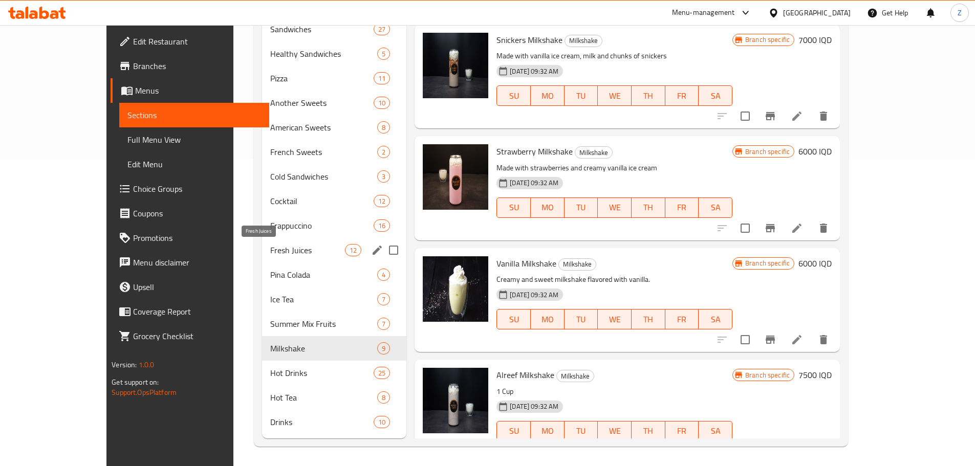
click at [270, 254] on span "Fresh Juices" at bounding box center [307, 250] width 75 height 12
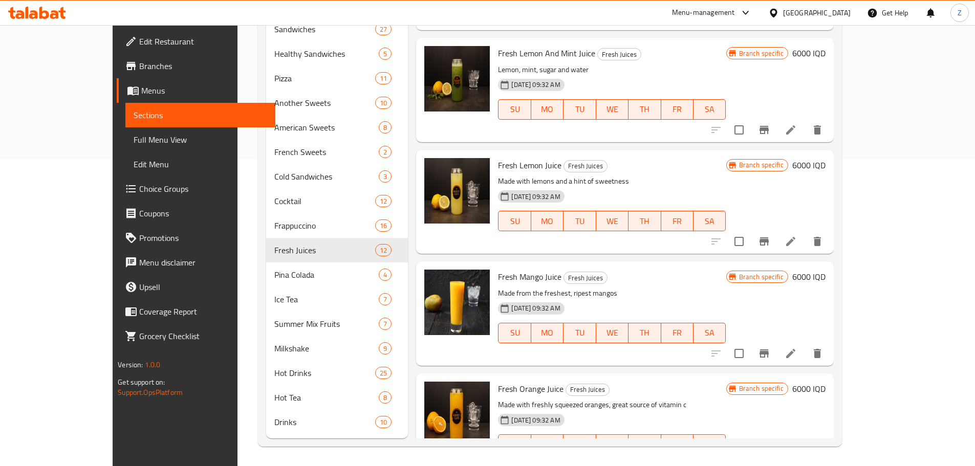
scroll to position [392, 0]
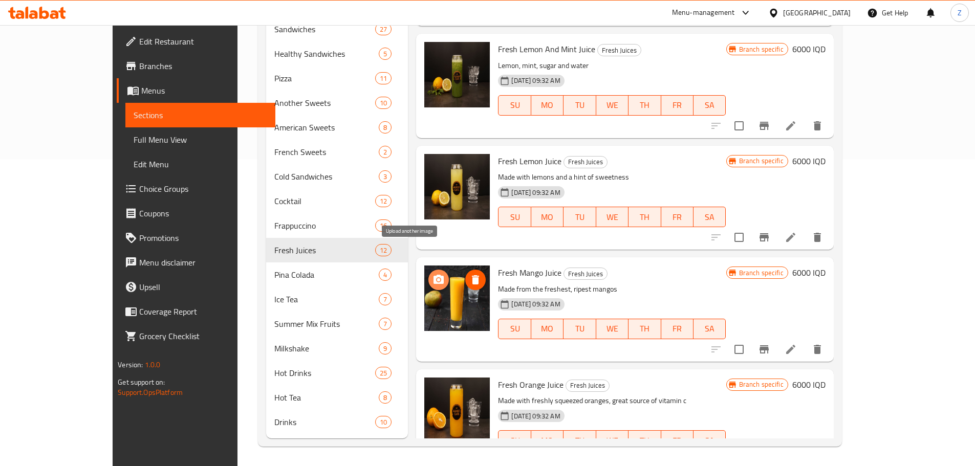
click at [434, 275] on icon "upload picture" at bounding box center [439, 279] width 10 height 9
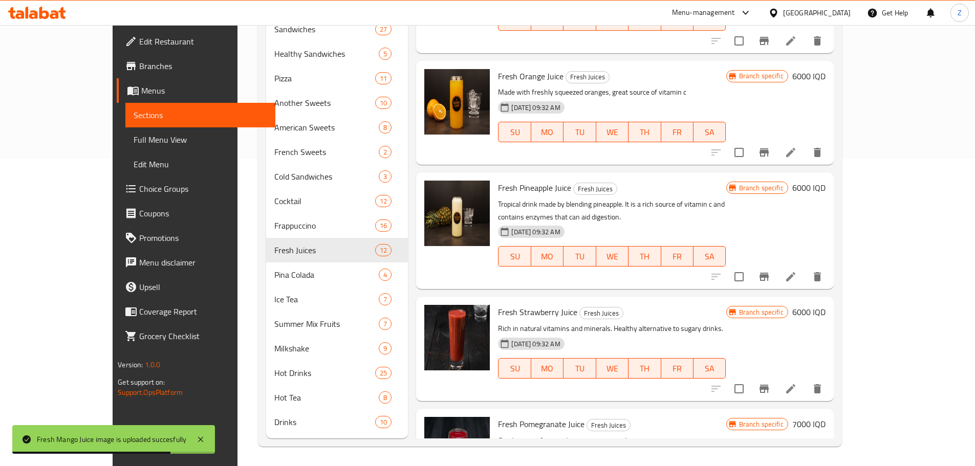
scroll to position [736, 0]
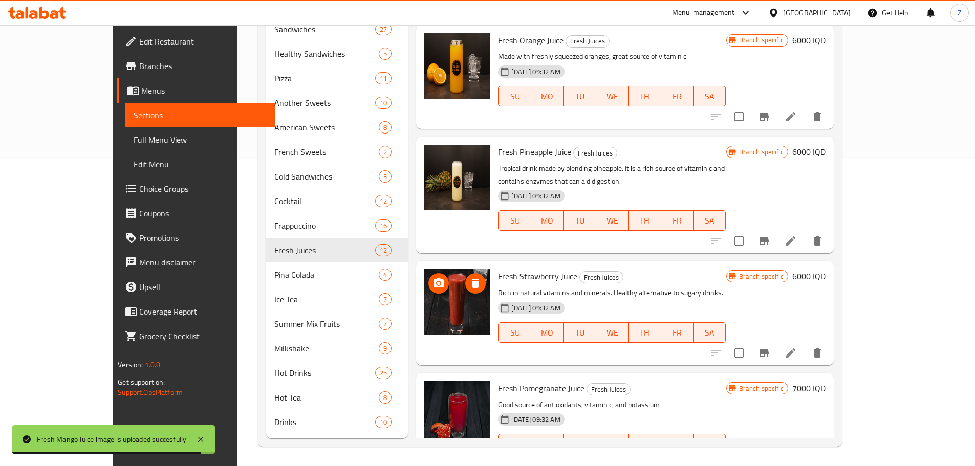
click at [429, 273] on button "upload picture" at bounding box center [439, 283] width 20 height 20
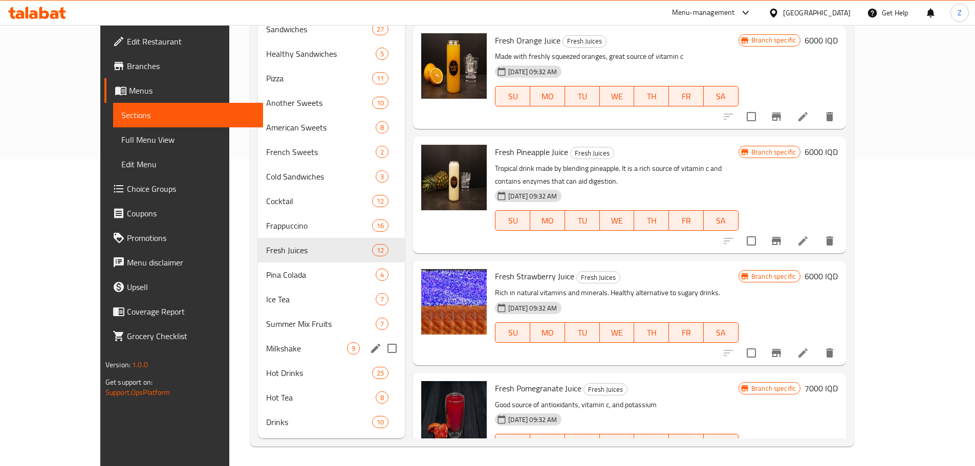
click at [258, 339] on div "Milkshake 9" at bounding box center [331, 348] width 147 height 25
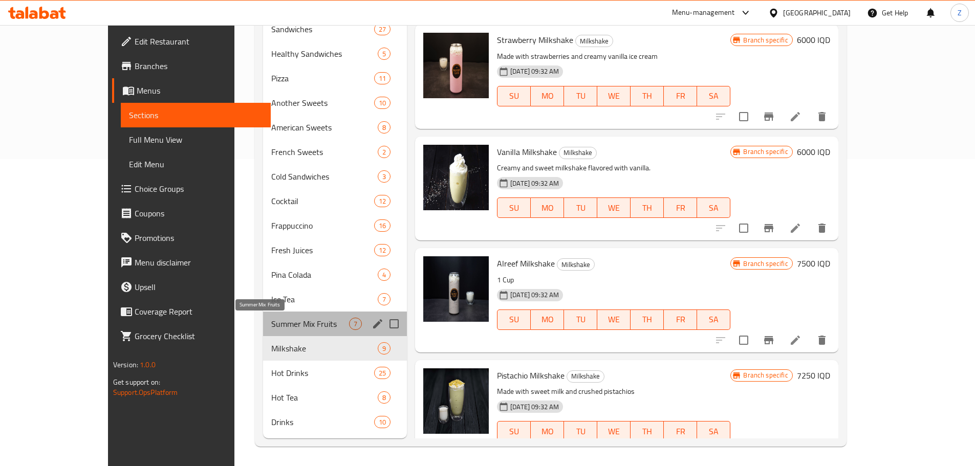
click at [271, 327] on span "Summer Mix Fruits" at bounding box center [310, 324] width 78 height 12
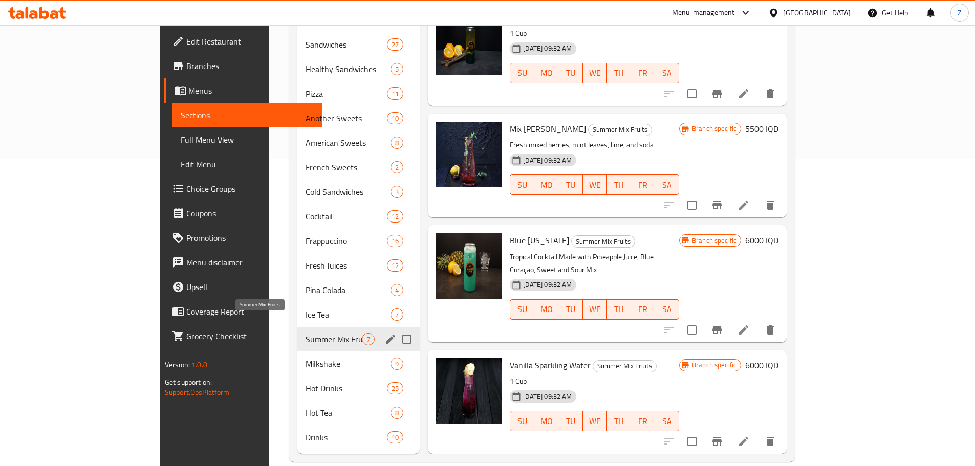
scroll to position [177, 0]
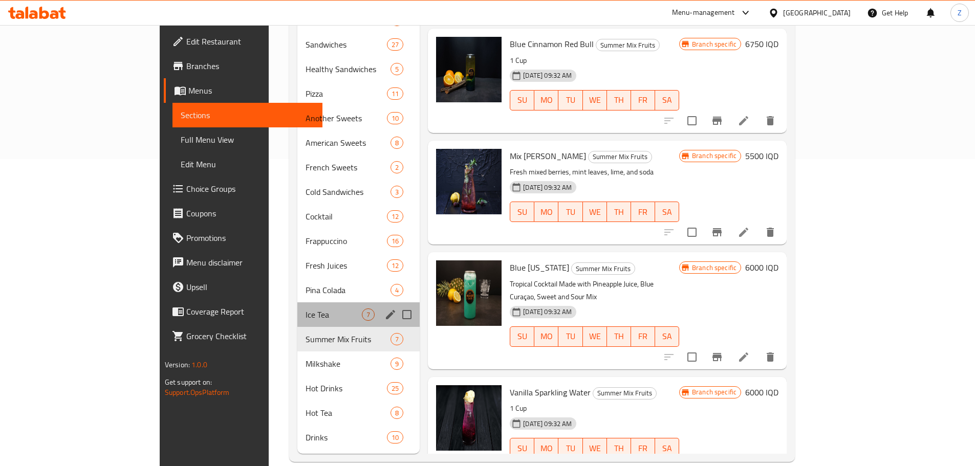
click at [297, 310] on div "Ice Tea 7" at bounding box center [358, 315] width 122 height 25
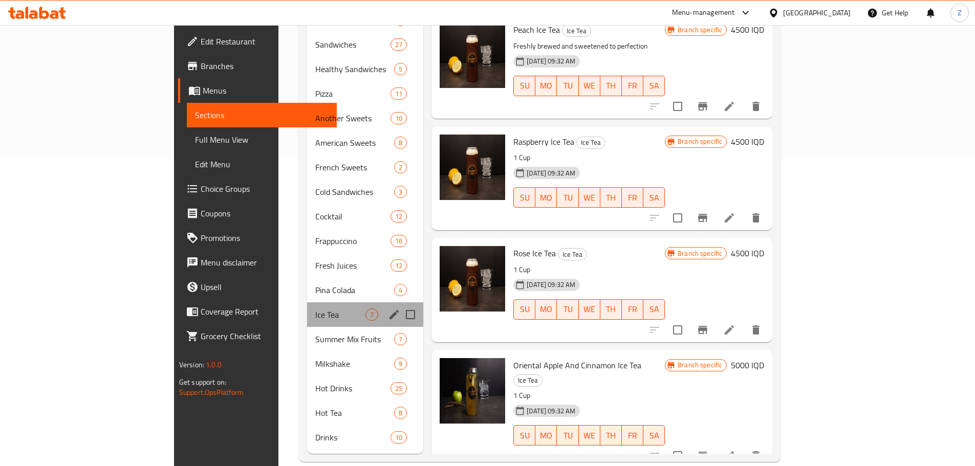
click at [307, 303] on div "Ice Tea 7" at bounding box center [365, 315] width 116 height 25
click at [307, 278] on div "Pina Colada 4" at bounding box center [365, 290] width 116 height 25
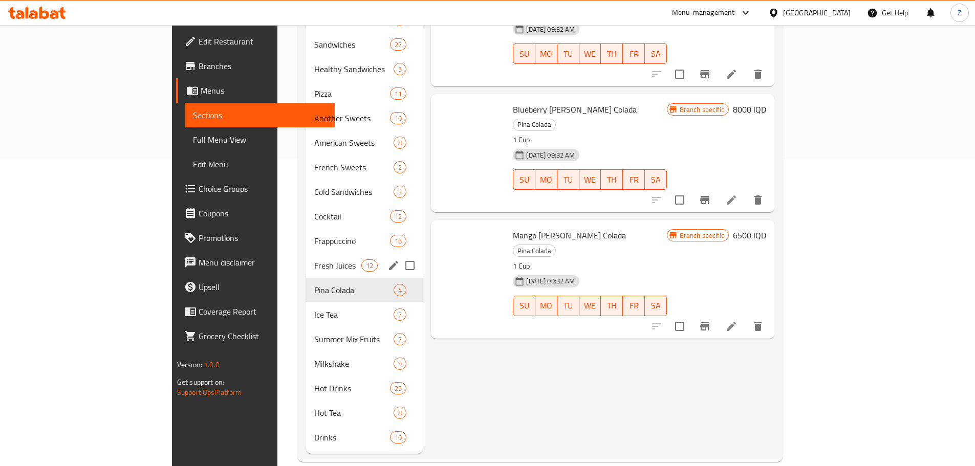
click at [306, 253] on div "Fresh Juices 12" at bounding box center [364, 265] width 117 height 25
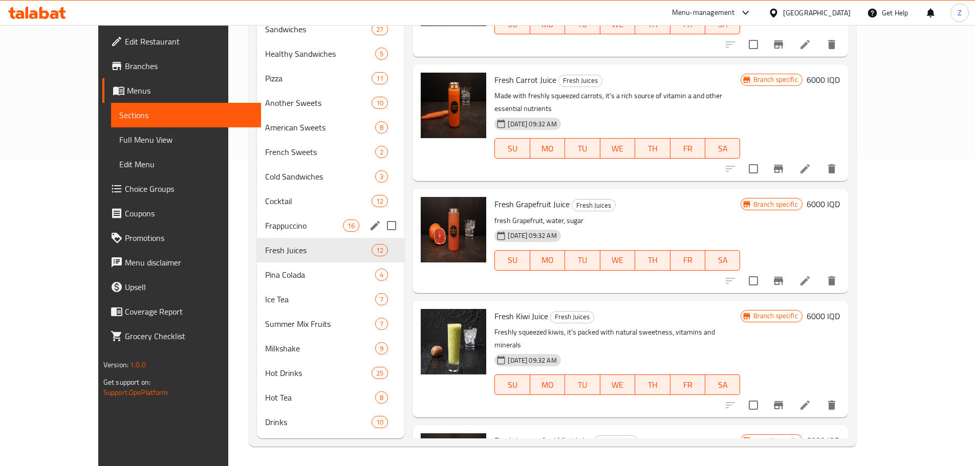
click at [257, 217] on div "Frappuccino 16" at bounding box center [331, 226] width 148 height 25
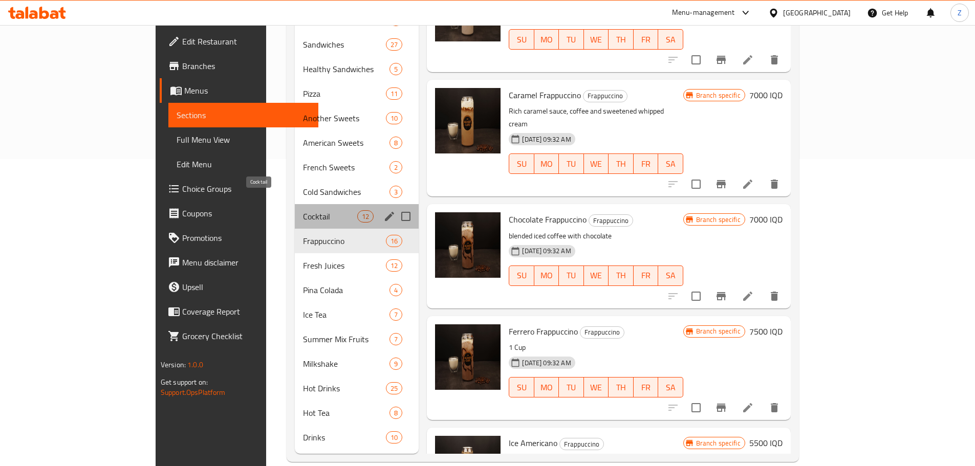
click at [303, 210] on span "Cocktail" at bounding box center [330, 216] width 54 height 12
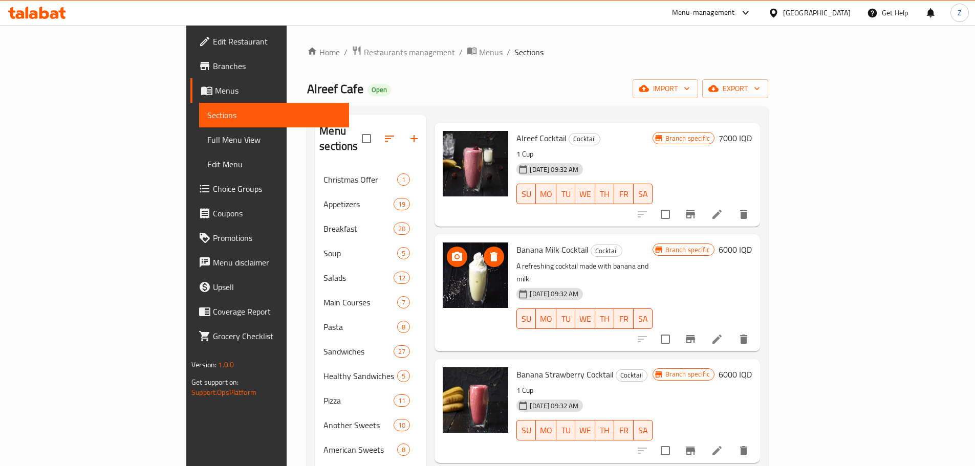
scroll to position [102, 0]
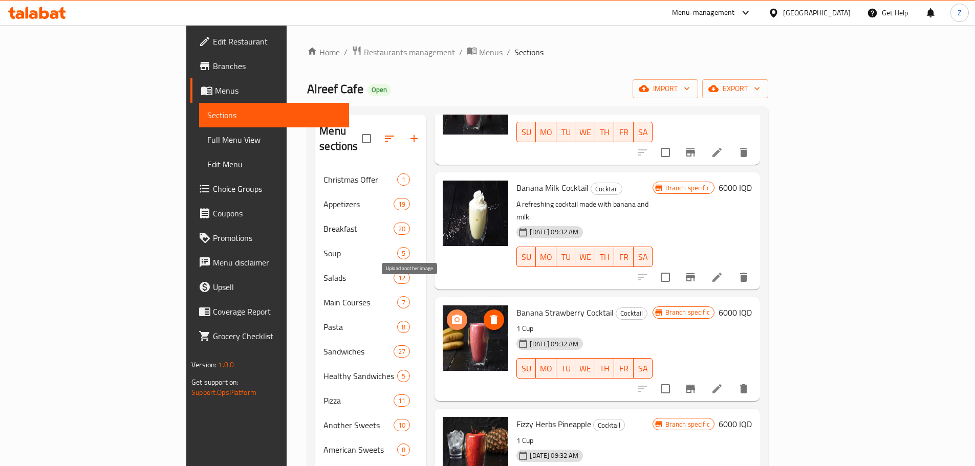
click at [451, 314] on icon "upload picture" at bounding box center [457, 320] width 12 height 12
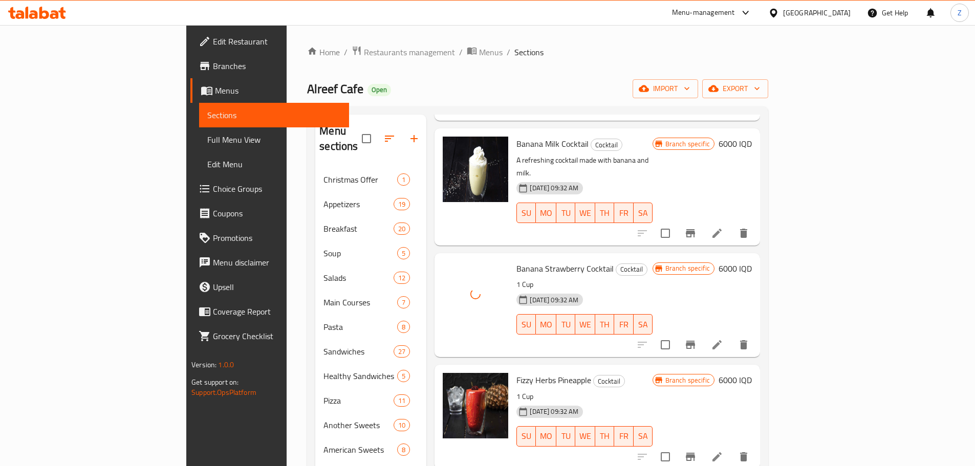
scroll to position [205, 0]
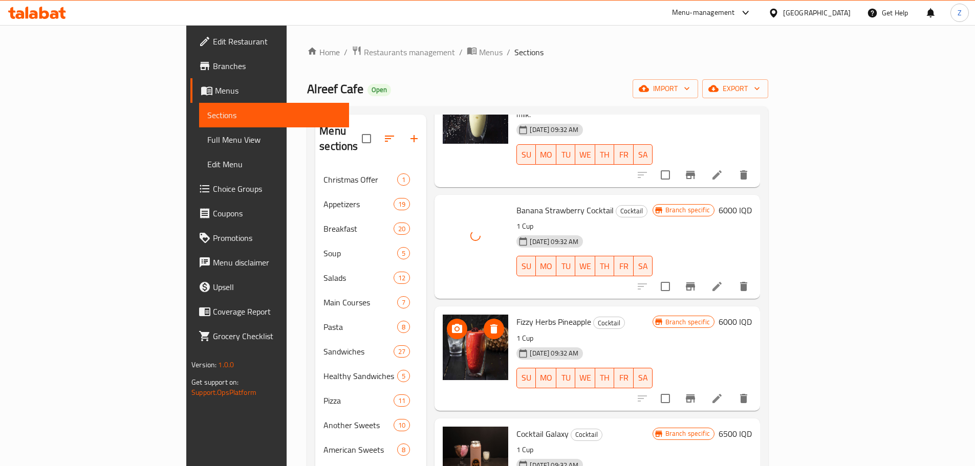
click at [452, 324] on icon "upload picture" at bounding box center [457, 328] width 10 height 9
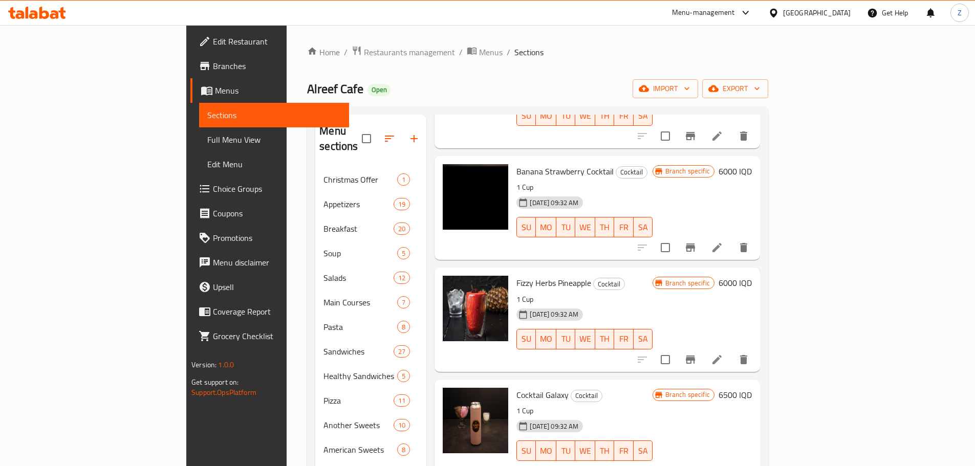
scroll to position [307, 0]
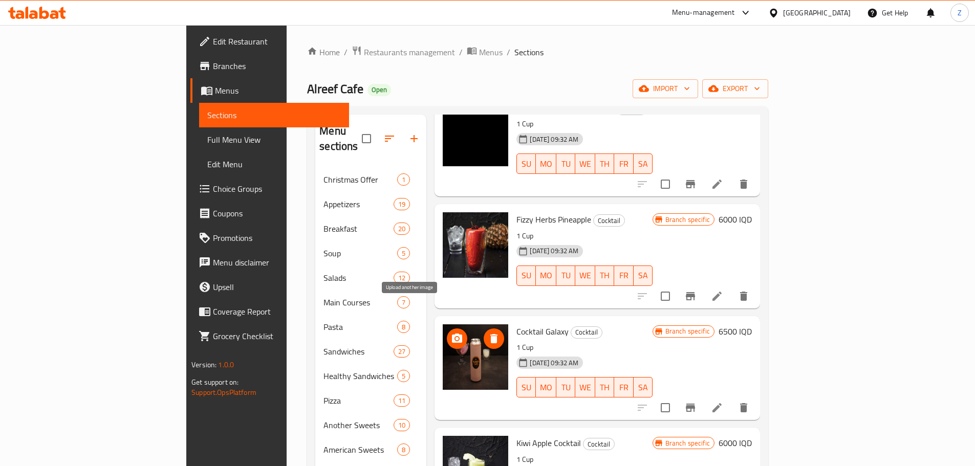
click at [451, 333] on icon "upload picture" at bounding box center [457, 339] width 12 height 12
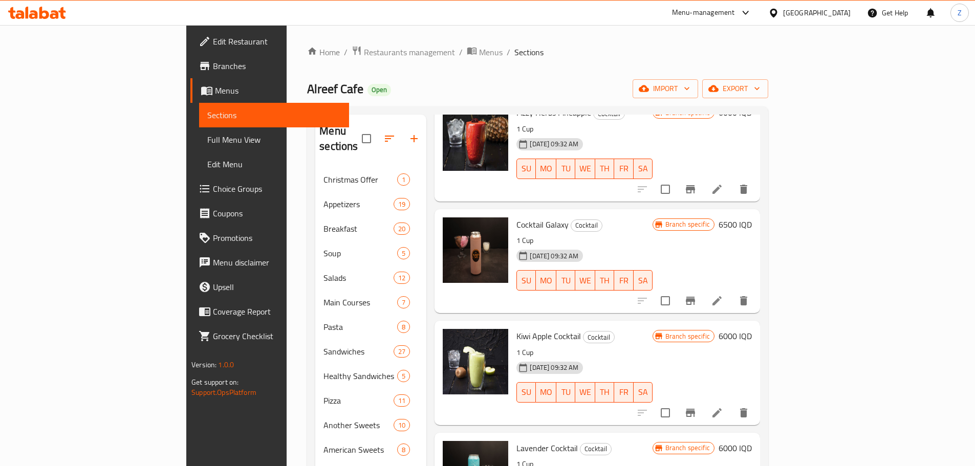
scroll to position [461, 0]
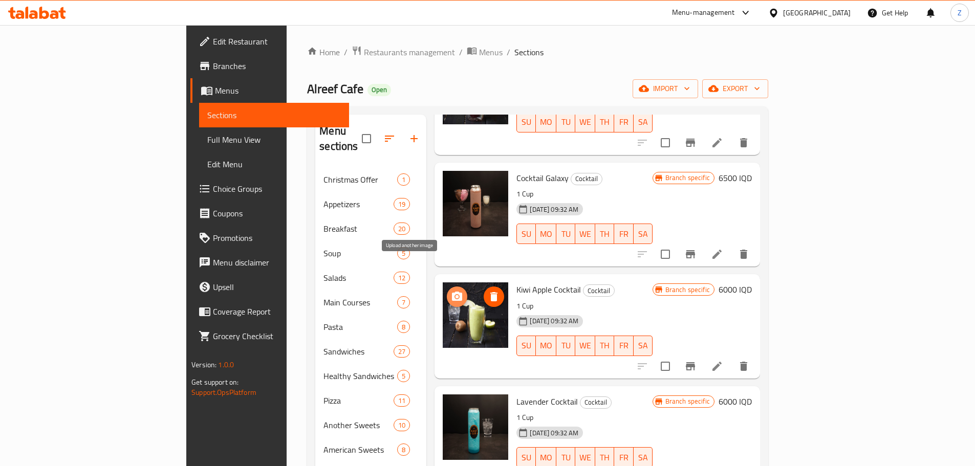
click at [447, 287] on button "upload picture" at bounding box center [457, 297] width 20 height 20
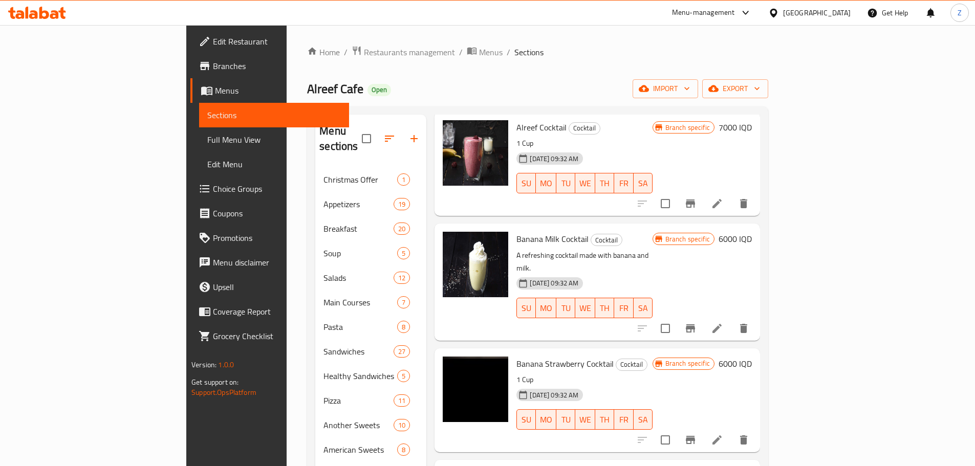
scroll to position [0, 0]
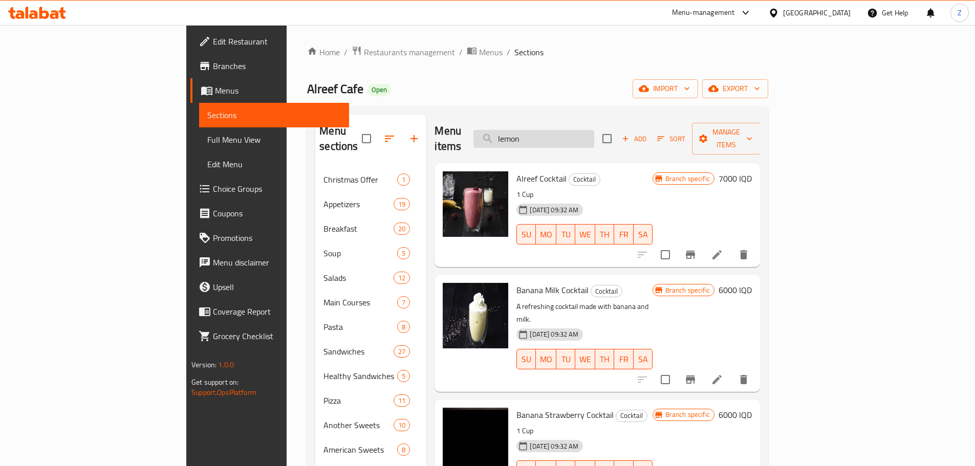
click at [594, 131] on input "lemon" at bounding box center [534, 139] width 121 height 18
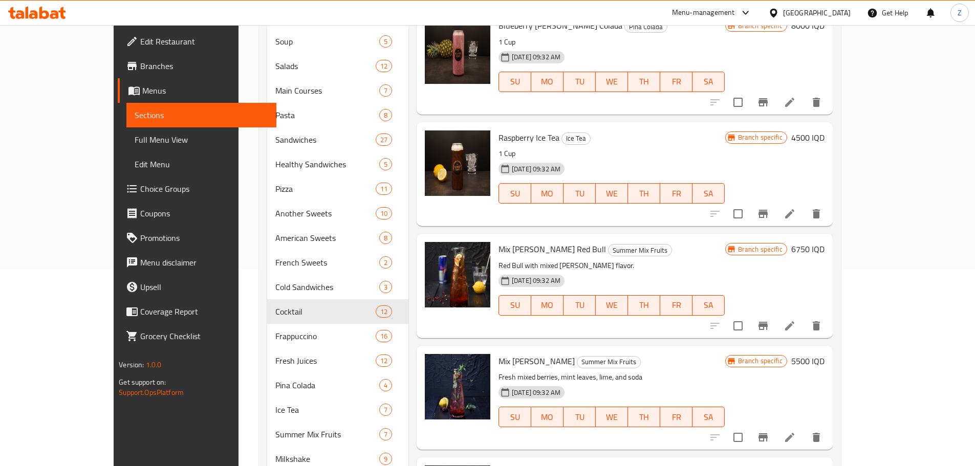
scroll to position [256, 0]
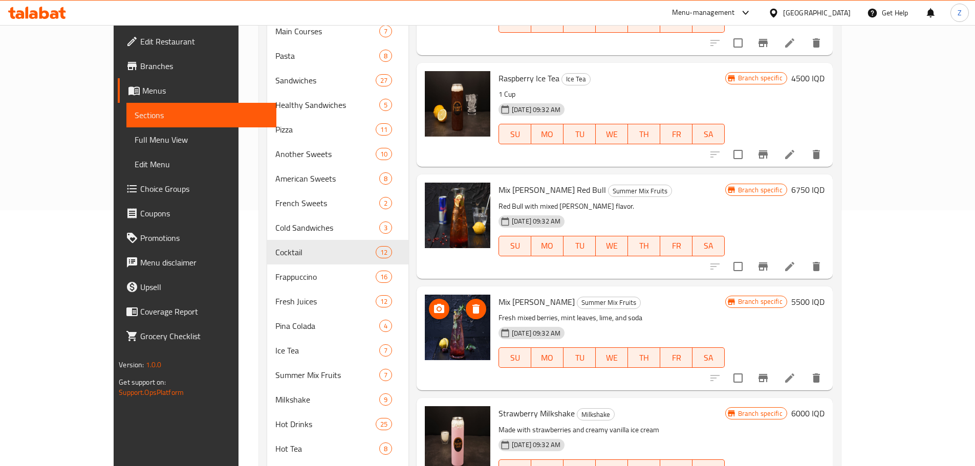
click at [433, 303] on icon "upload picture" at bounding box center [439, 309] width 12 height 12
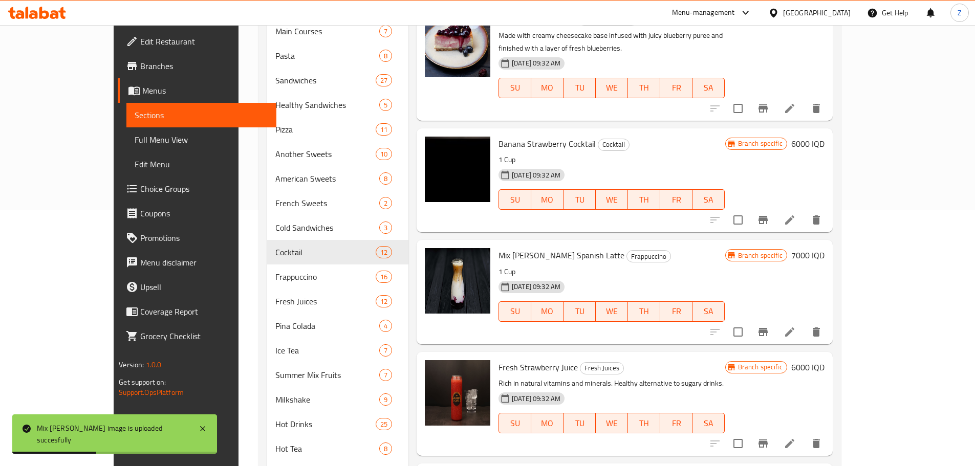
scroll to position [51, 0]
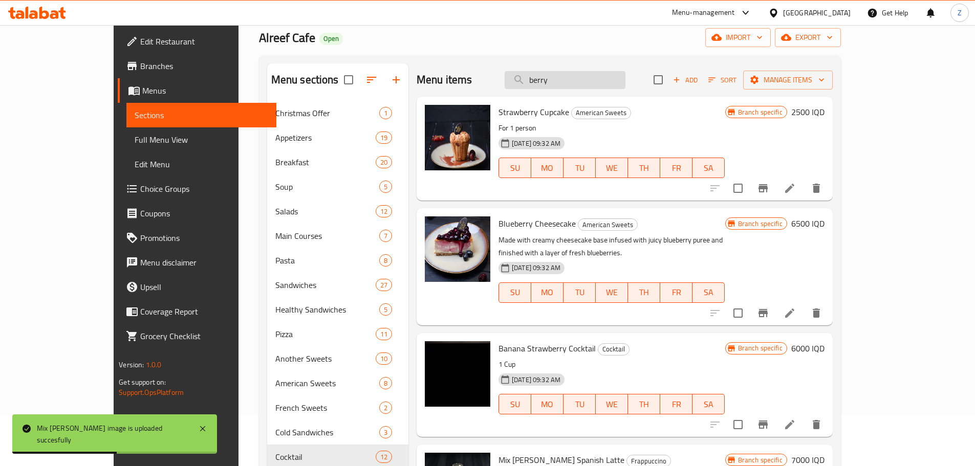
click at [593, 77] on input "berry" at bounding box center [565, 80] width 121 height 18
drag, startPoint x: 593, startPoint y: 77, endPoint x: 603, endPoint y: 93, distance: 18.5
click at [593, 78] on input "berry" at bounding box center [565, 80] width 121 height 18
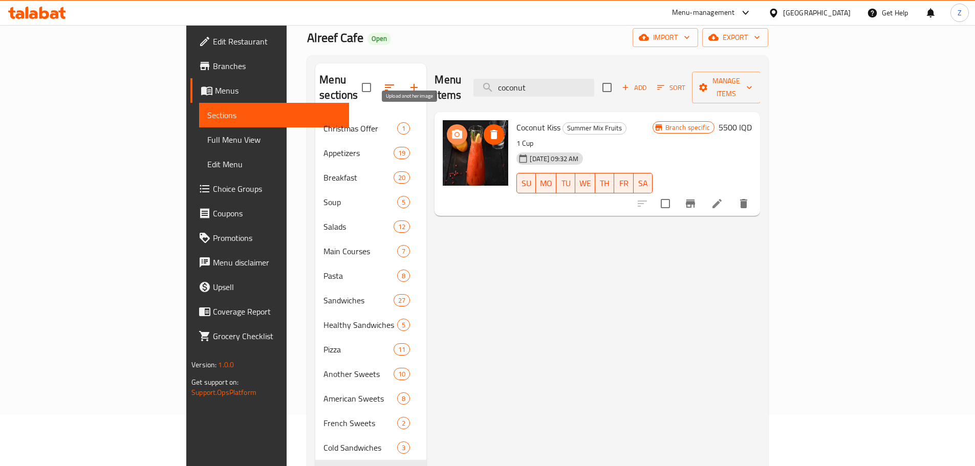
click at [452, 130] on icon "upload picture" at bounding box center [457, 134] width 10 height 9
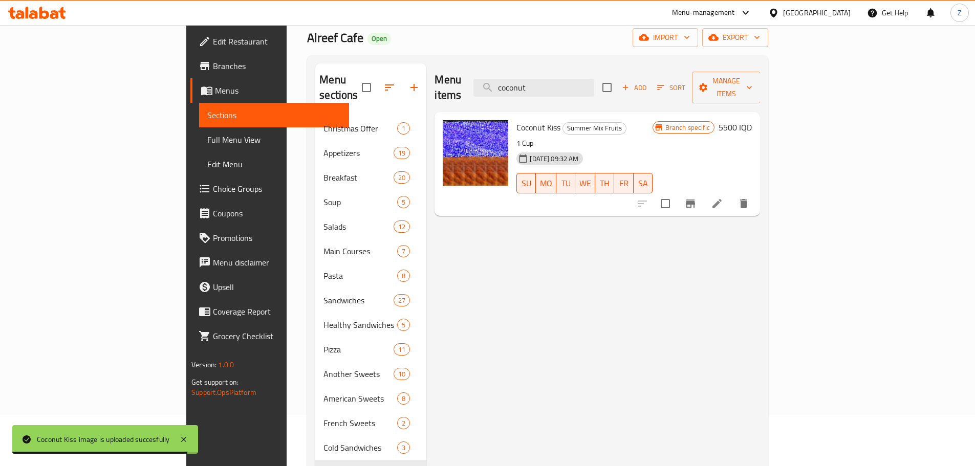
drag, startPoint x: 622, startPoint y: 79, endPoint x: 689, endPoint y: 111, distance: 74.2
click at [657, 99] on div "Menu items coconut Add Sort Manage items Coconut Kiss Summer Mix Fruits 1 Cup 1…" at bounding box center [594, 386] width 334 height 647
click at [652, 120] on h6 "Coconut Kiss Summer Mix Fruits" at bounding box center [585, 127] width 136 height 14
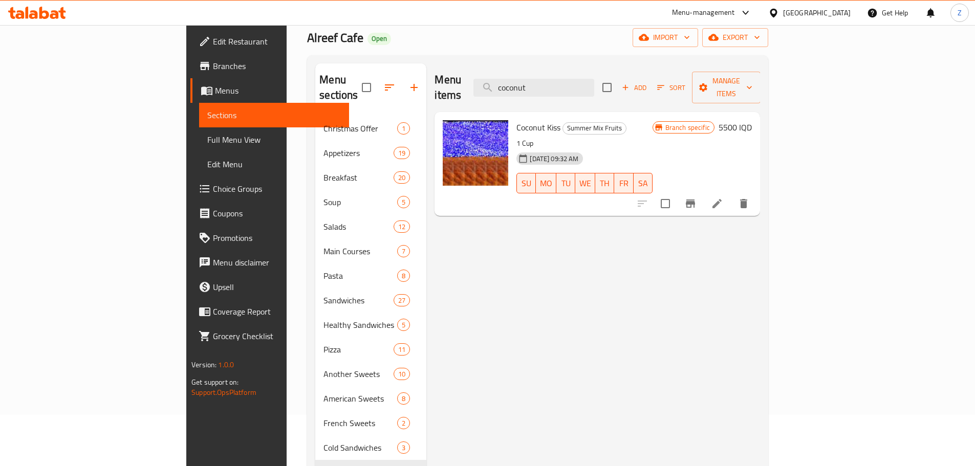
click at [651, 70] on div "Menu items coconut Add Sort Manage items" at bounding box center [598, 87] width 326 height 49
click at [594, 79] on input "coconut" at bounding box center [534, 88] width 121 height 18
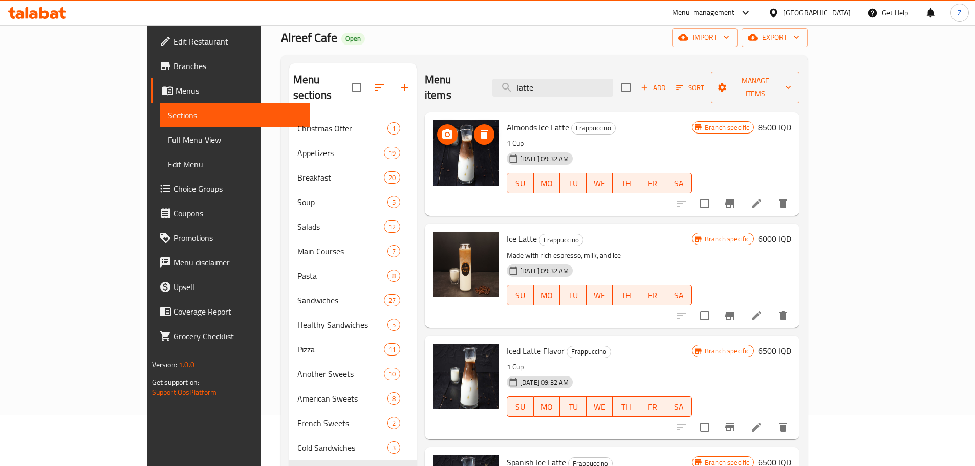
click at [433, 120] on img at bounding box center [466, 153] width 66 height 66
click at [437, 129] on span "upload picture" at bounding box center [447, 135] width 20 height 12
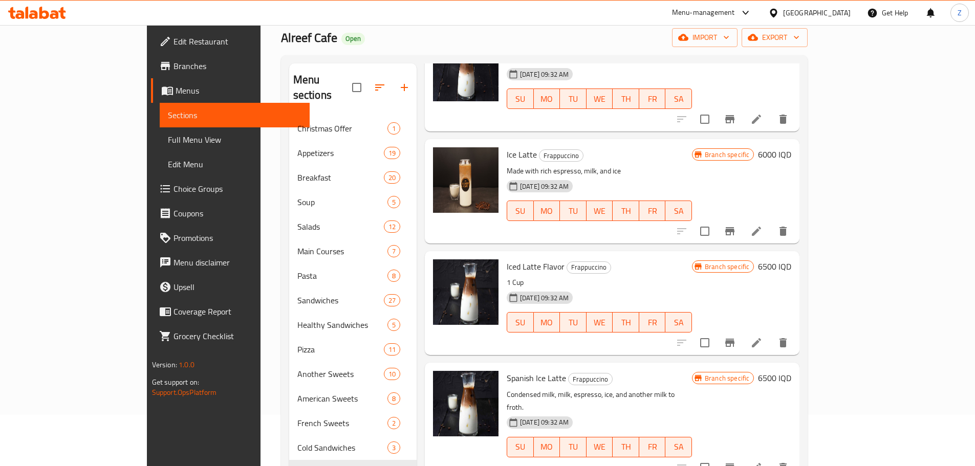
scroll to position [102, 0]
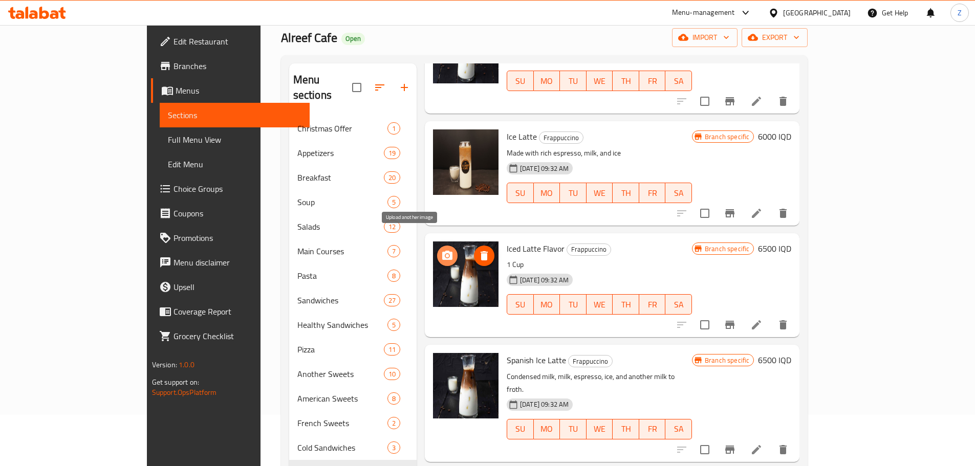
click at [437, 250] on span "upload picture" at bounding box center [447, 256] width 20 height 12
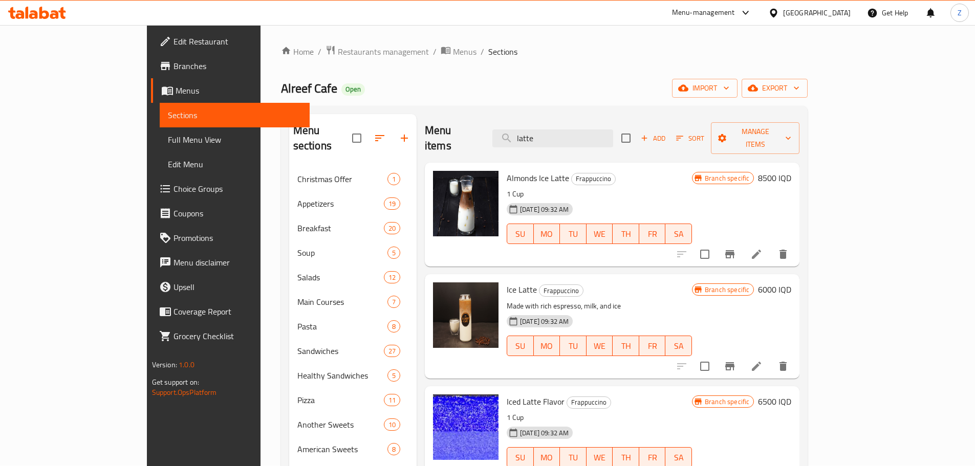
scroll to position [0, 0]
click at [613, 130] on input "latte" at bounding box center [553, 139] width 121 height 18
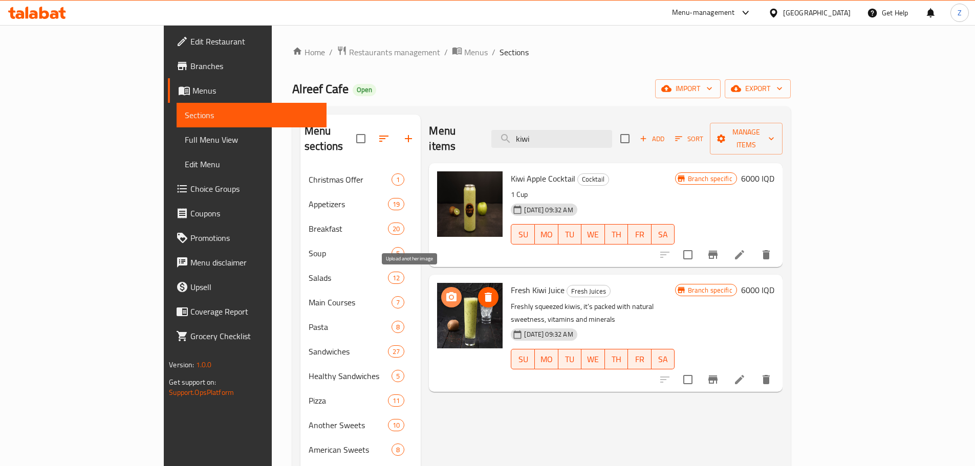
click at [445, 291] on icon "upload picture" at bounding box center [451, 297] width 12 height 12
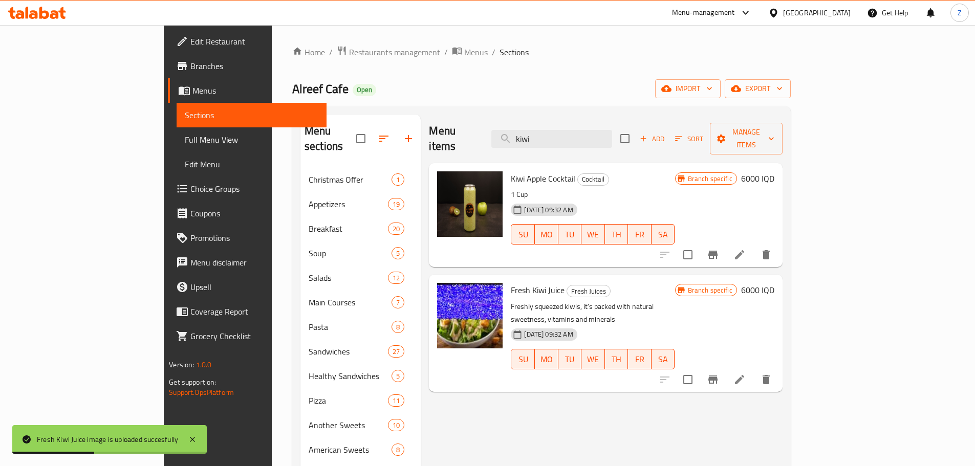
click at [628, 163] on div "Kiwi Apple Cocktail Cocktail 1 Cup 13-05-2025 09:32 AM SU MO TU WE TH FR SA Bra…" at bounding box center [605, 215] width 353 height 104
click at [612, 130] on input "kiwi" at bounding box center [552, 139] width 121 height 18
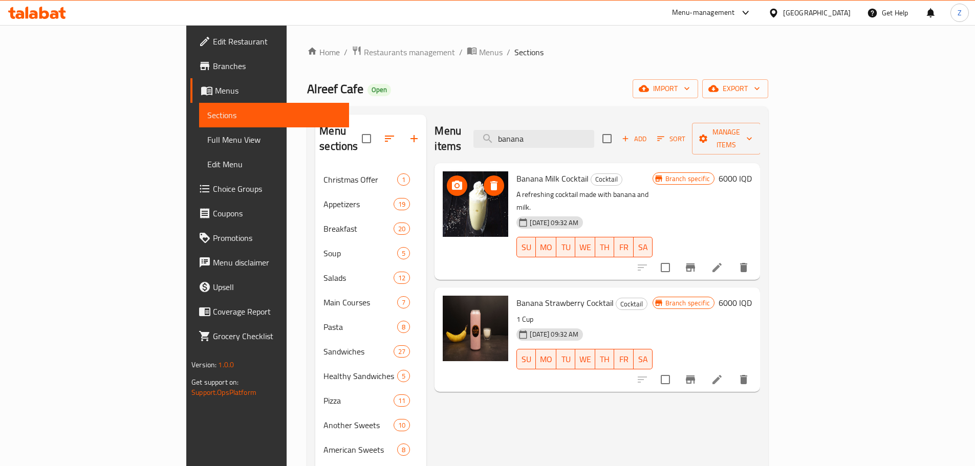
click at [452, 181] on icon "upload picture" at bounding box center [457, 185] width 10 height 9
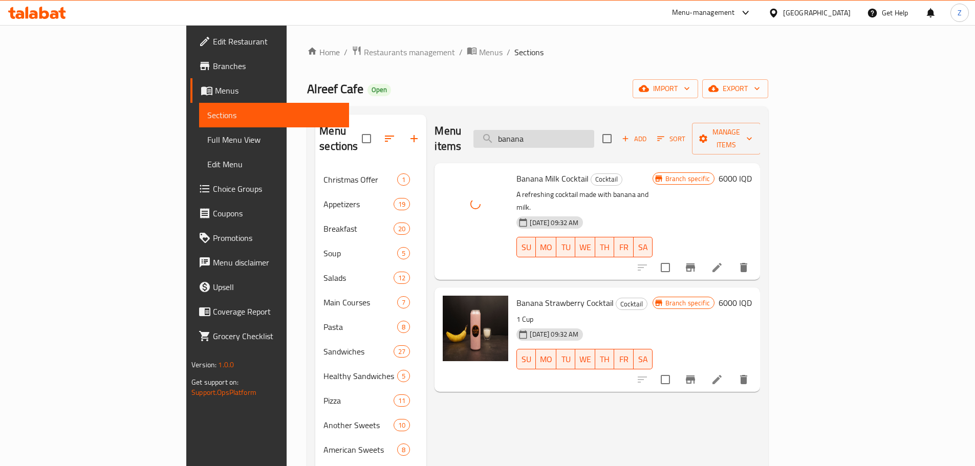
click at [594, 130] on input "banana" at bounding box center [534, 139] width 121 height 18
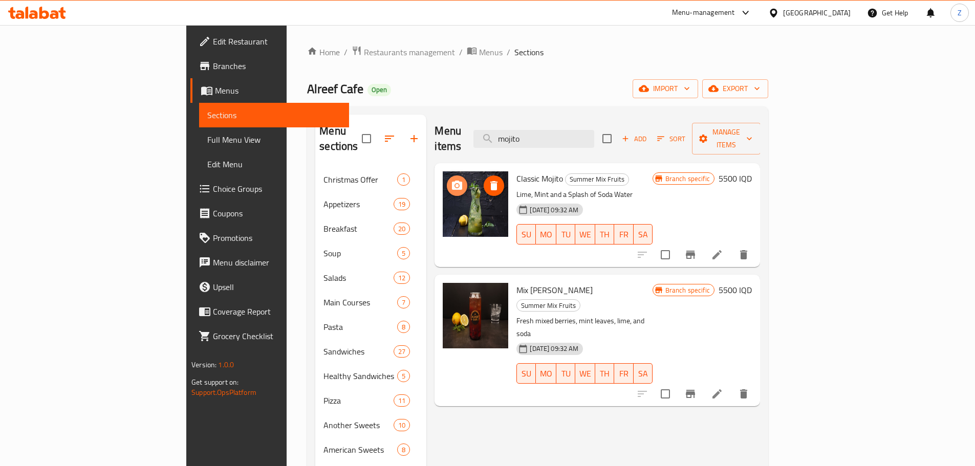
click at [447, 180] on span "upload picture" at bounding box center [457, 186] width 20 height 12
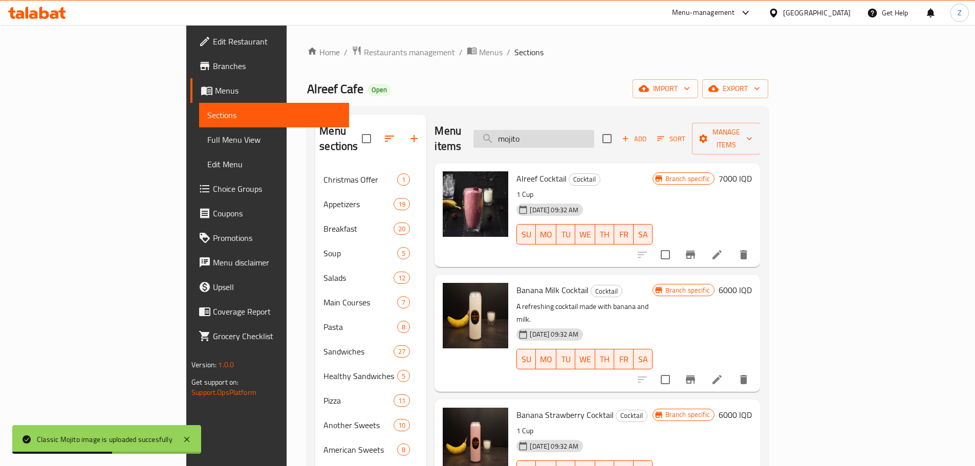
click at [587, 130] on input "mojito" at bounding box center [534, 139] width 121 height 18
type input "m"
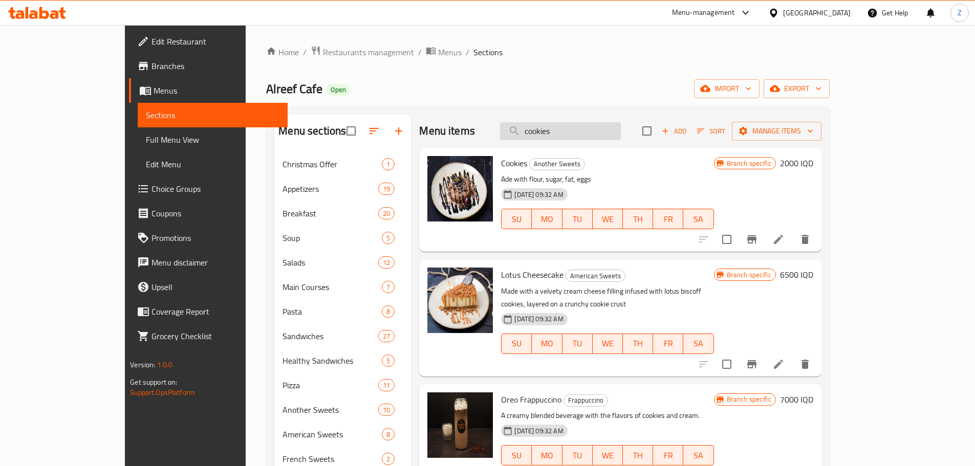
click at [617, 140] on input "cookies" at bounding box center [560, 131] width 121 height 18
click at [617, 139] on input "cookies" at bounding box center [560, 131] width 121 height 18
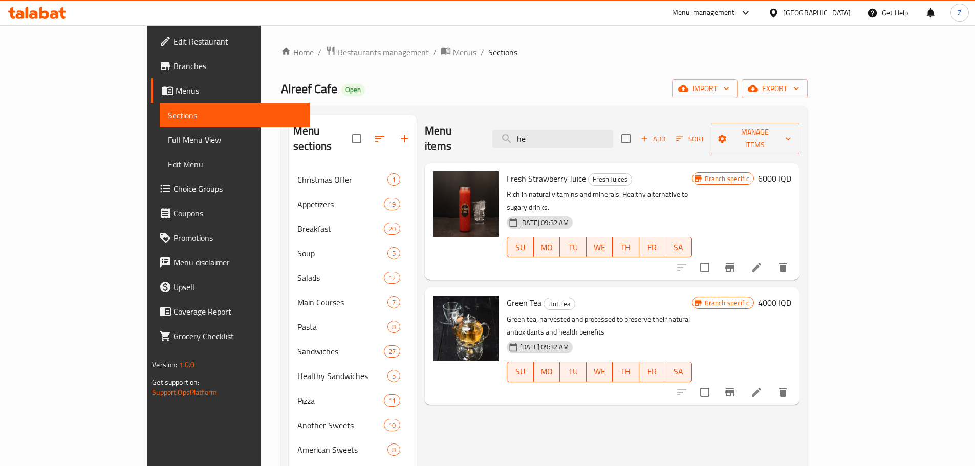
type input "h"
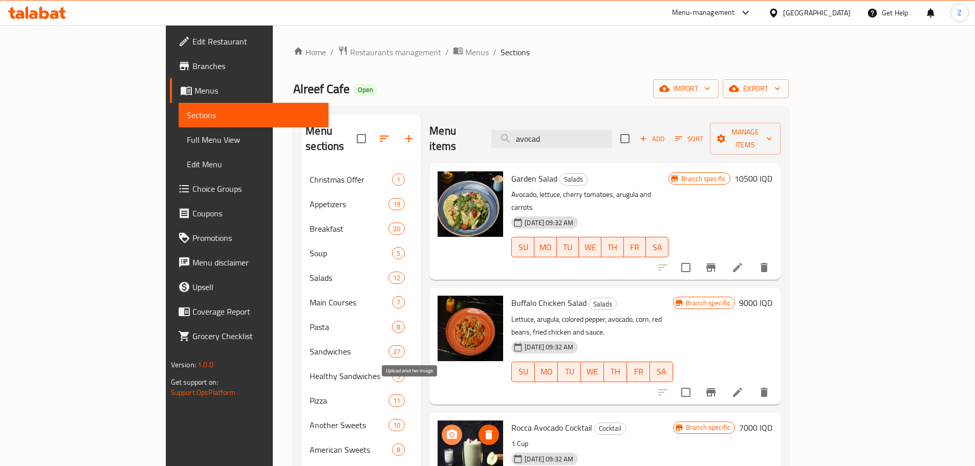
click at [447, 430] on icon "upload picture" at bounding box center [452, 434] width 10 height 9
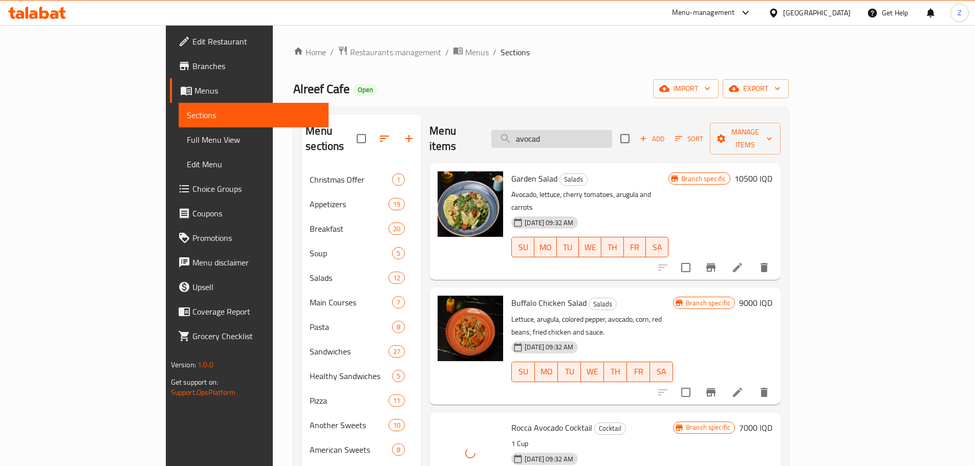
click at [608, 130] on input "avocad" at bounding box center [552, 139] width 121 height 18
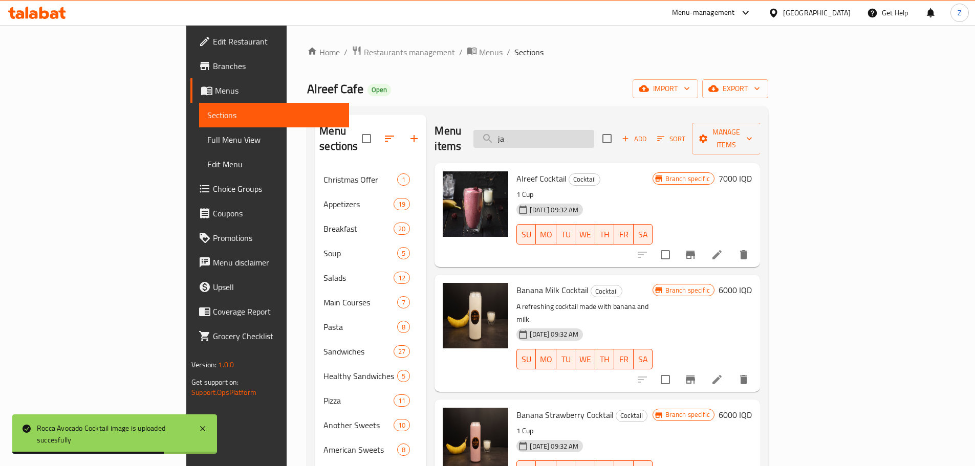
type input "j"
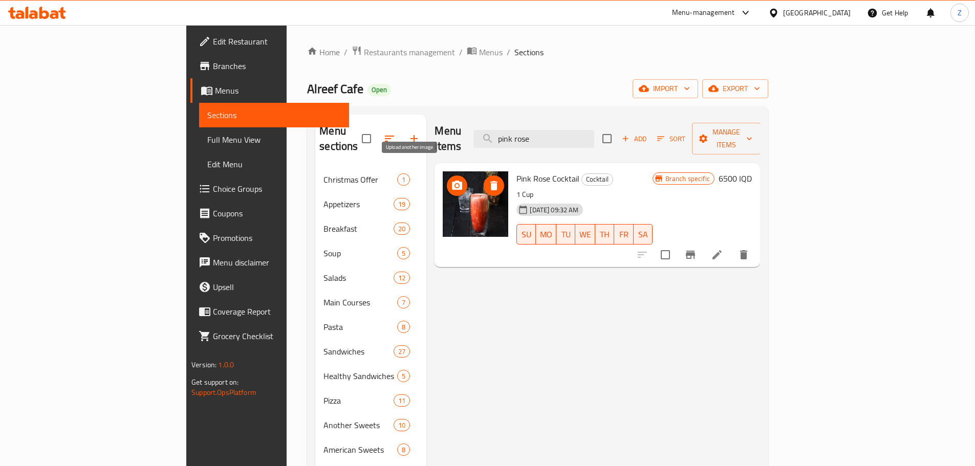
click at [447, 180] on span "upload picture" at bounding box center [457, 186] width 20 height 12
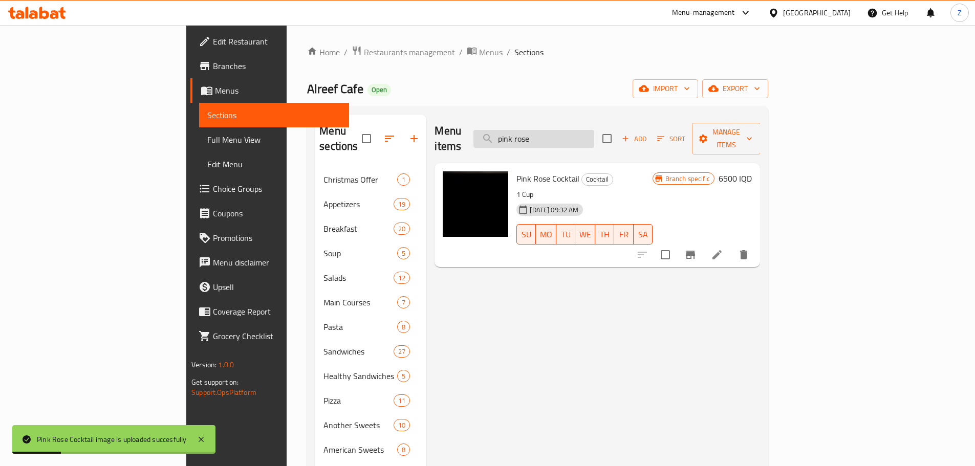
click at [594, 137] on input "pink rose" at bounding box center [534, 139] width 121 height 18
click at [594, 136] on input "pink rose" at bounding box center [534, 139] width 121 height 18
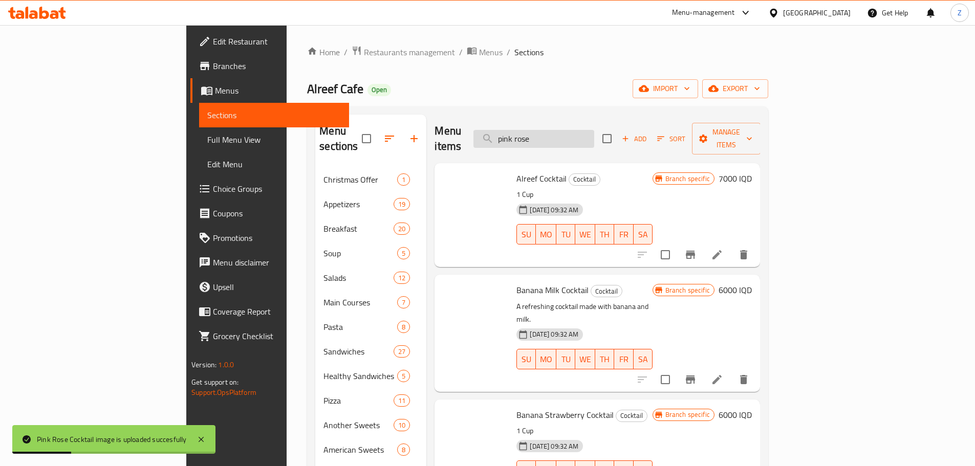
click at [594, 136] on input "pink rose" at bounding box center [534, 139] width 121 height 18
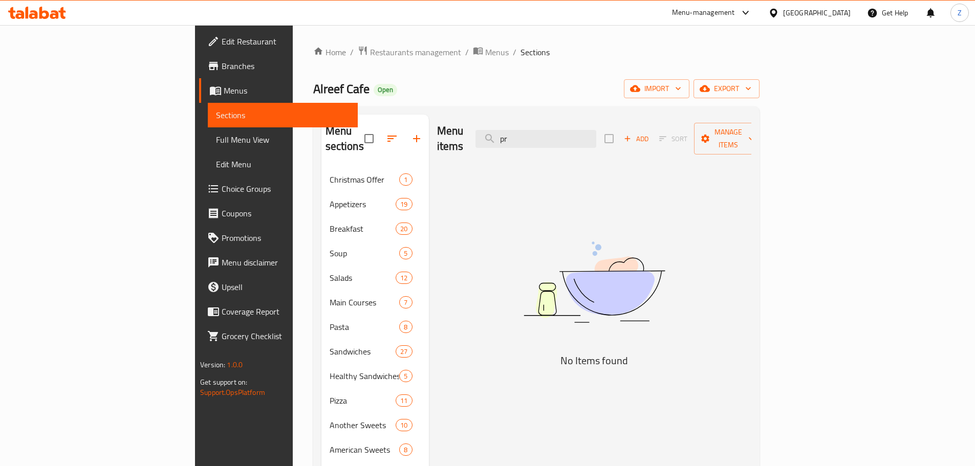
type input "p"
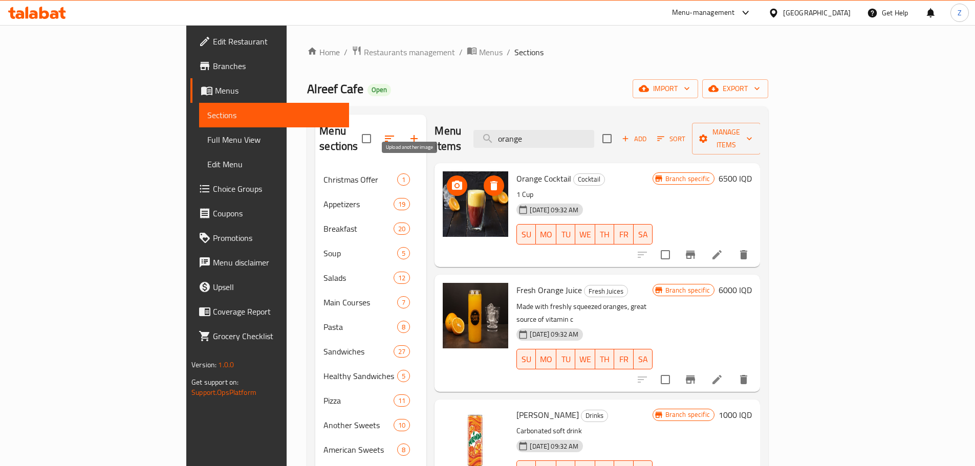
click at [447, 177] on button "upload picture" at bounding box center [457, 186] width 20 height 20
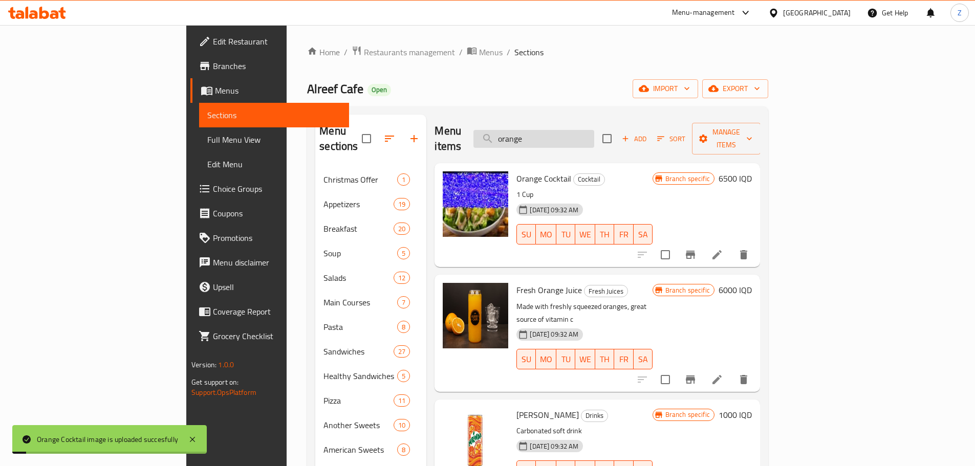
click at [594, 137] on input "orange" at bounding box center [534, 139] width 121 height 18
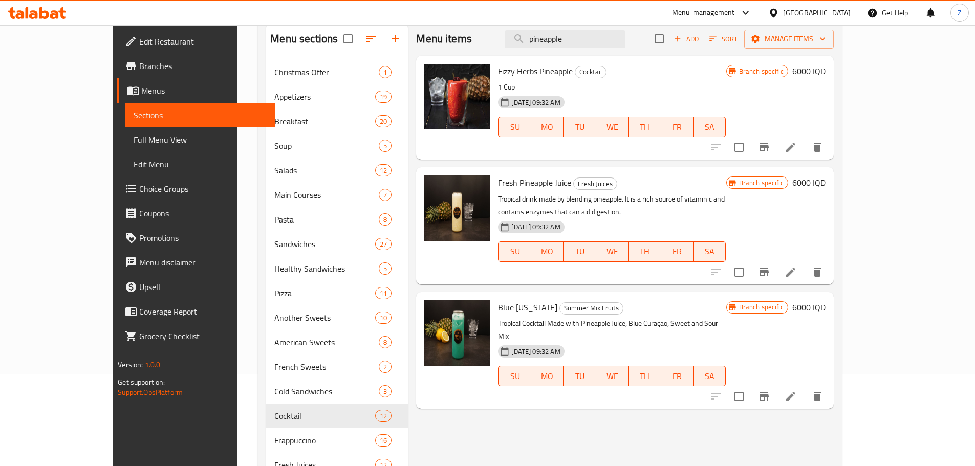
scroll to position [205, 0]
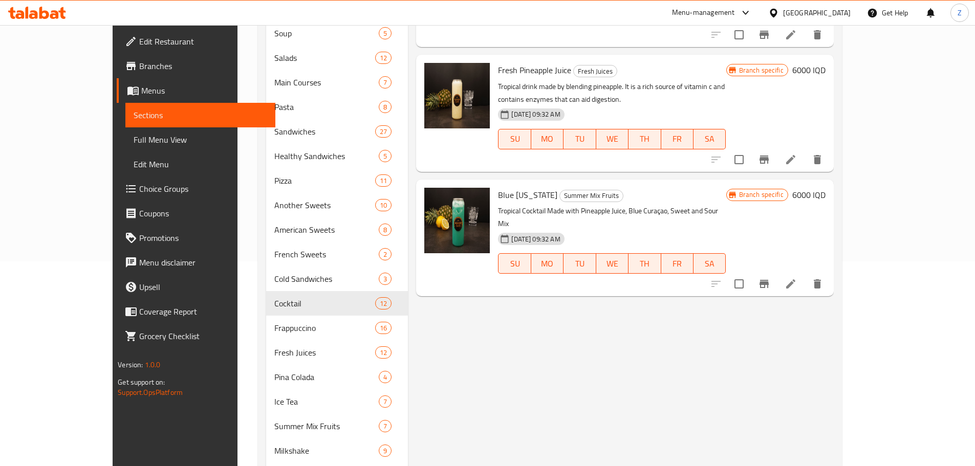
type input "pineapple"
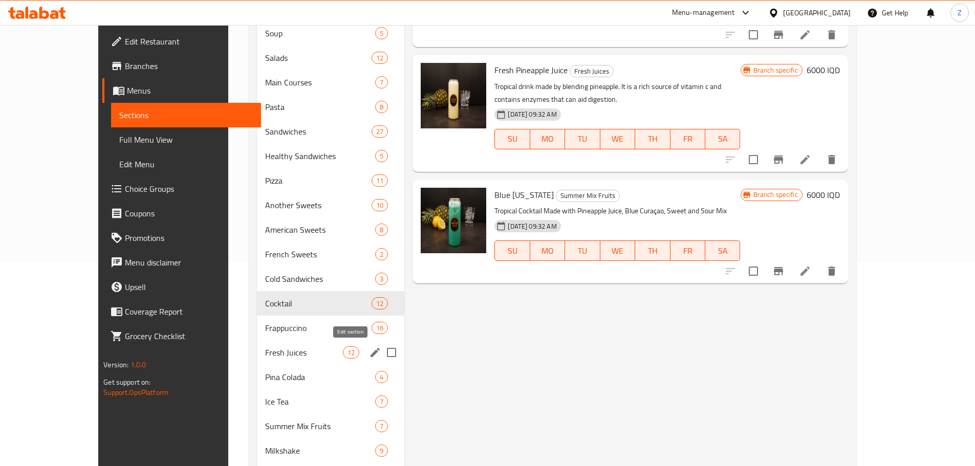
scroll to position [0, 0]
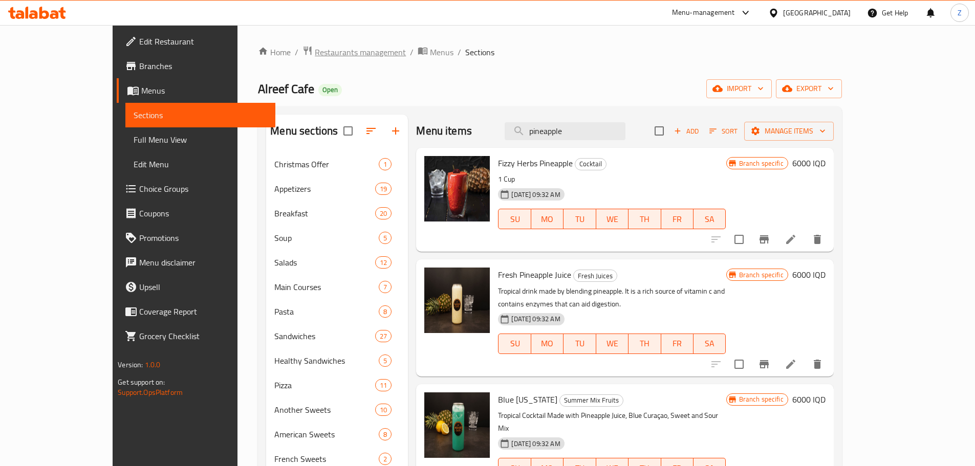
click at [315, 49] on span "Restaurants management" at bounding box center [360, 52] width 91 height 12
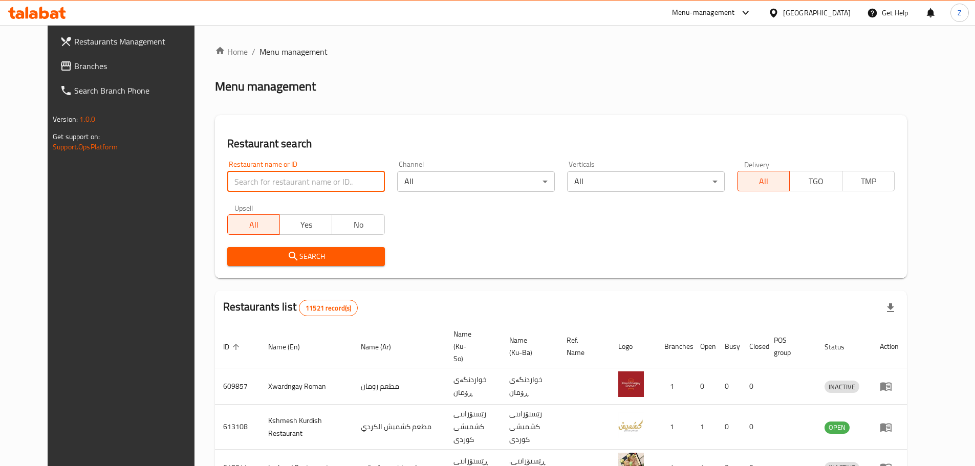
click at [272, 185] on input "search" at bounding box center [306, 182] width 158 height 20
paste input "646425"
type input "646425"
click at [302, 260] on span "Search" at bounding box center [306, 256] width 141 height 13
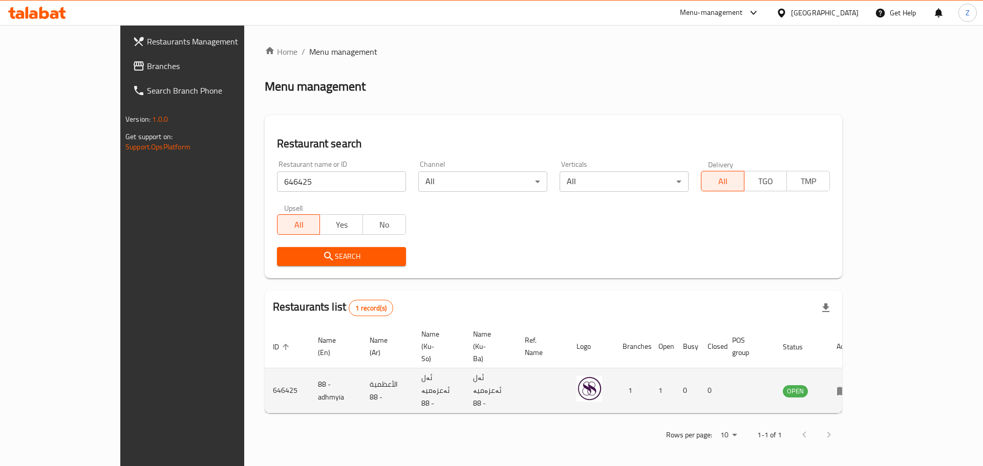
click at [864, 369] on td "enhanced table" at bounding box center [845, 391] width 35 height 45
click at [848, 387] on icon "enhanced table" at bounding box center [842, 391] width 11 height 9
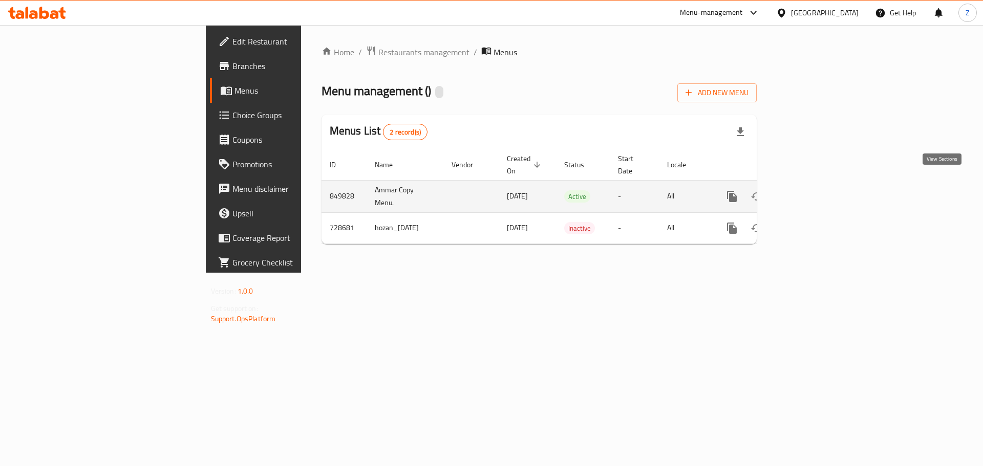
click at [818, 192] on link "enhanced table" at bounding box center [806, 196] width 25 height 25
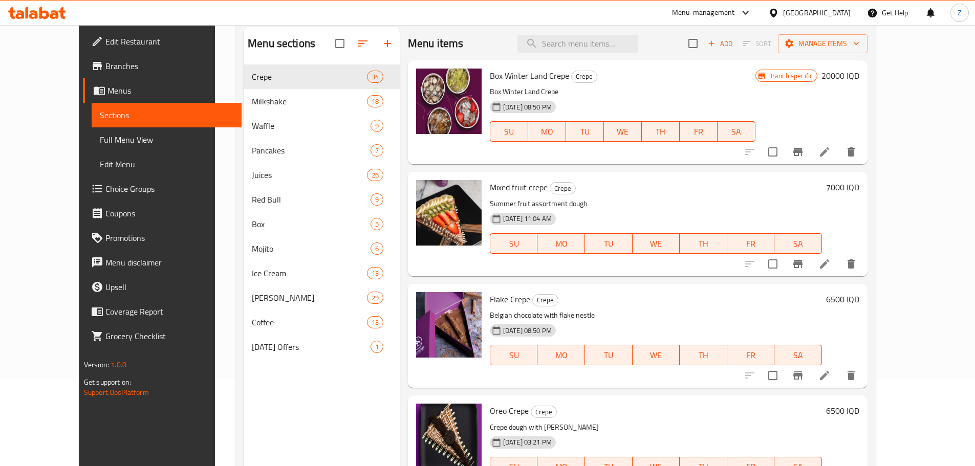
scroll to position [143, 0]
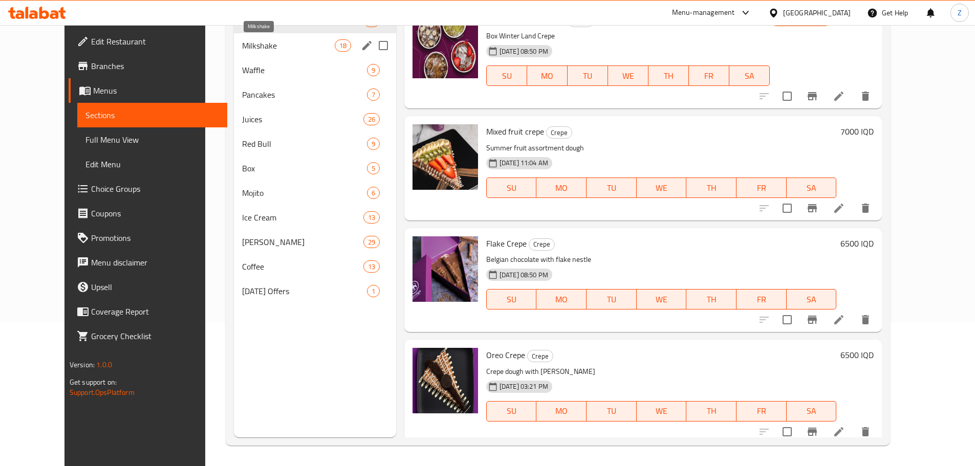
click at [242, 46] on span "Milkshake" at bounding box center [288, 45] width 92 height 12
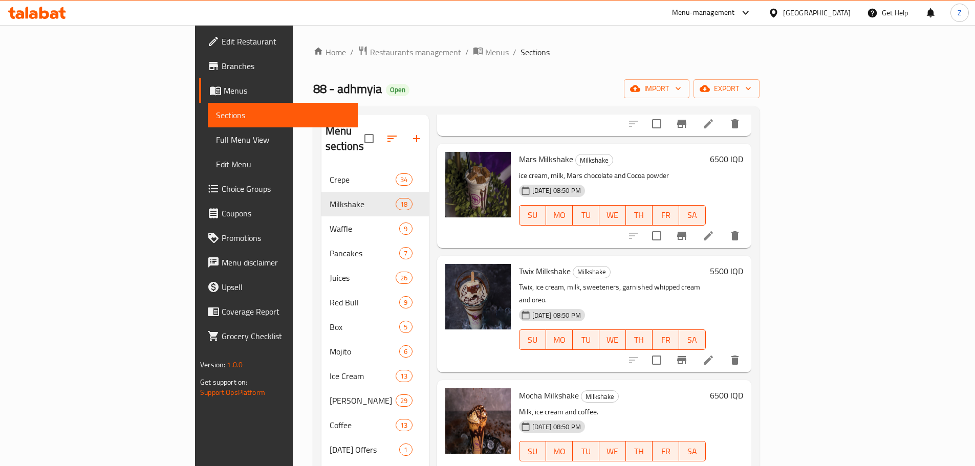
scroll to position [1485, 0]
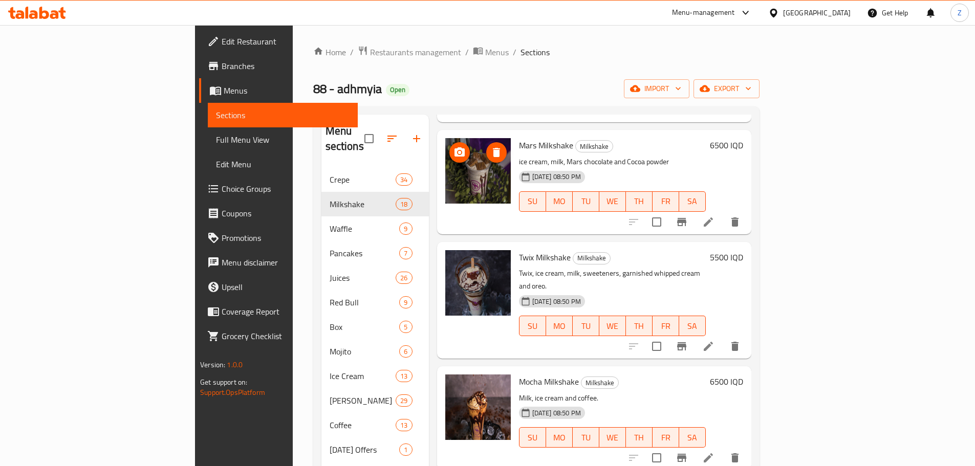
click at [450, 146] on span "upload picture" at bounding box center [460, 152] width 20 height 12
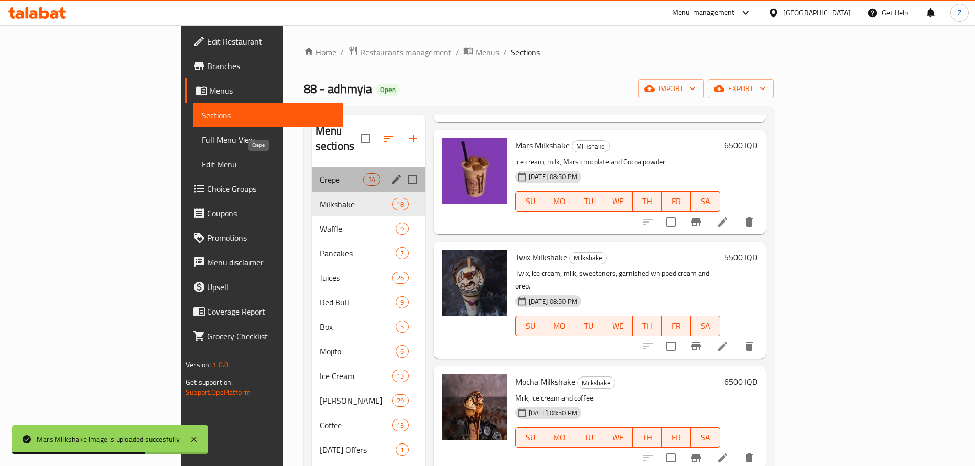
click at [320, 174] on span "Crepe" at bounding box center [342, 180] width 44 height 12
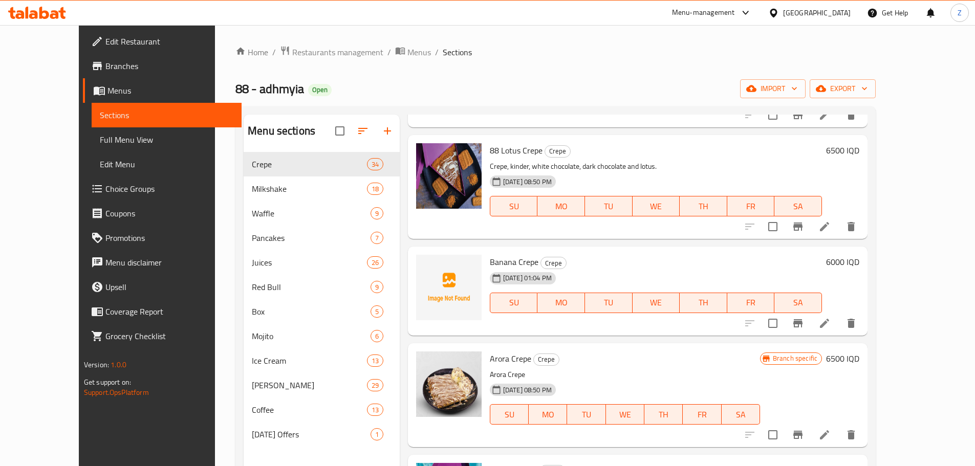
scroll to position [1126, 0]
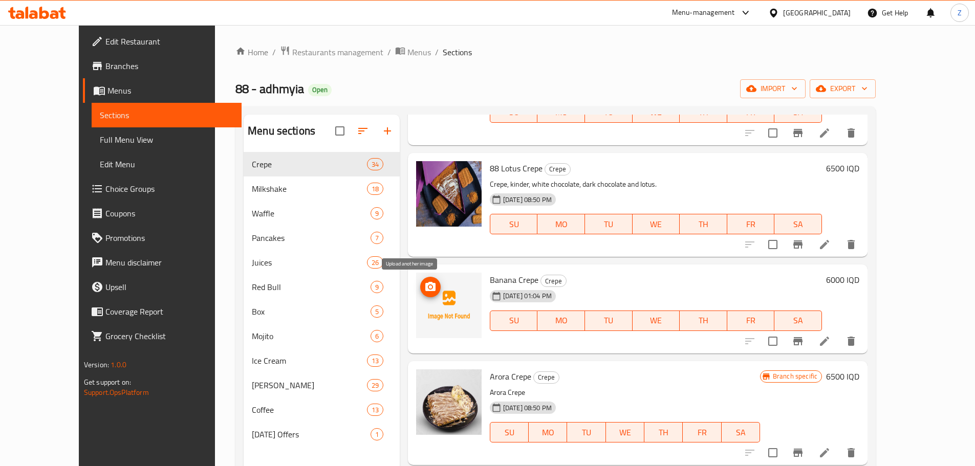
click at [420, 292] on span "upload picture" at bounding box center [430, 287] width 20 height 12
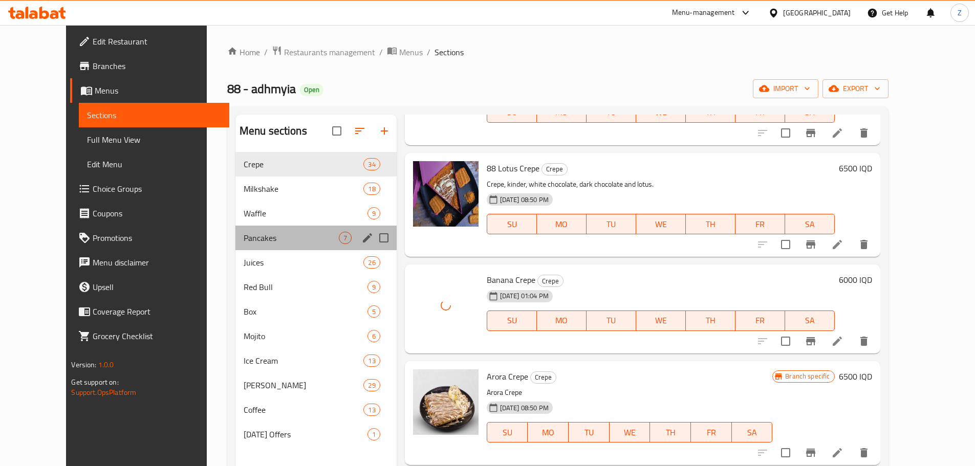
click at [240, 246] on div "Pancakes 7" at bounding box center [316, 238] width 161 height 25
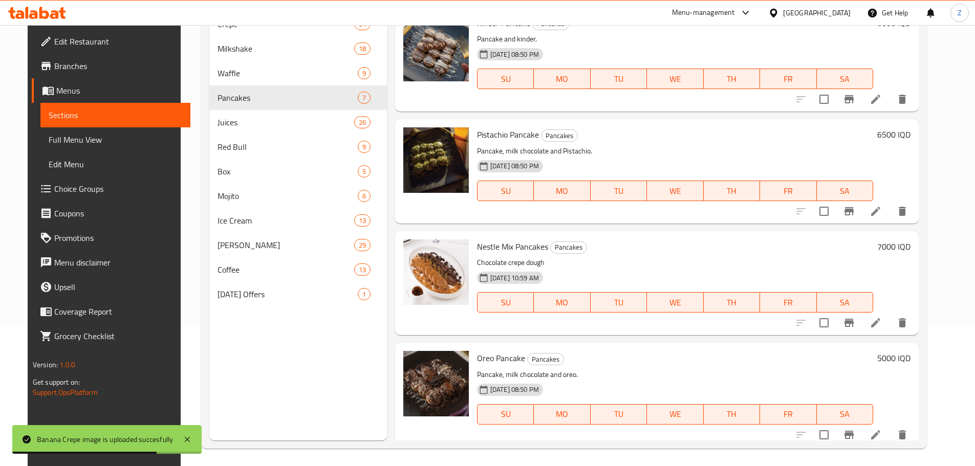
scroll to position [41, 0]
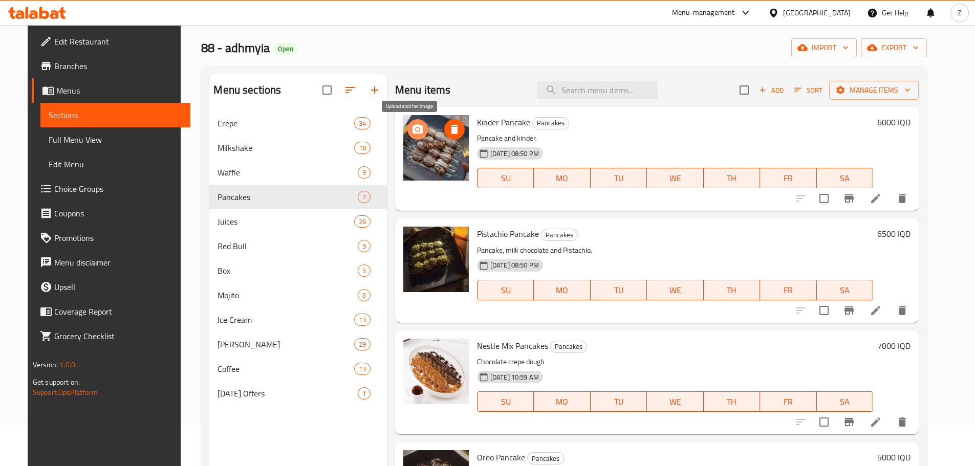
click at [416, 129] on circle "upload picture" at bounding box center [417, 129] width 3 height 3
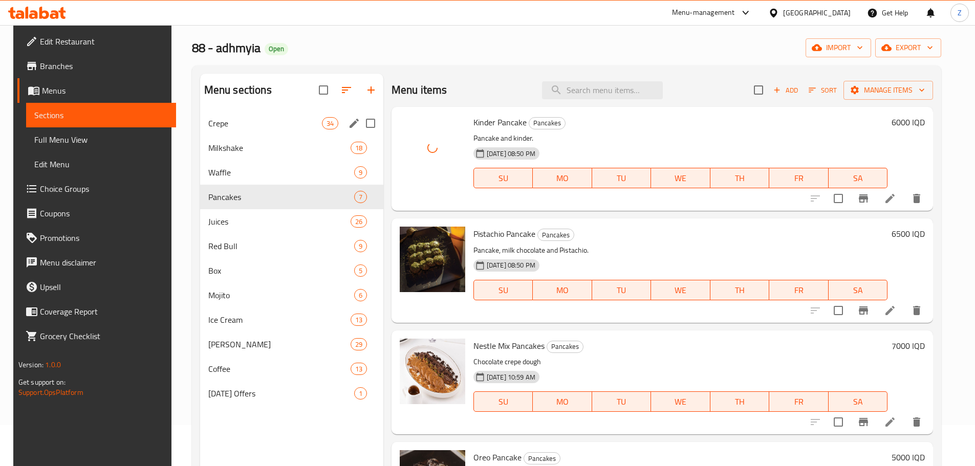
click at [258, 133] on div "Crepe 34" at bounding box center [291, 123] width 183 height 25
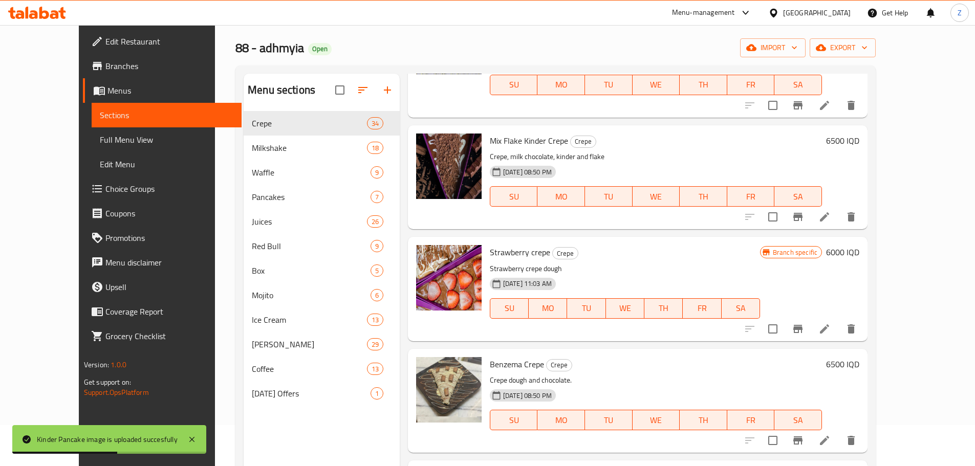
scroll to position [922, 0]
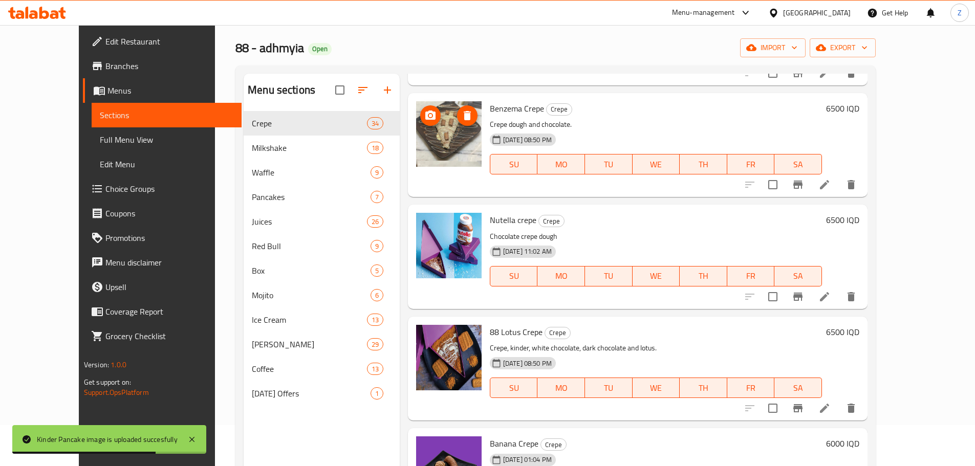
click at [425, 118] on icon "upload picture" at bounding box center [430, 115] width 10 height 9
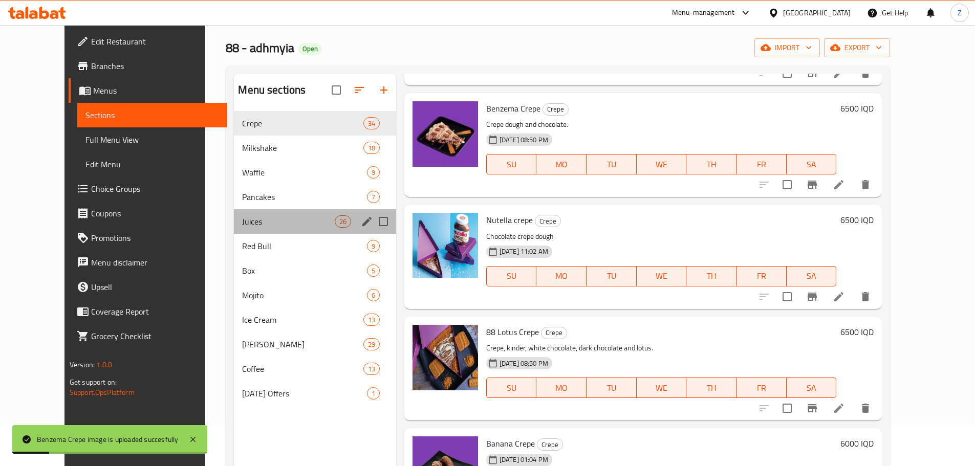
click at [248, 228] on div "Juices 26" at bounding box center [315, 221] width 162 height 25
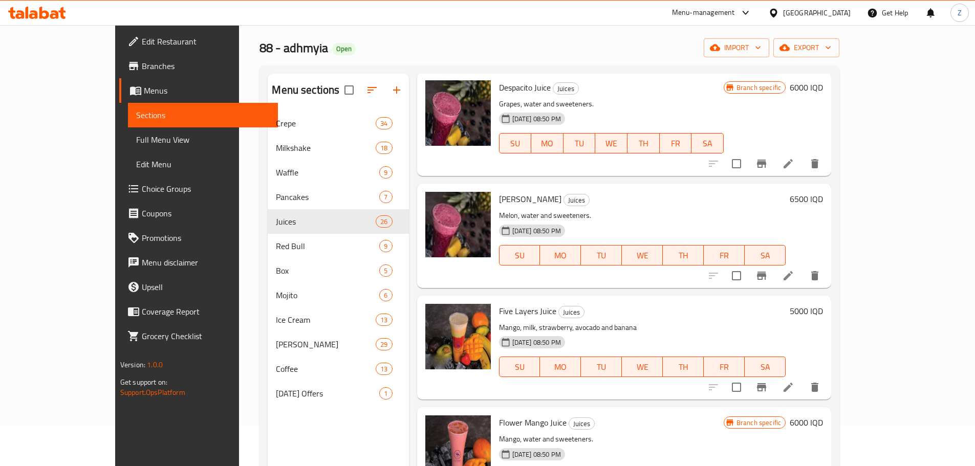
scroll to position [1382, 0]
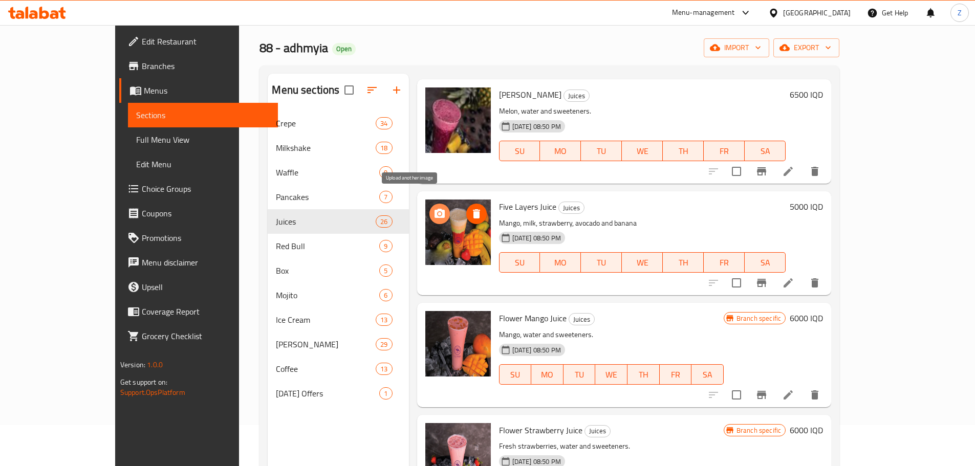
click at [435, 209] on icon "upload picture" at bounding box center [440, 213] width 10 height 9
